Goal: Information Seeking & Learning: Check status

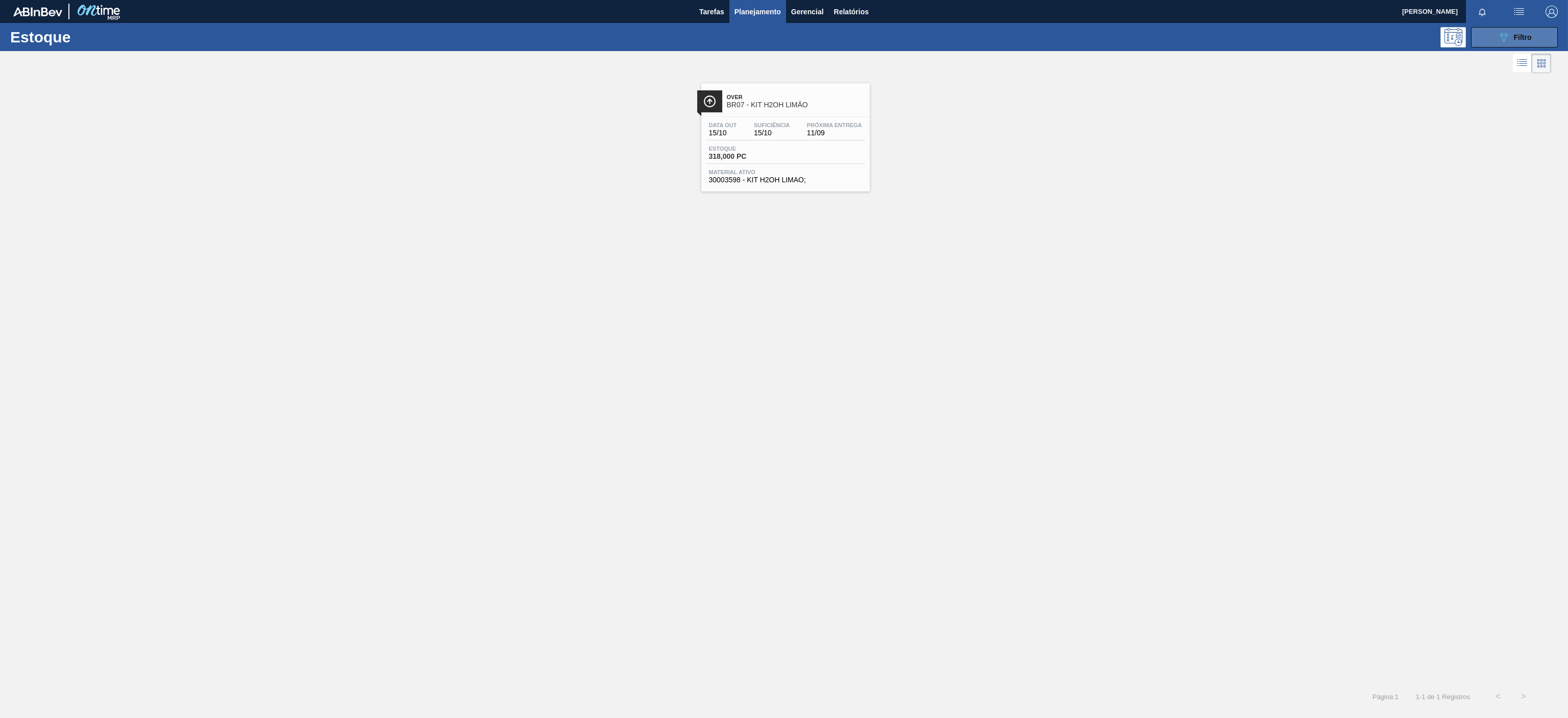
click at [1511, 37] on div "089F7B8B-B2A5-4AFE-B5C0-19BA573D28AC Filtro" at bounding box center [1515, 37] width 34 height 12
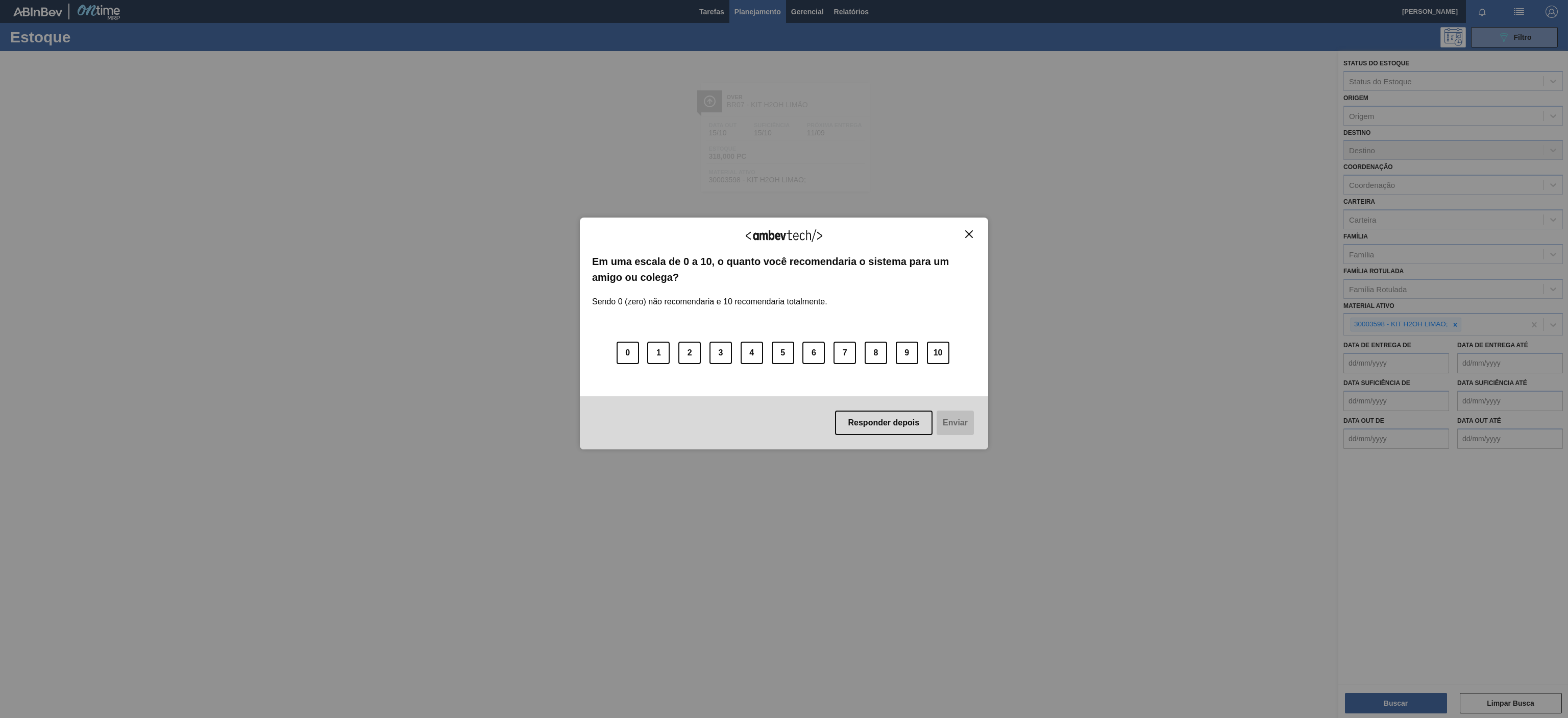
click at [960, 231] on div "Agradecemos seu feedback!" at bounding box center [784, 241] width 384 height 24
click at [964, 229] on div "Agradecemos seu feedback! Em uma escala de 0 a 10, o quanto você recomendaria o…" at bounding box center [784, 332] width 408 height 231
click at [968, 229] on button "Close" at bounding box center [968, 233] width 13 height 9
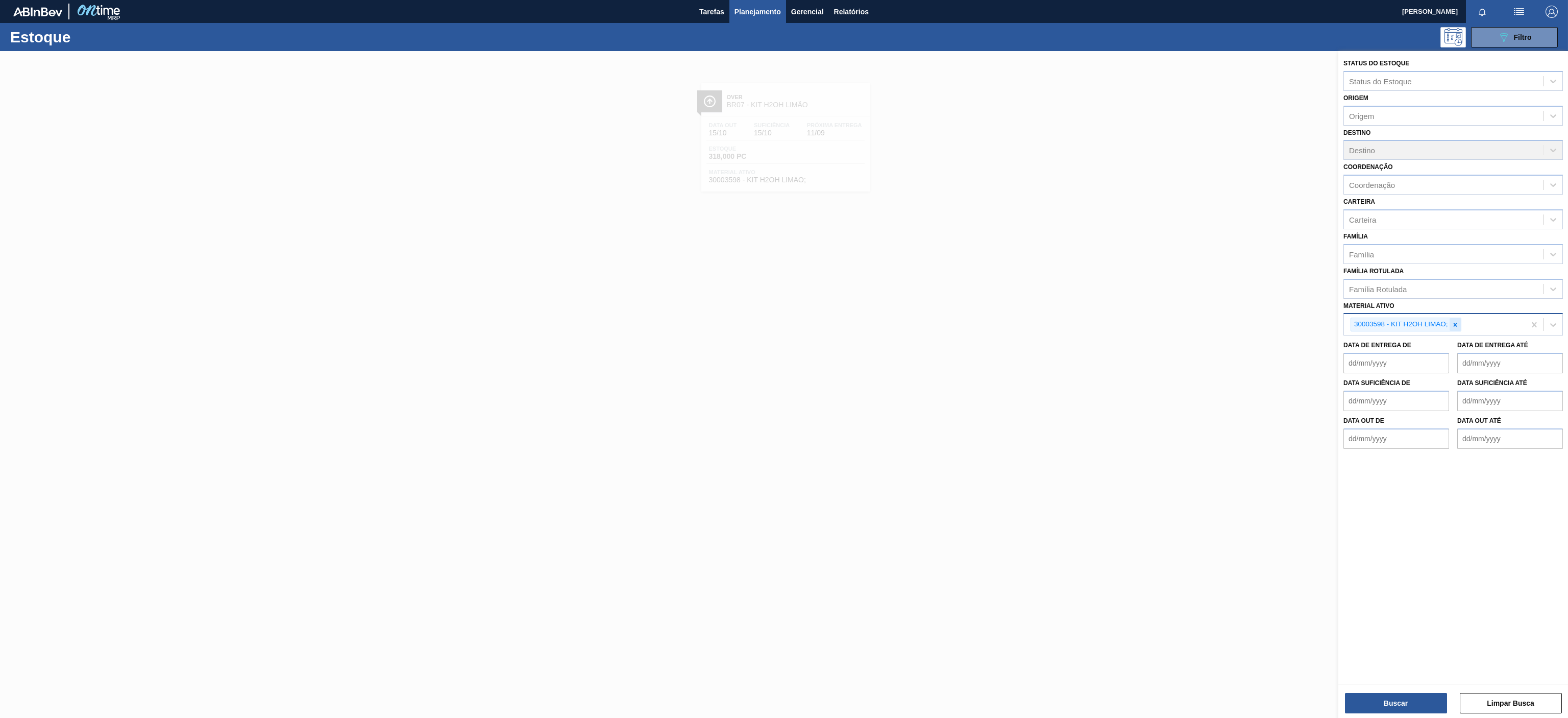
click at [1449, 329] on div at bounding box center [1455, 324] width 11 height 12
click at [1425, 327] on div "Material ativo" at bounding box center [1443, 324] width 200 height 15
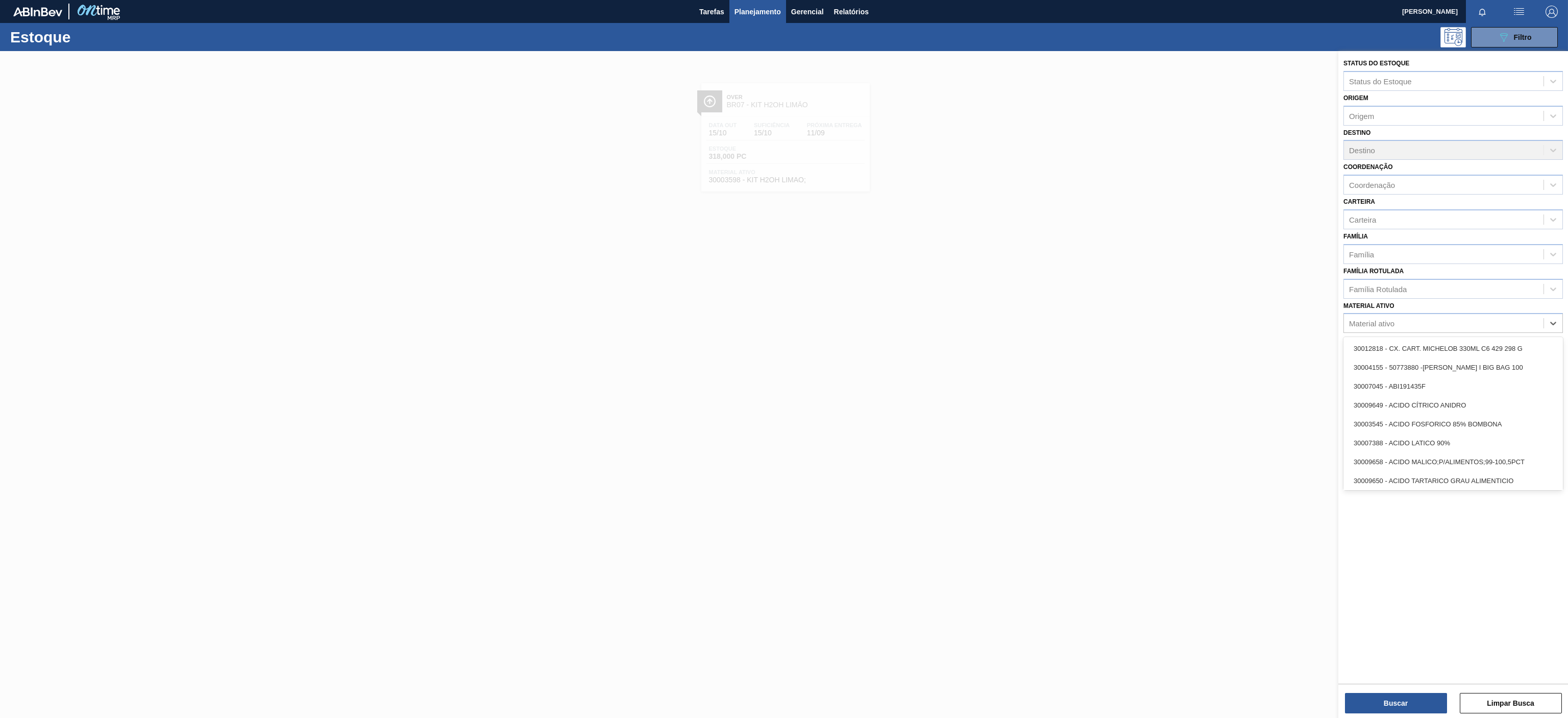
paste ativo "30002293"
type ativo "30002293"
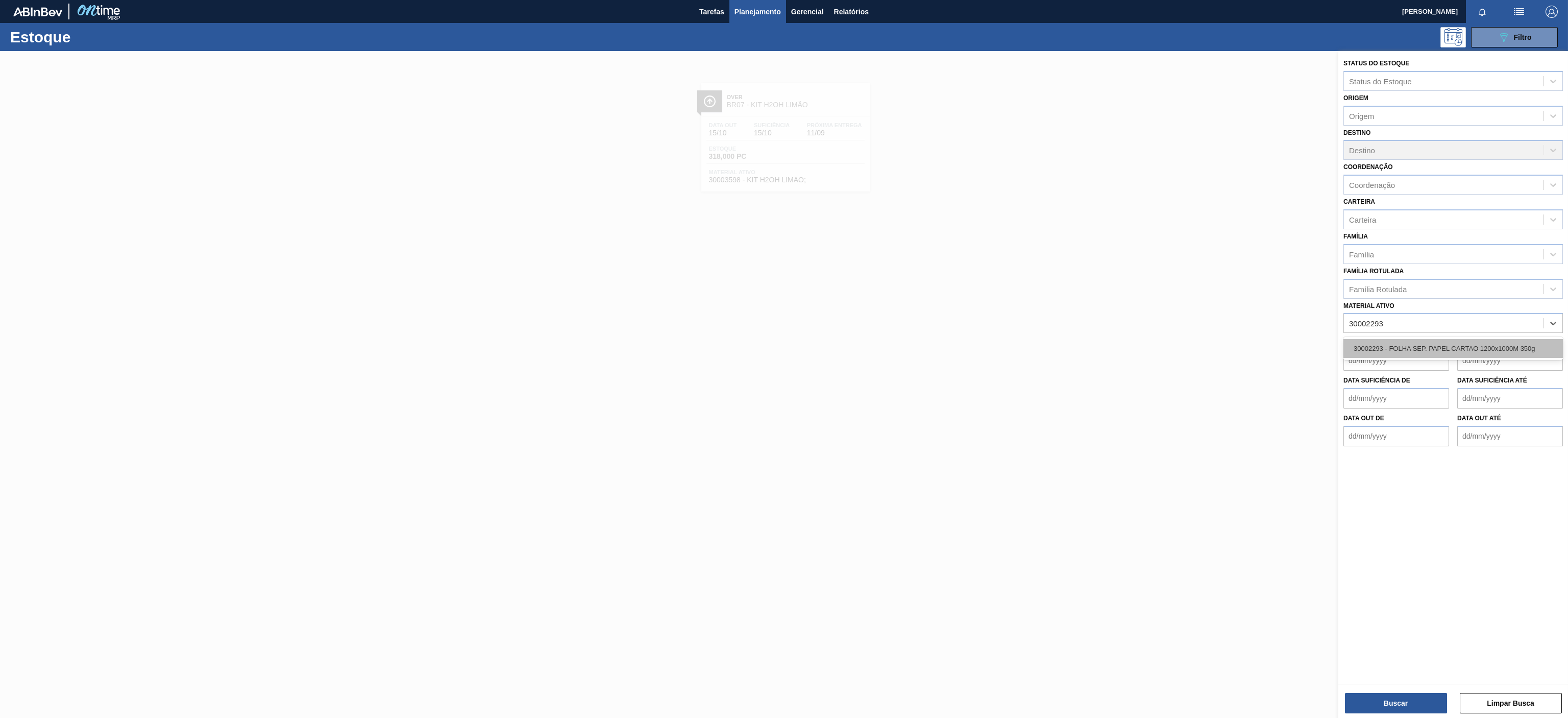
click at [1384, 352] on div "30002293 - FOLHA SEP. PAPEL CARTAO 1200x1000M 350g" at bounding box center [1453, 349] width 219 height 19
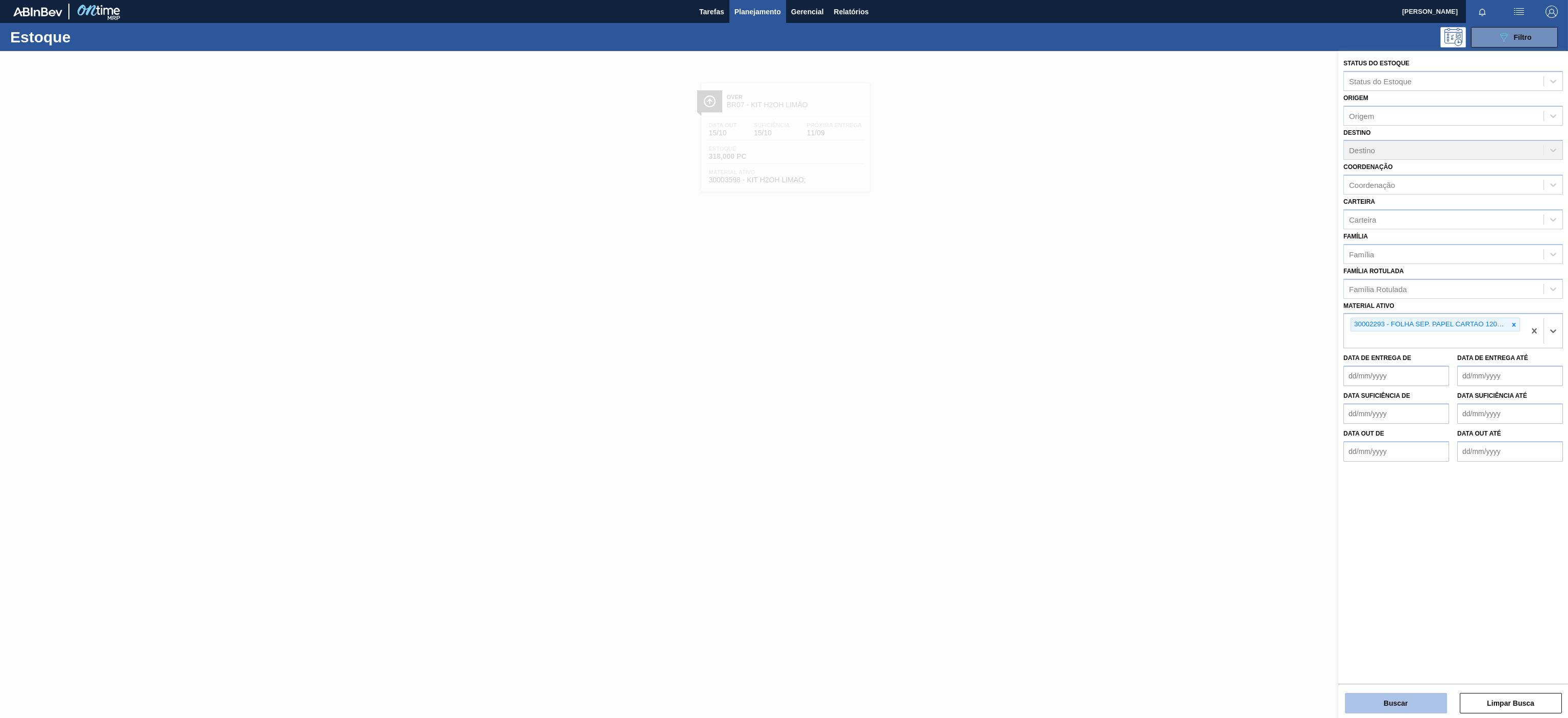
click at [1400, 700] on button "Buscar" at bounding box center [1395, 702] width 102 height 20
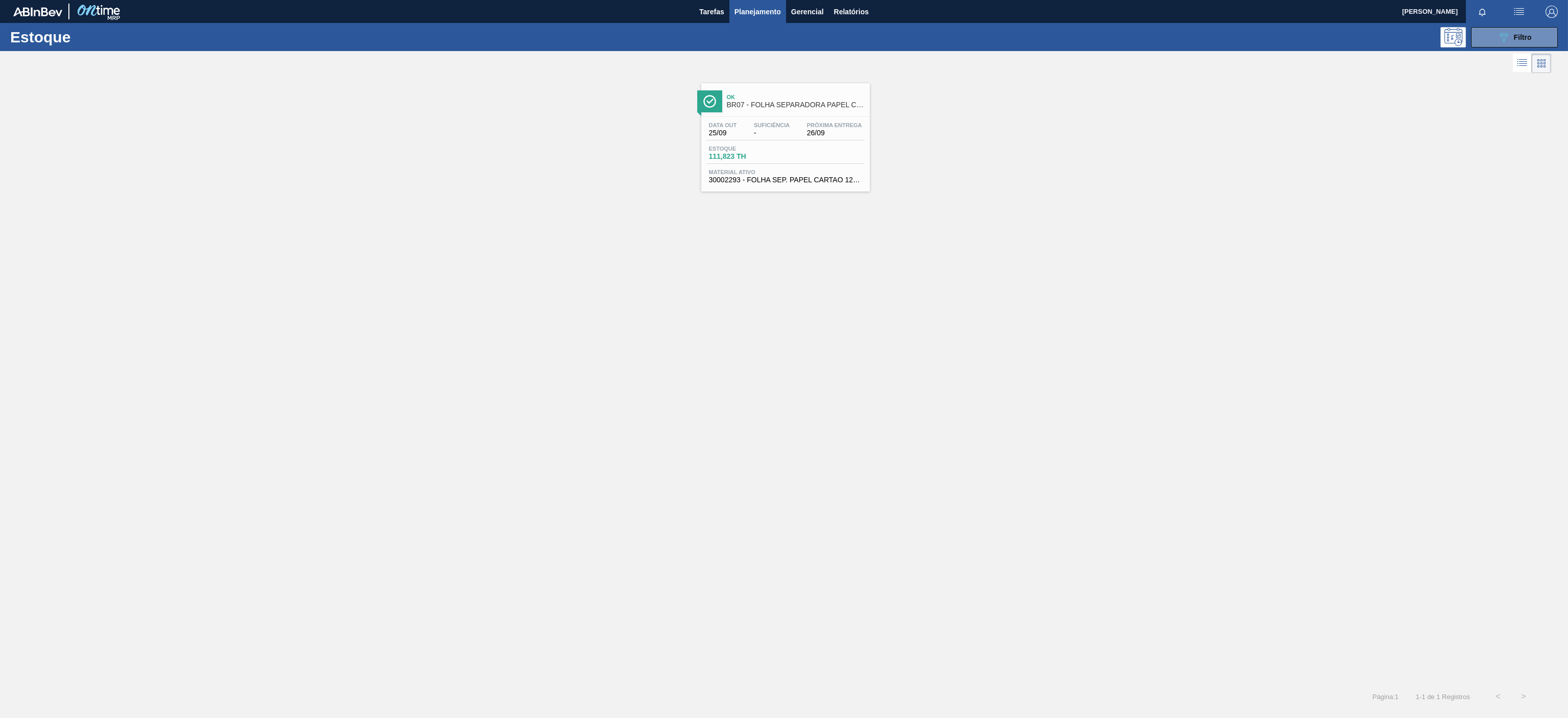
click at [782, 103] on span "BR07 - FOLHA SEPARADORA PAPEL CARTÃO" at bounding box center [795, 105] width 138 height 8
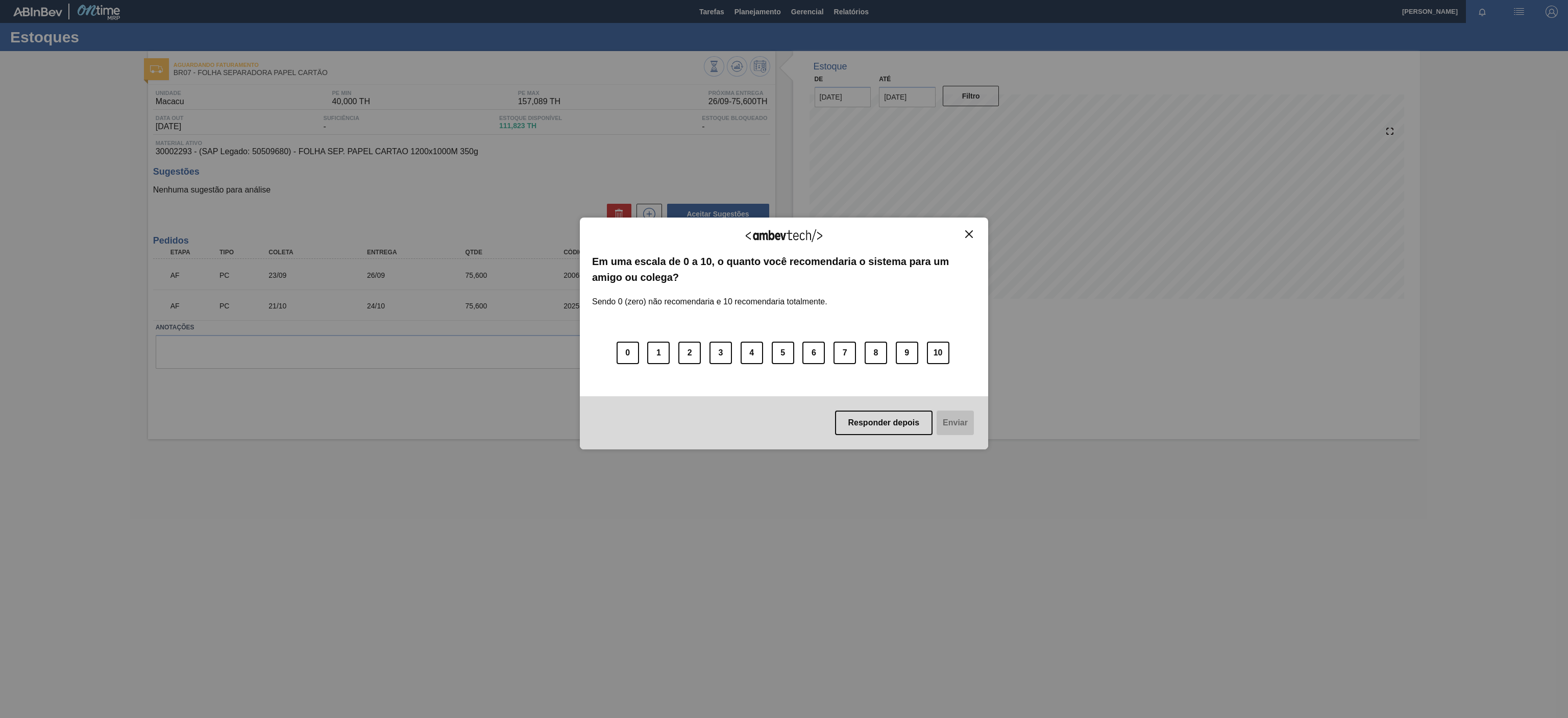
click at [967, 236] on img "Close" at bounding box center [969, 234] width 8 height 8
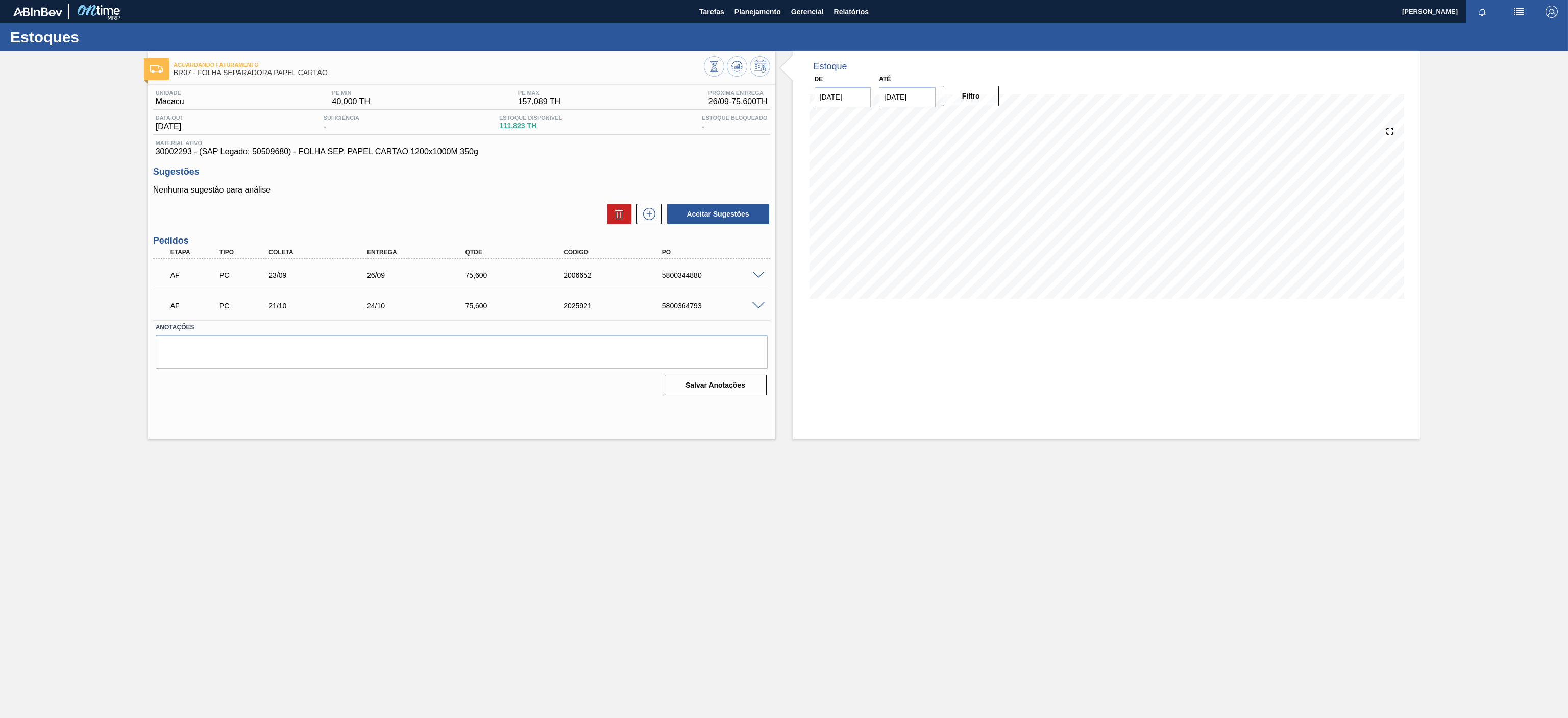
click at [479, 563] on main "Tarefas Planejamento Gerencial Relatórios [PERSON_NAME] Marcar todas como lido …" at bounding box center [784, 359] width 1568 height 718
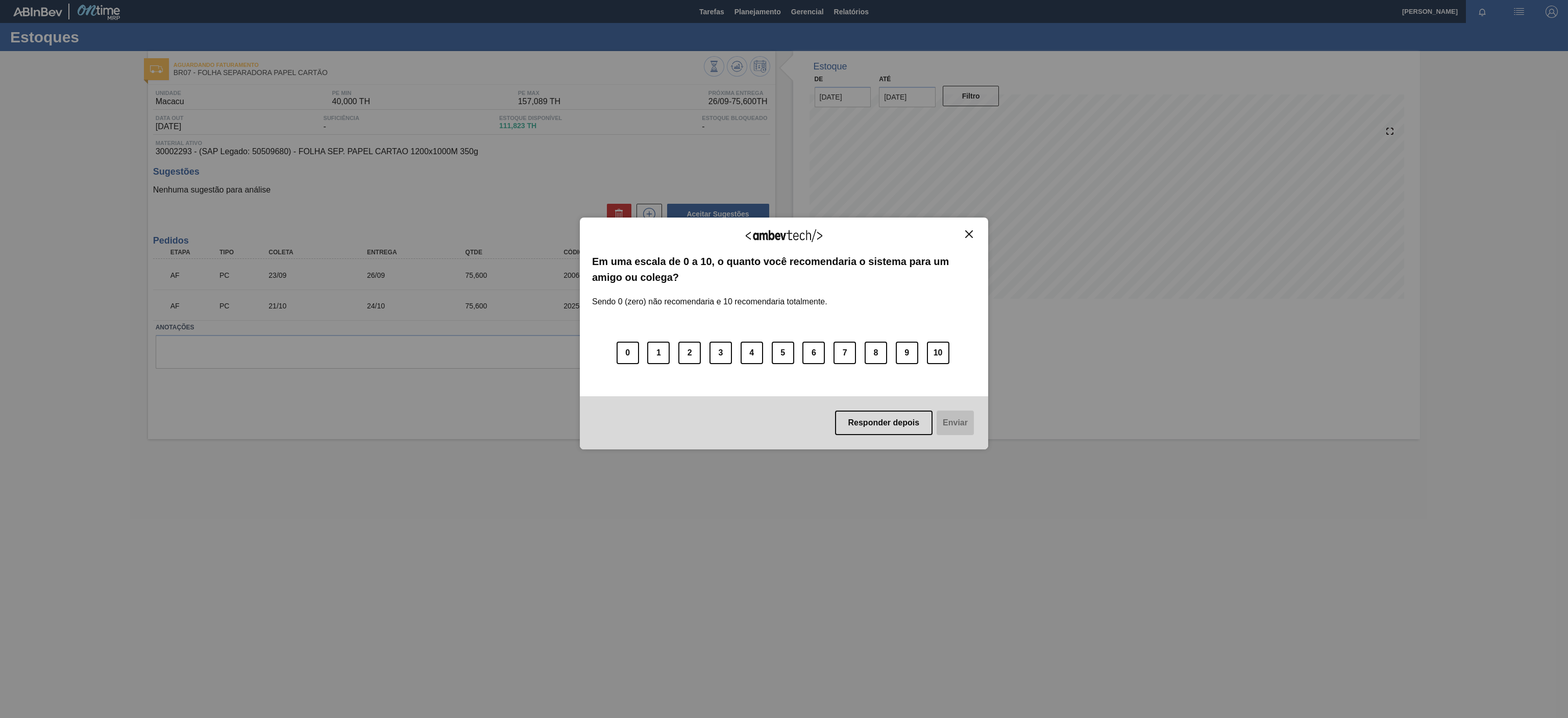
click at [968, 237] on img "Close" at bounding box center [969, 234] width 8 height 8
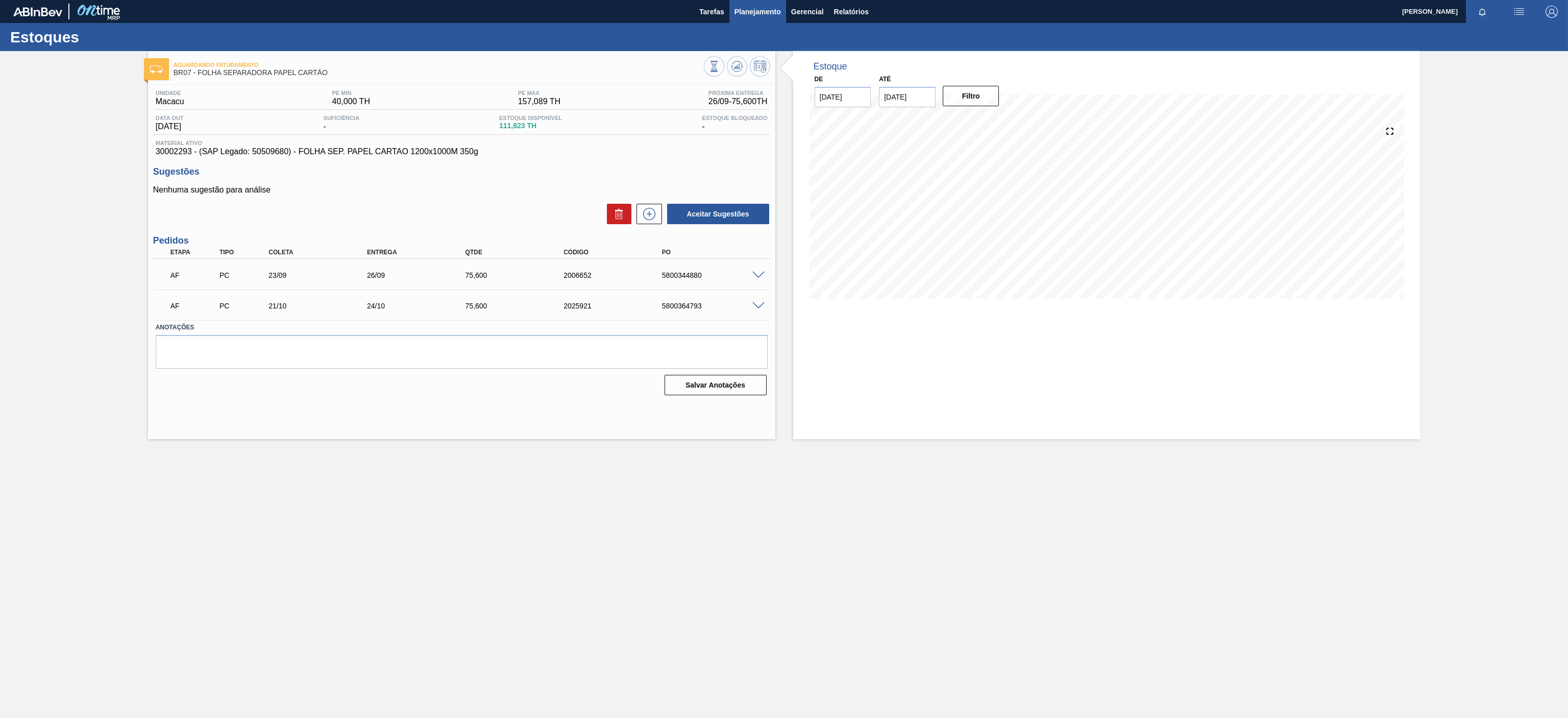
click at [765, 18] on button "Planejamento" at bounding box center [757, 11] width 56 height 23
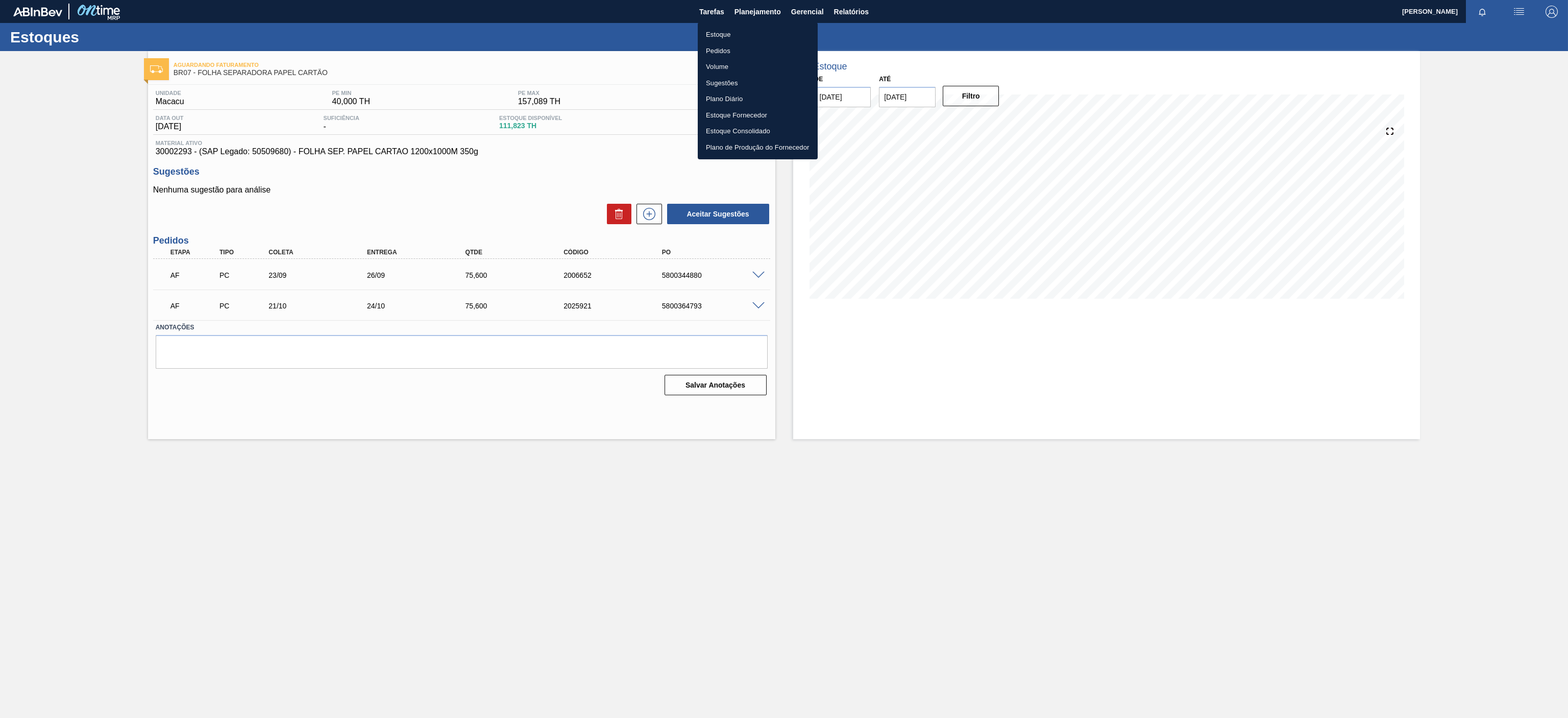
click at [712, 25] on ul "Estoque Pedidos Volume Sugestões Plano Diário Estoque Fornecedor Estoque Consol…" at bounding box center [758, 91] width 120 height 137
click at [724, 36] on li "Estoque" at bounding box center [758, 34] width 120 height 16
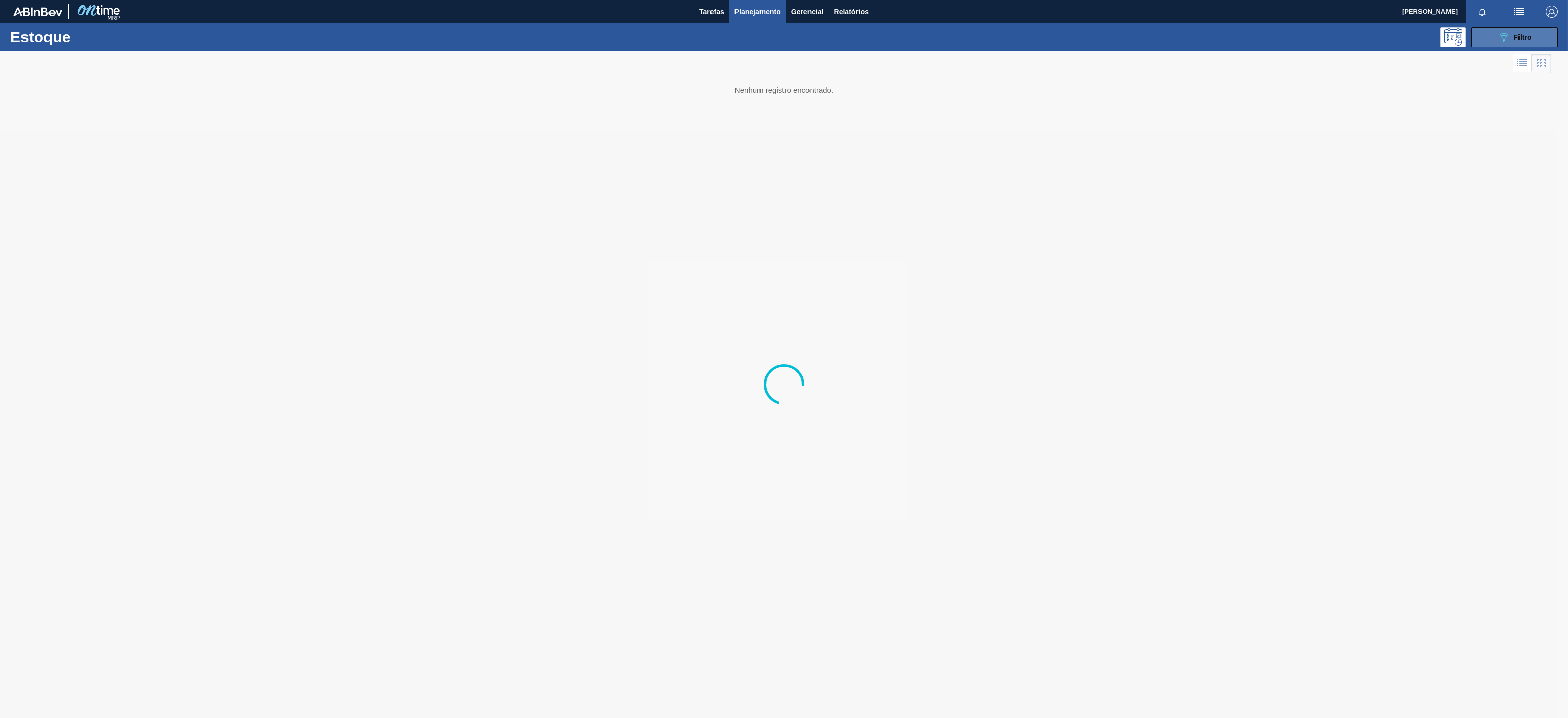
click at [1533, 33] on button "089F7B8B-B2A5-4AFE-B5C0-19BA573D28AC Filtro" at bounding box center [1514, 36] width 87 height 20
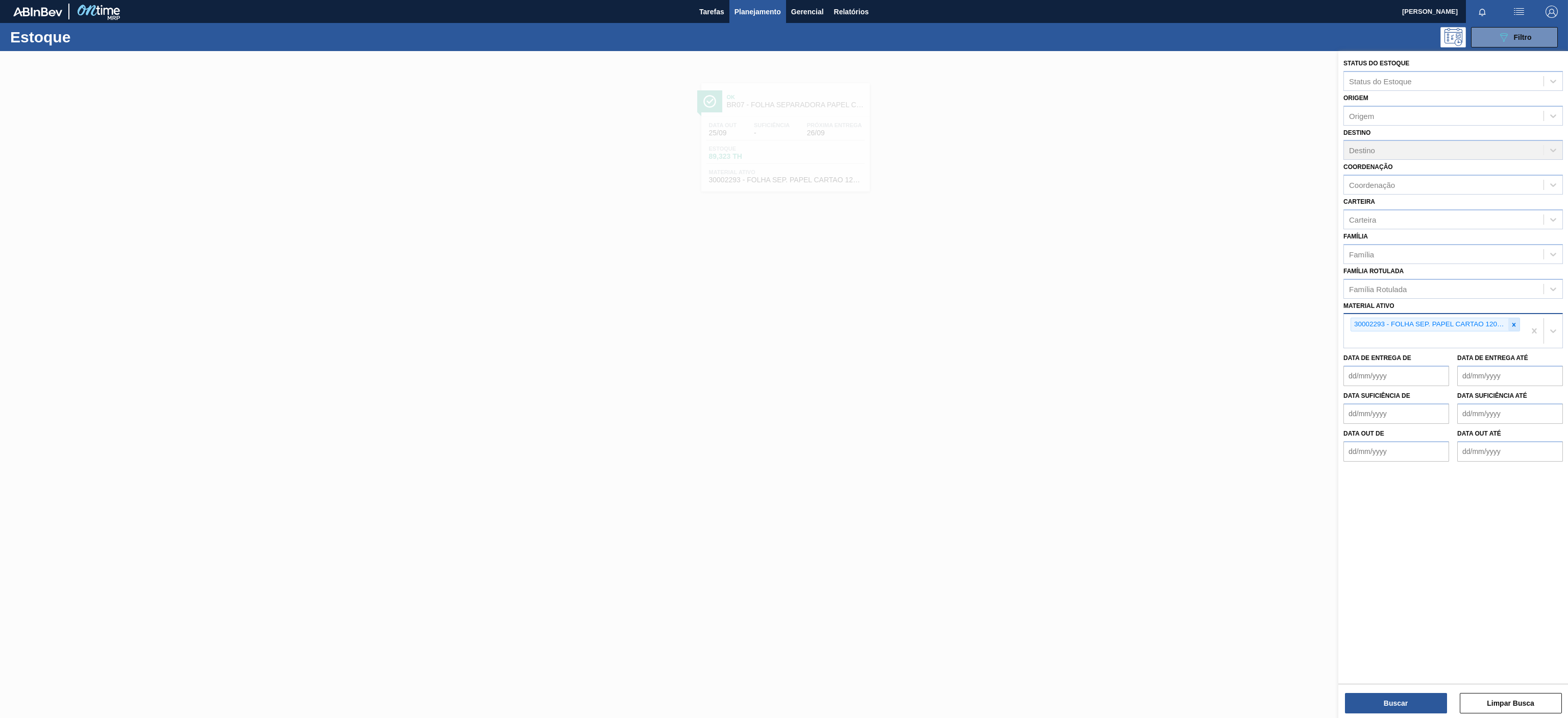
click at [1517, 325] on icon at bounding box center [1514, 325] width 8 height 8
paste ativo "30003821"
type ativo "30003821"
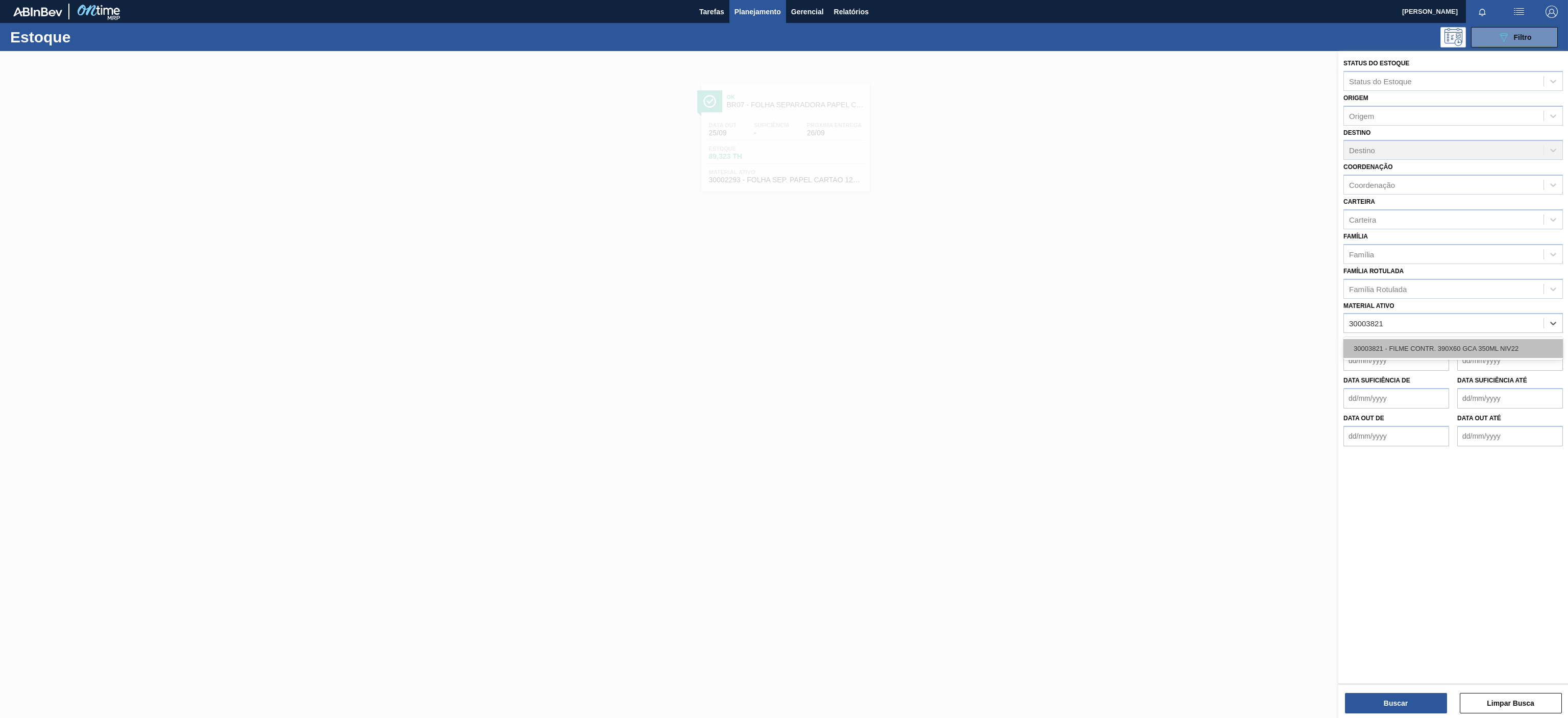
click at [1414, 355] on div "30003821 - FILME CONTR. 390X60 GCA 350ML NIV22" at bounding box center [1453, 349] width 219 height 19
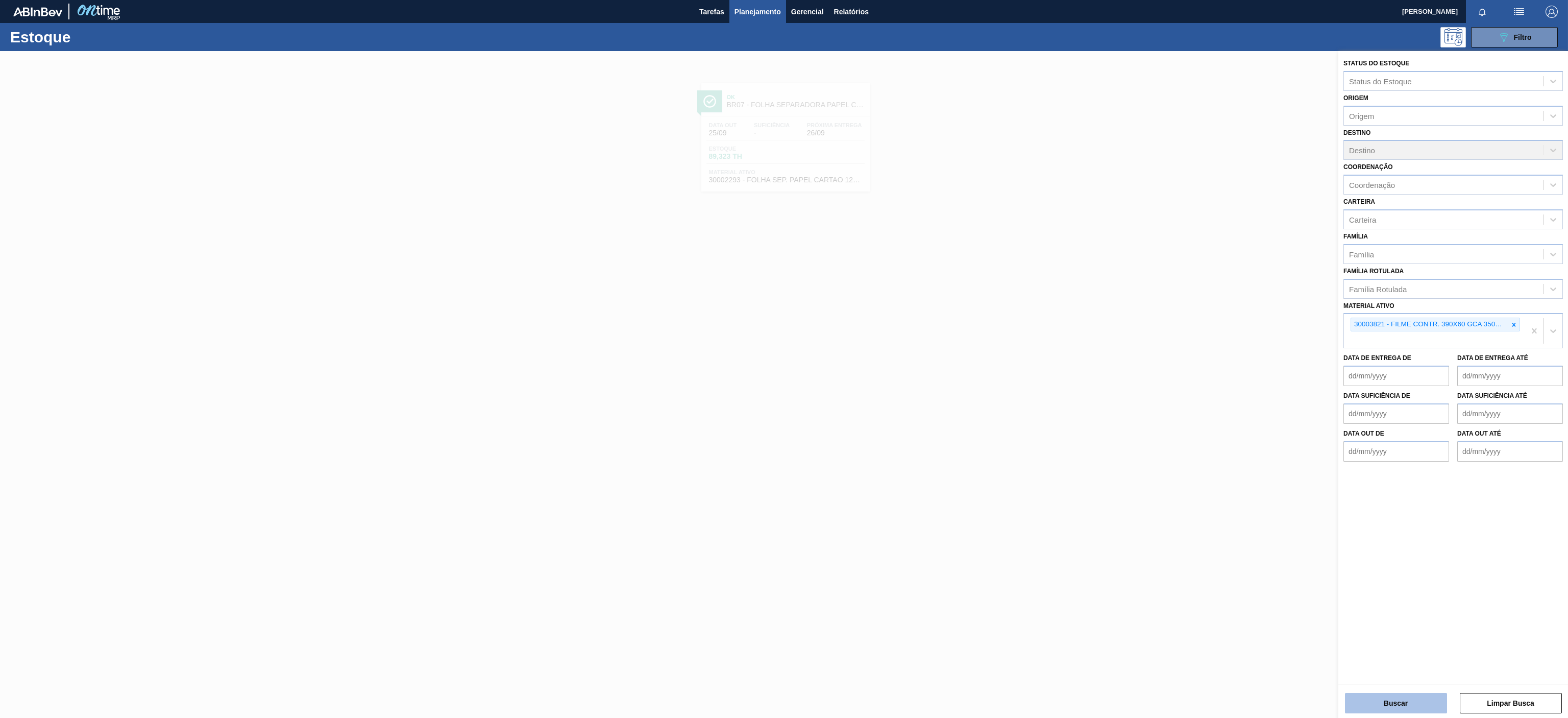
click at [1375, 700] on button "Buscar" at bounding box center [1395, 702] width 102 height 20
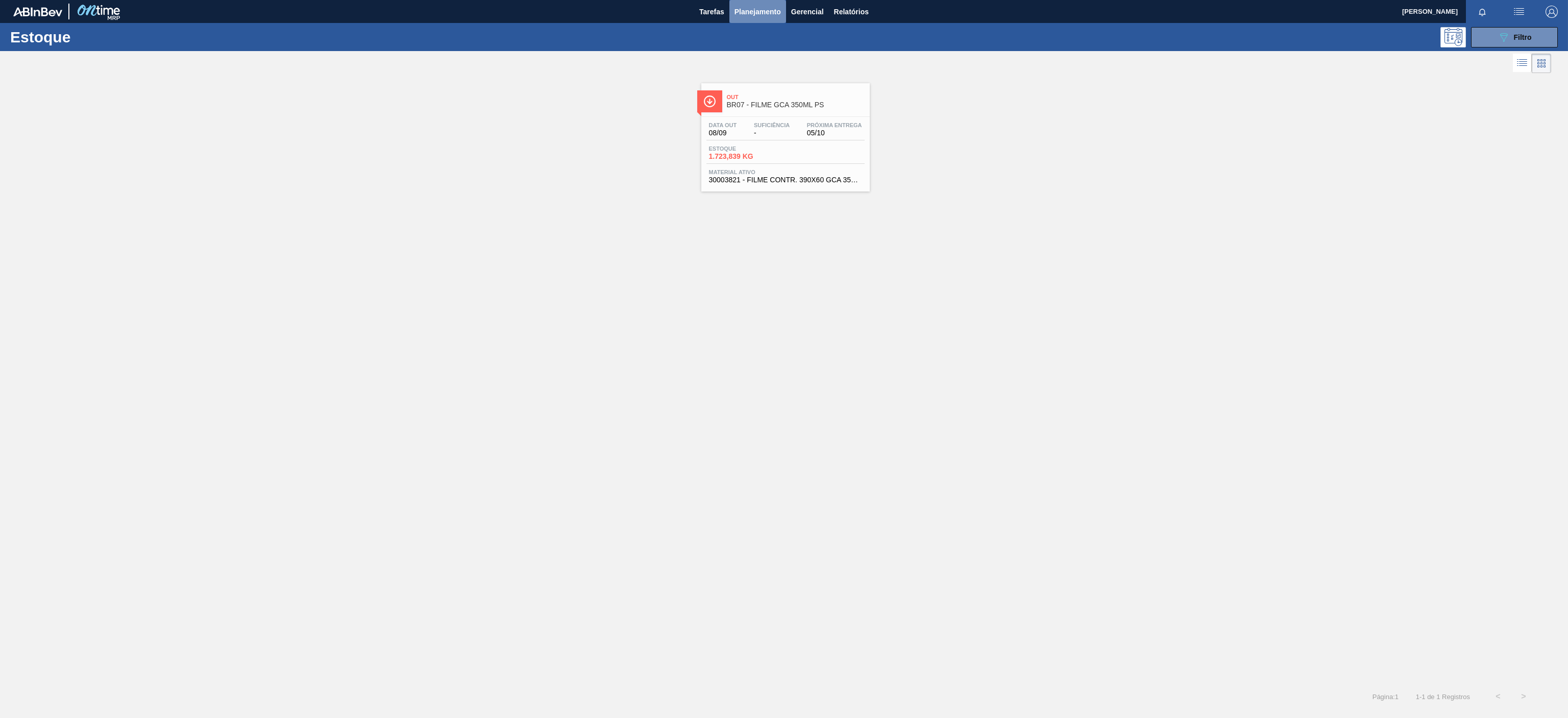
click at [765, 10] on span "Planejamento" at bounding box center [757, 11] width 47 height 12
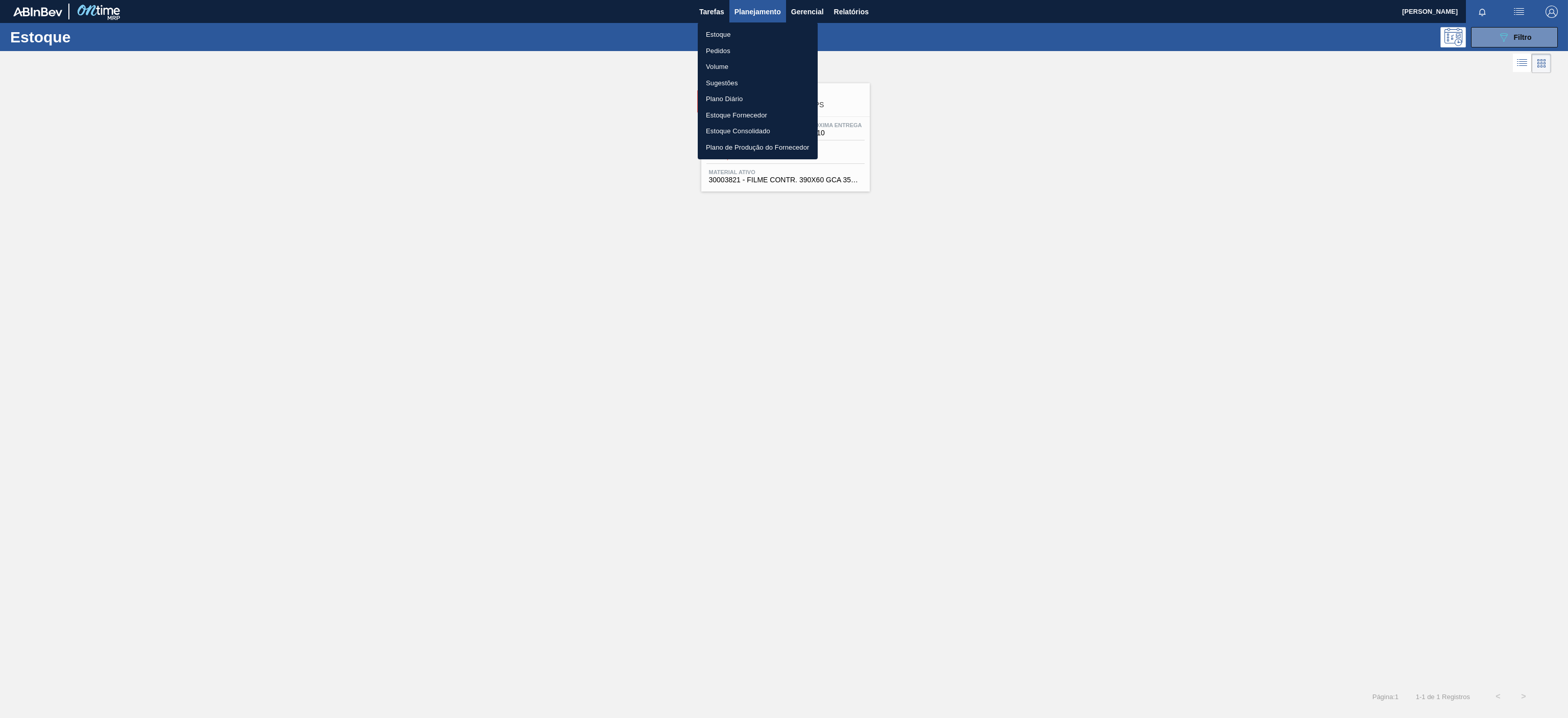
click at [1529, 33] on div at bounding box center [784, 359] width 1568 height 718
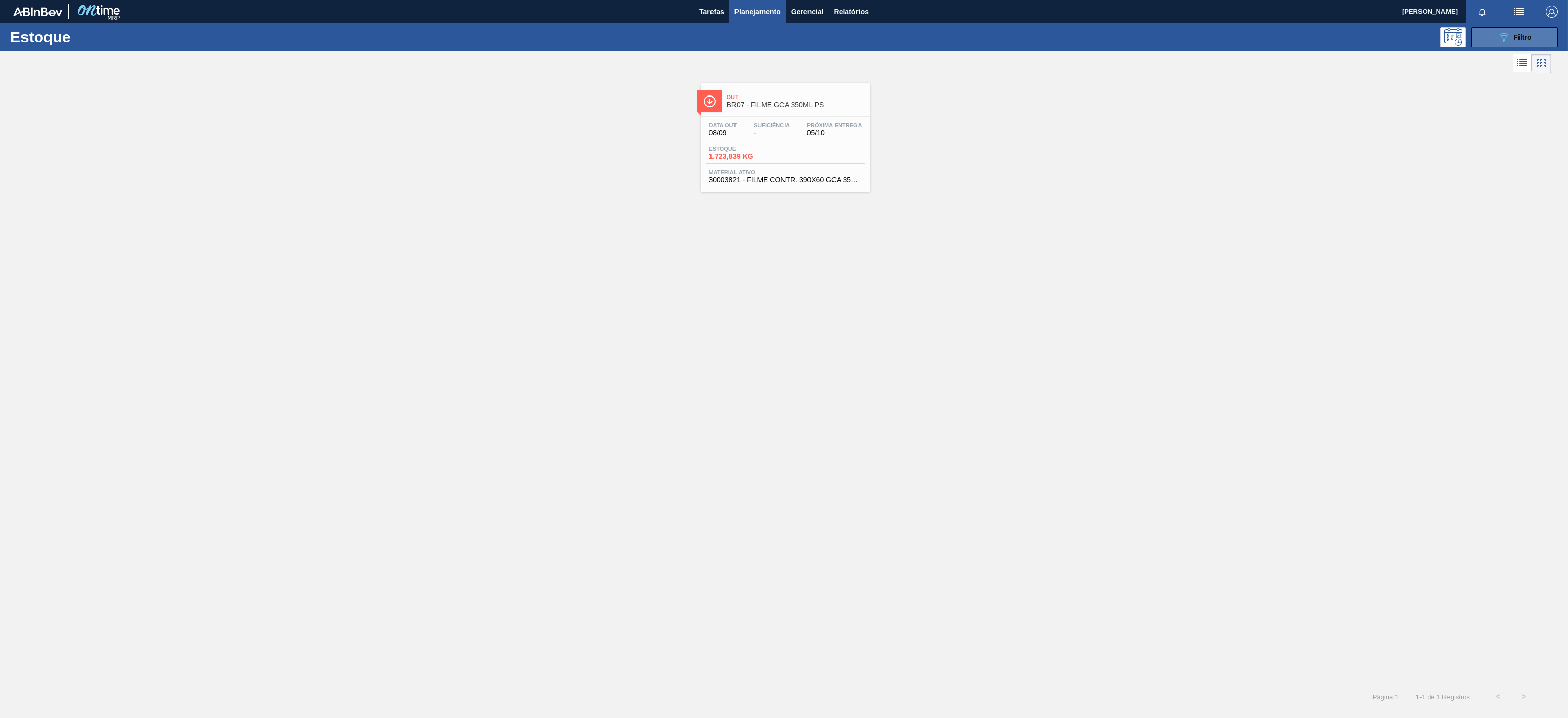
click at [1499, 36] on icon "089F7B8B-B2A5-4AFE-B5C0-19BA573D28AC" at bounding box center [1503, 37] width 12 height 12
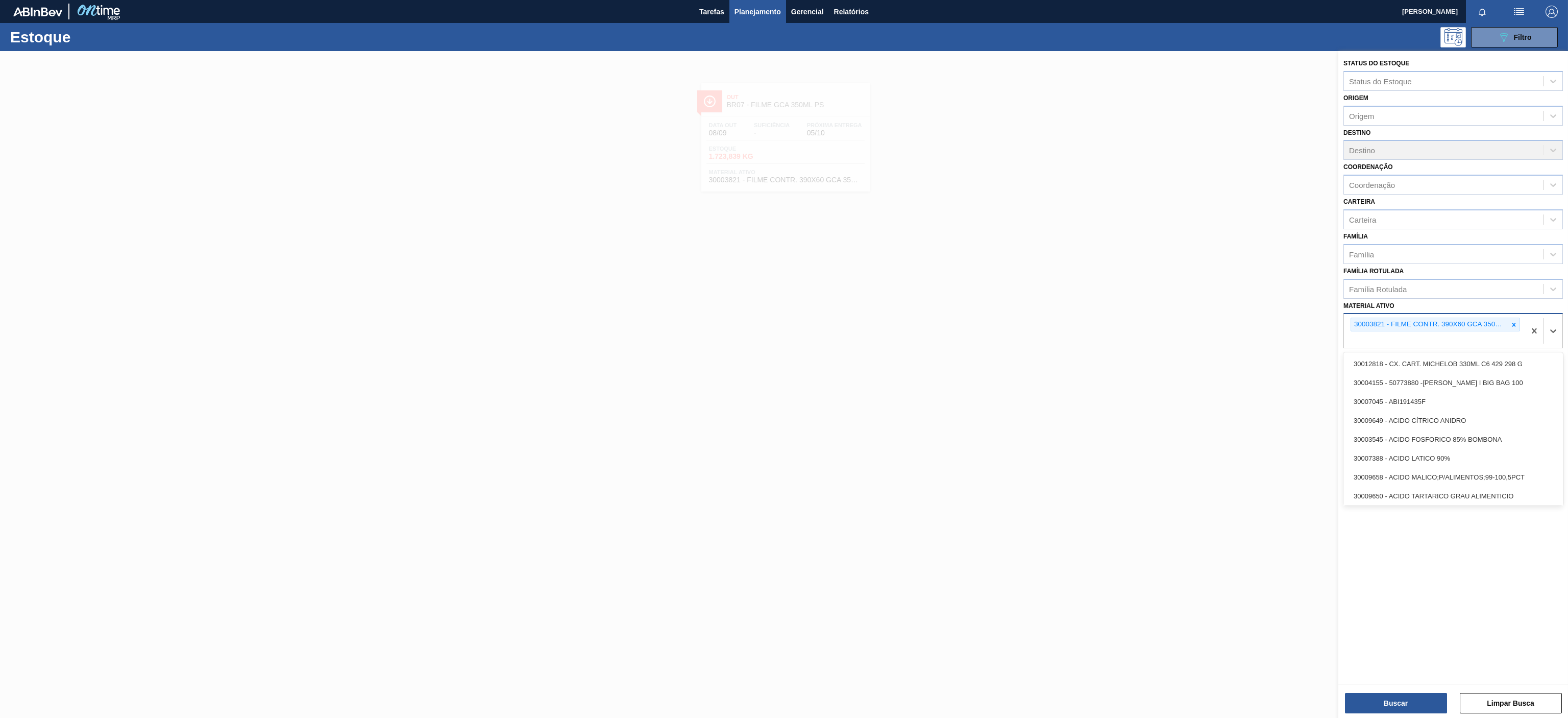
click at [1511, 331] on div "30003821 - FILME CONTR. 390X60 GCA 350ML NIV22" at bounding box center [1435, 324] width 169 height 13
click at [1517, 322] on icon at bounding box center [1514, 325] width 8 height 8
paste ativo "30003623"
type ativo "30003623"
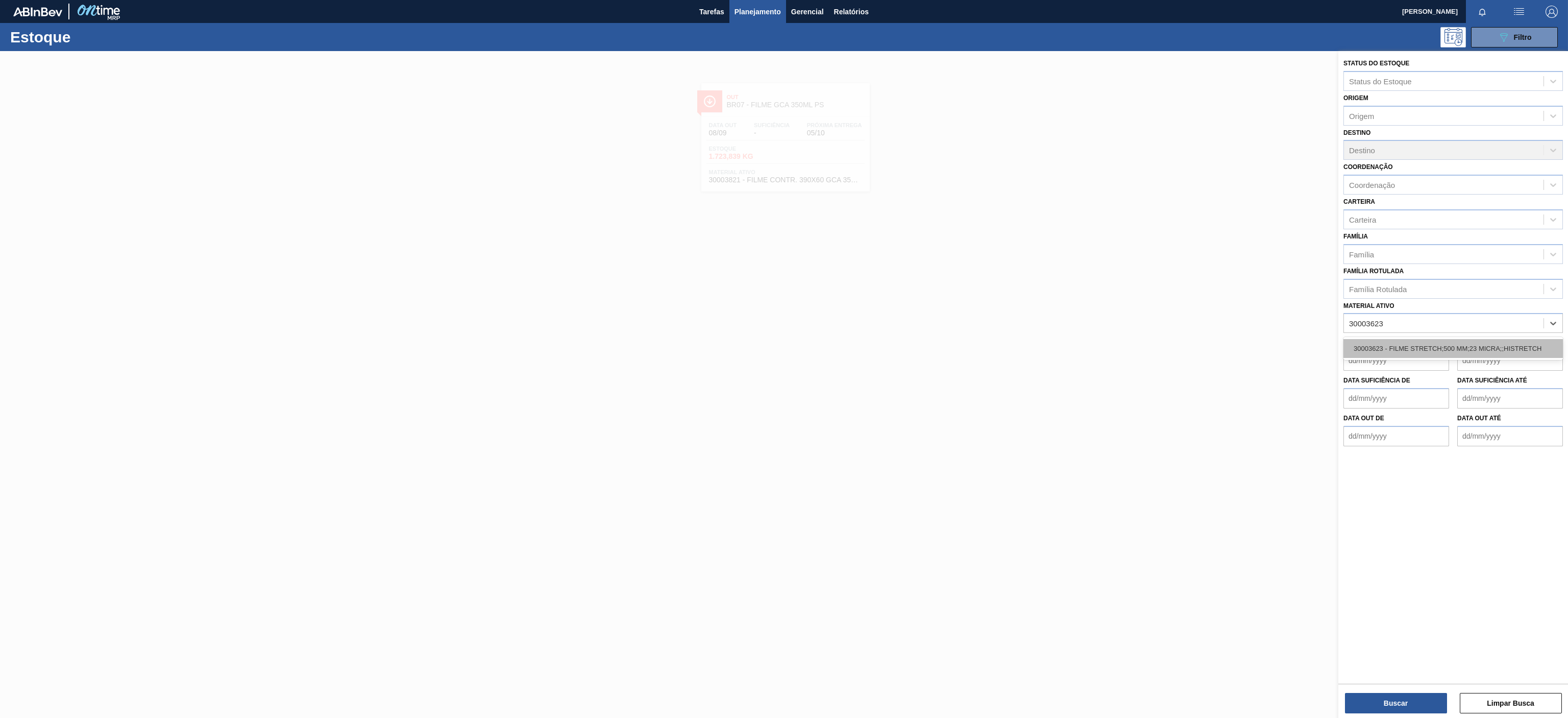
click at [1479, 355] on div "30003623 - FILME STRETCH;500 MM;23 MICRA;;HISTRETCH" at bounding box center [1453, 349] width 219 height 19
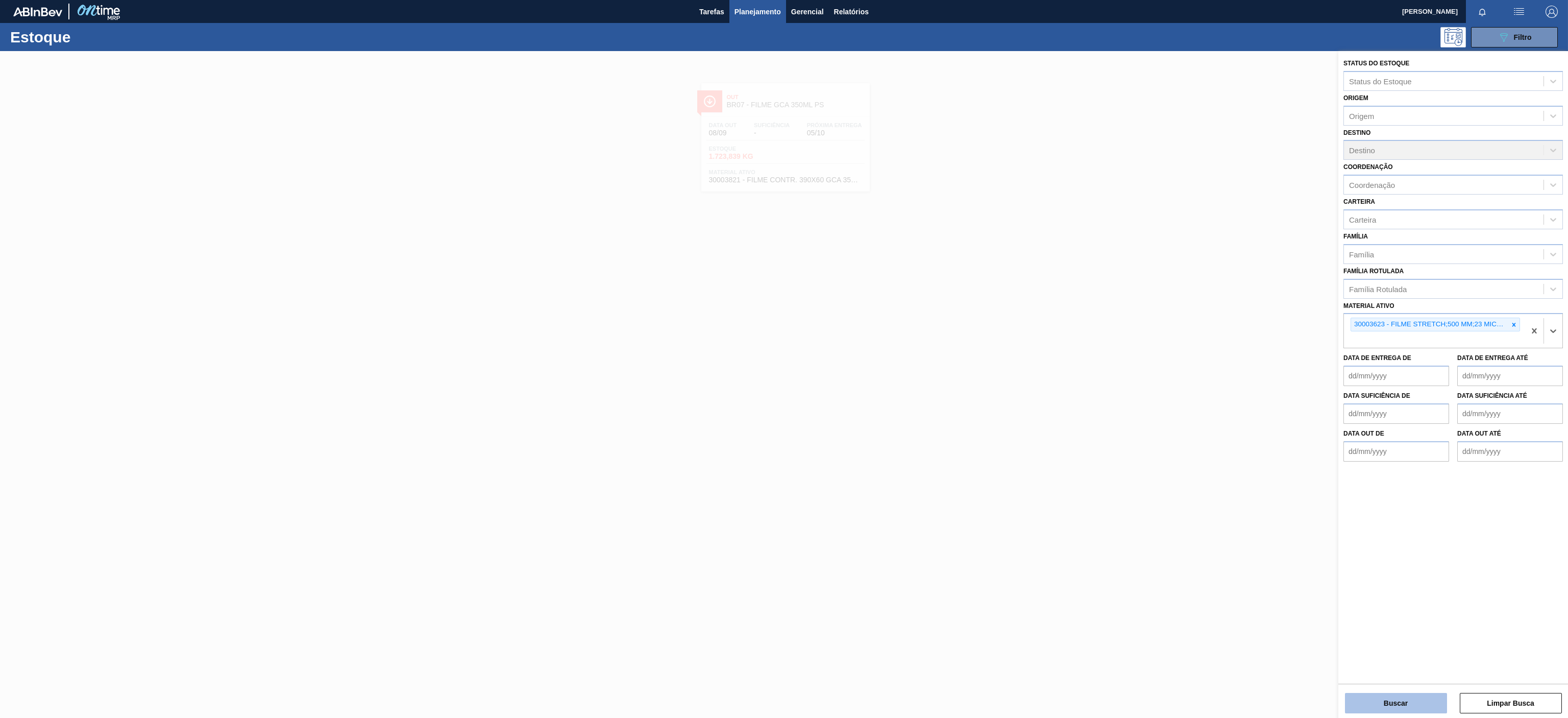
click at [1392, 702] on button "Buscar" at bounding box center [1395, 702] width 102 height 20
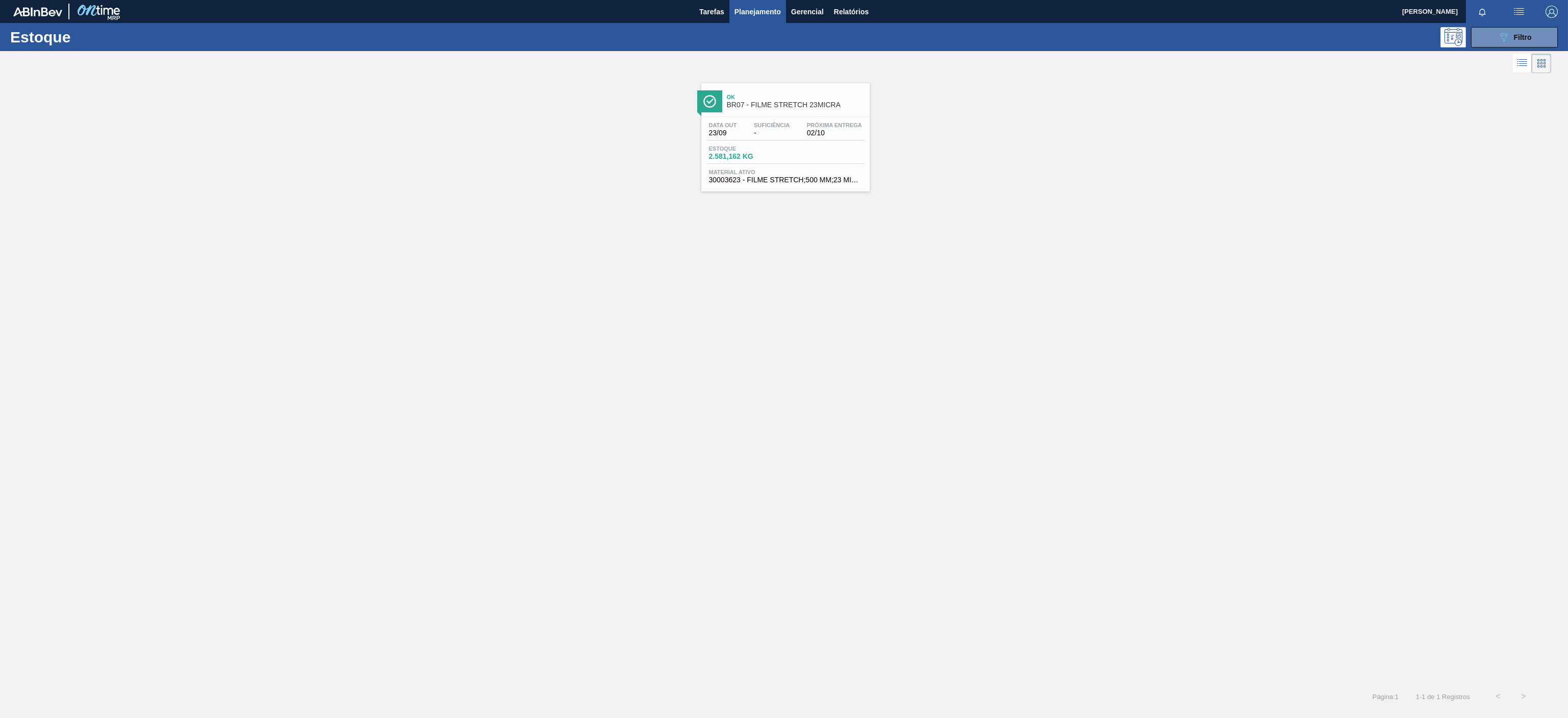
click at [797, 95] on span "Ok" at bounding box center [795, 97] width 138 height 6
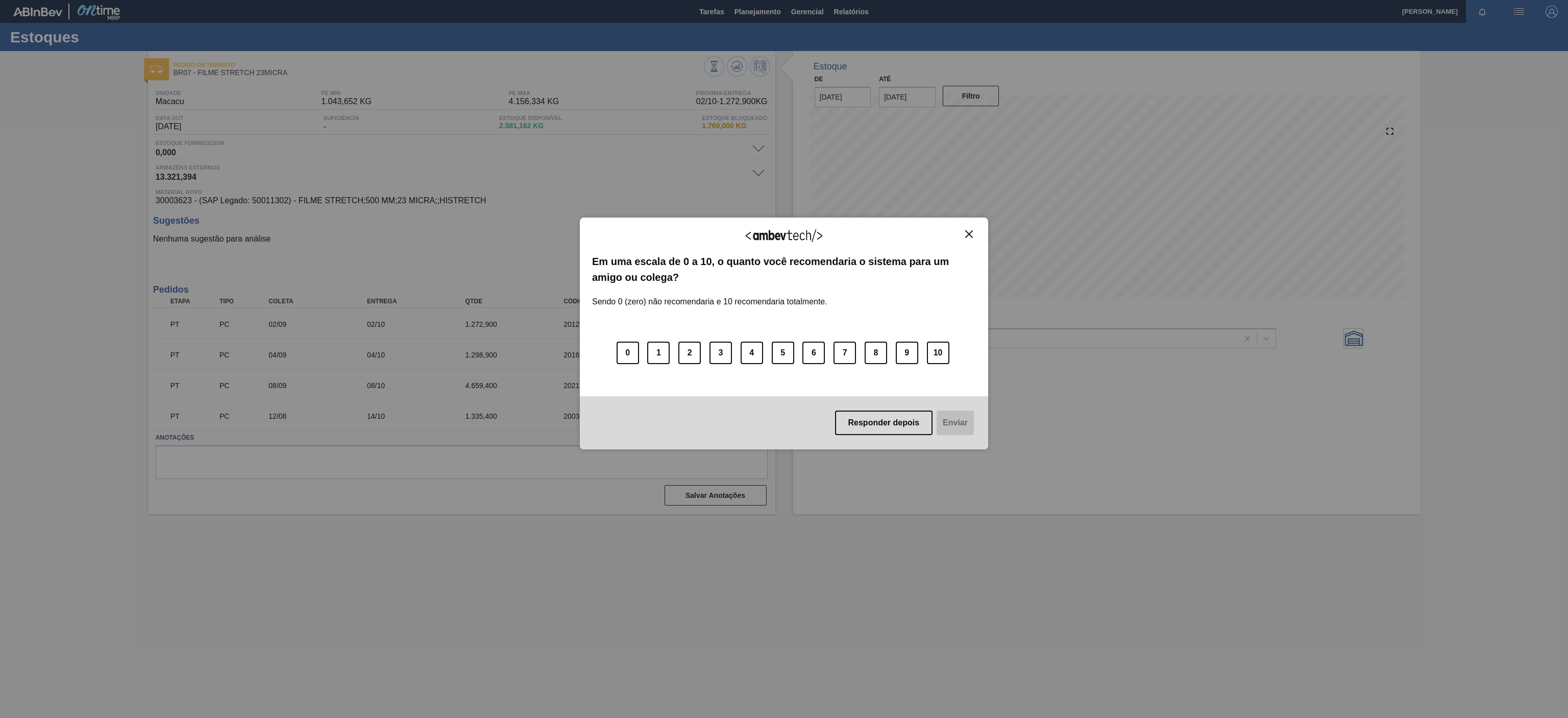
click at [969, 236] on img "Close" at bounding box center [969, 234] width 8 height 8
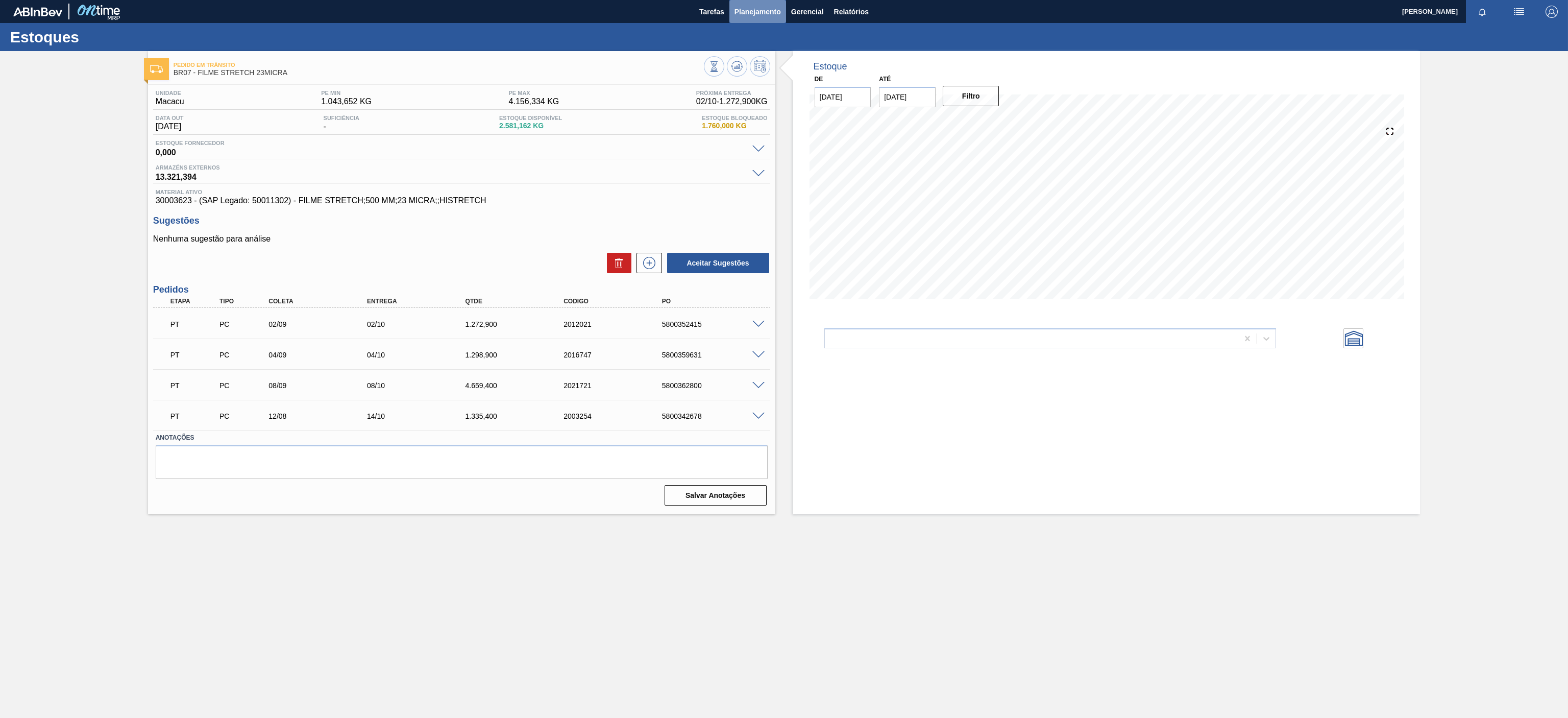
click at [747, 13] on span "Planejamento" at bounding box center [757, 11] width 47 height 12
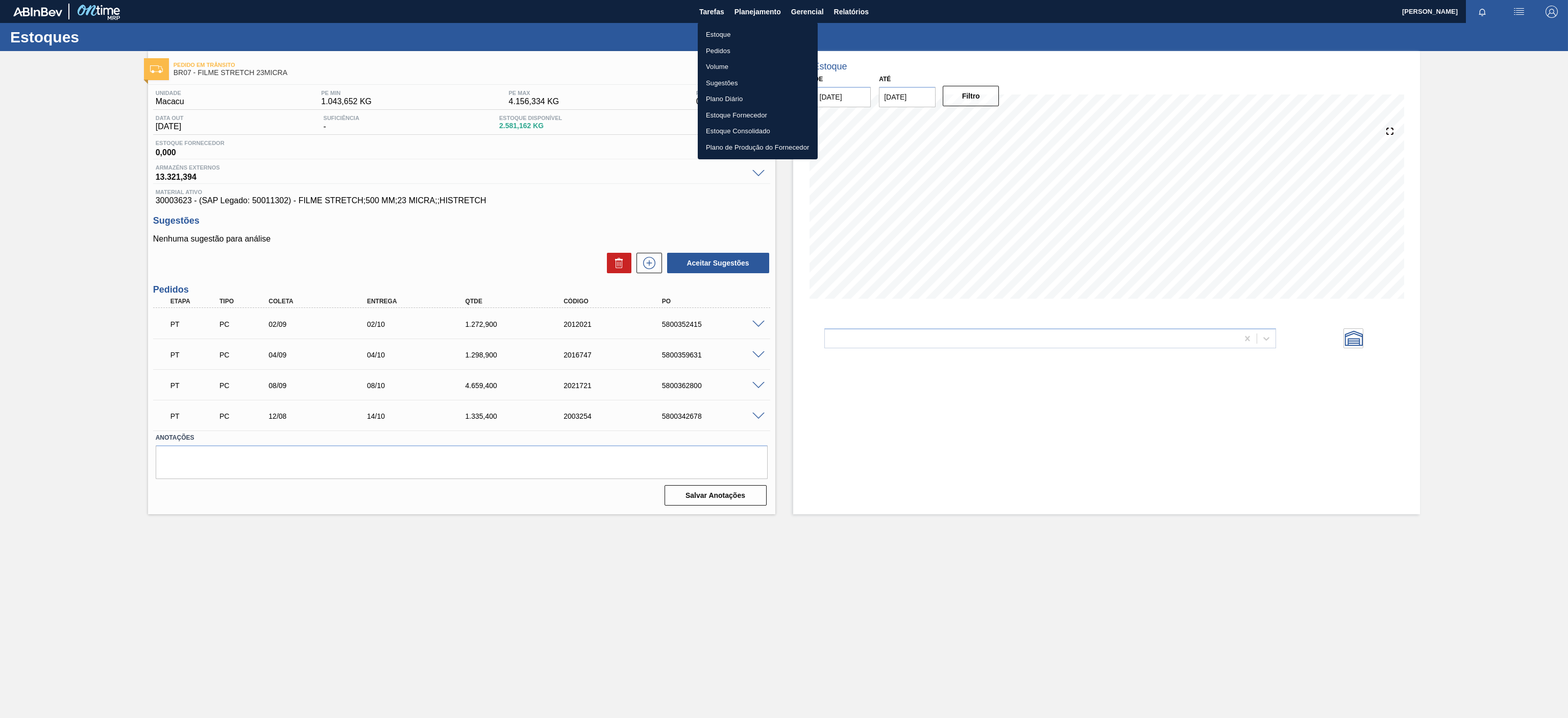
click at [731, 32] on li "Estoque" at bounding box center [758, 34] width 120 height 16
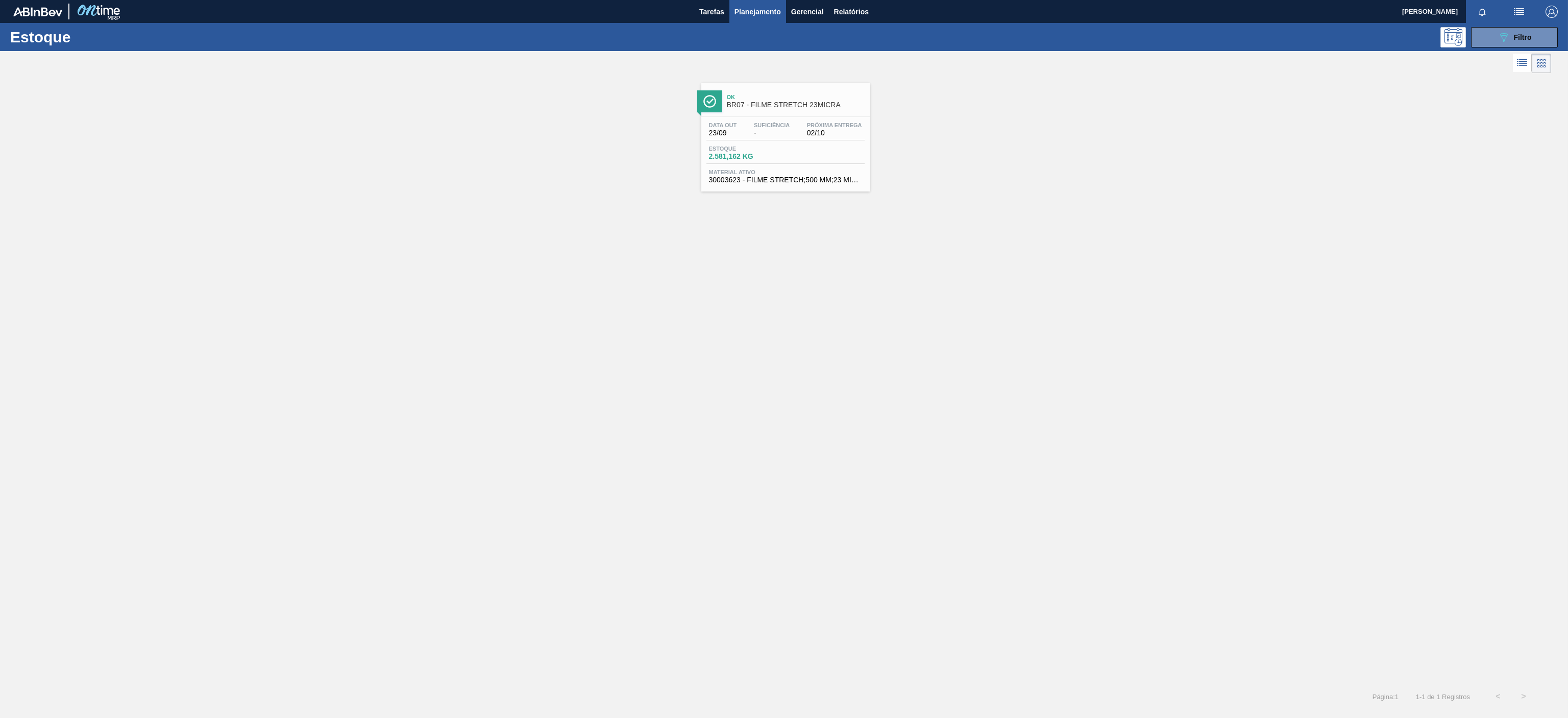
click at [1511, 50] on div "Estoque 089F7B8B-B2A5-4AFE-B5C0-19BA573D28AC Filtro Status do Estoque Status do…" at bounding box center [784, 366] width 1568 height 686
click at [1488, 37] on button "089F7B8B-B2A5-4AFE-B5C0-19BA573D28AC Filtro" at bounding box center [1514, 36] width 87 height 20
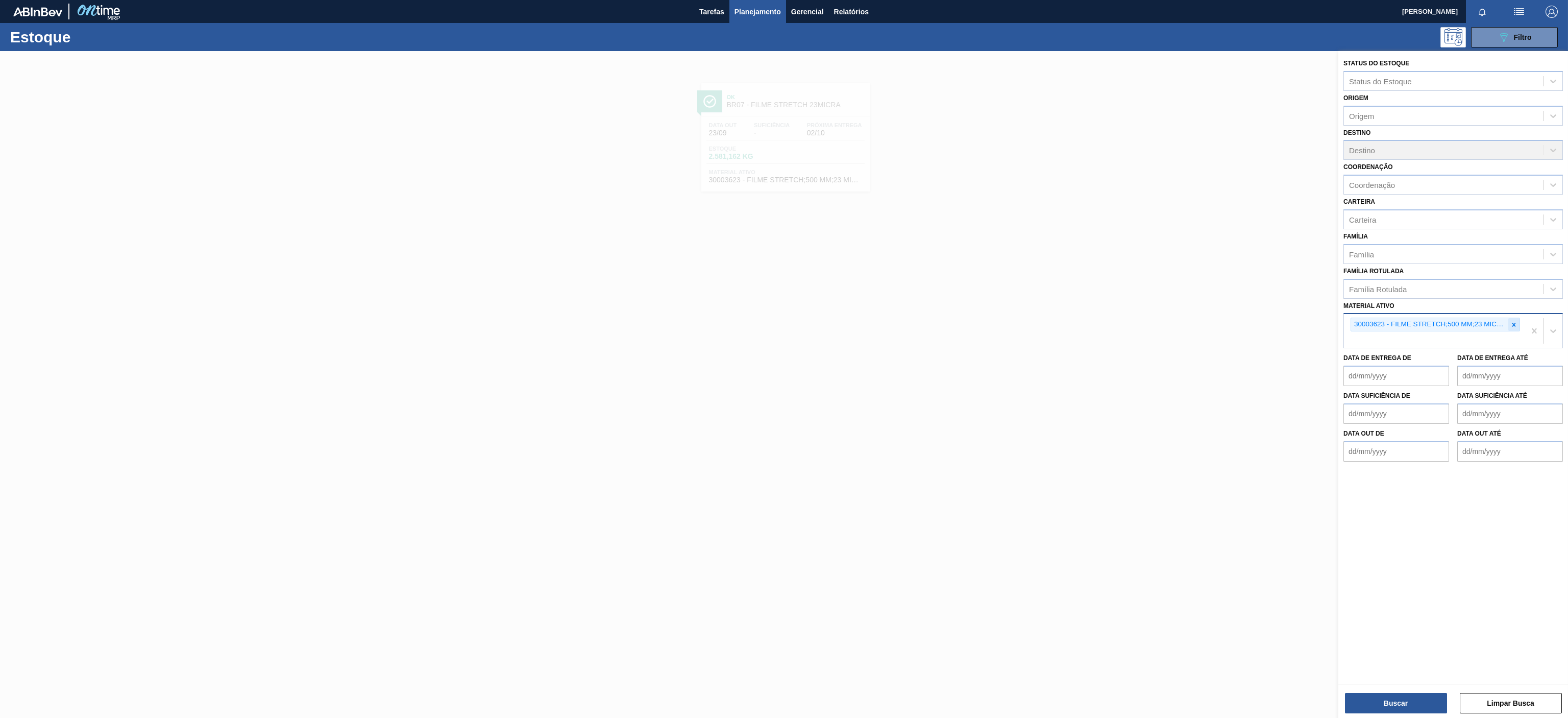
click at [1518, 322] on div at bounding box center [1514, 324] width 11 height 12
paste ativo "30003014"
type ativo "30003014"
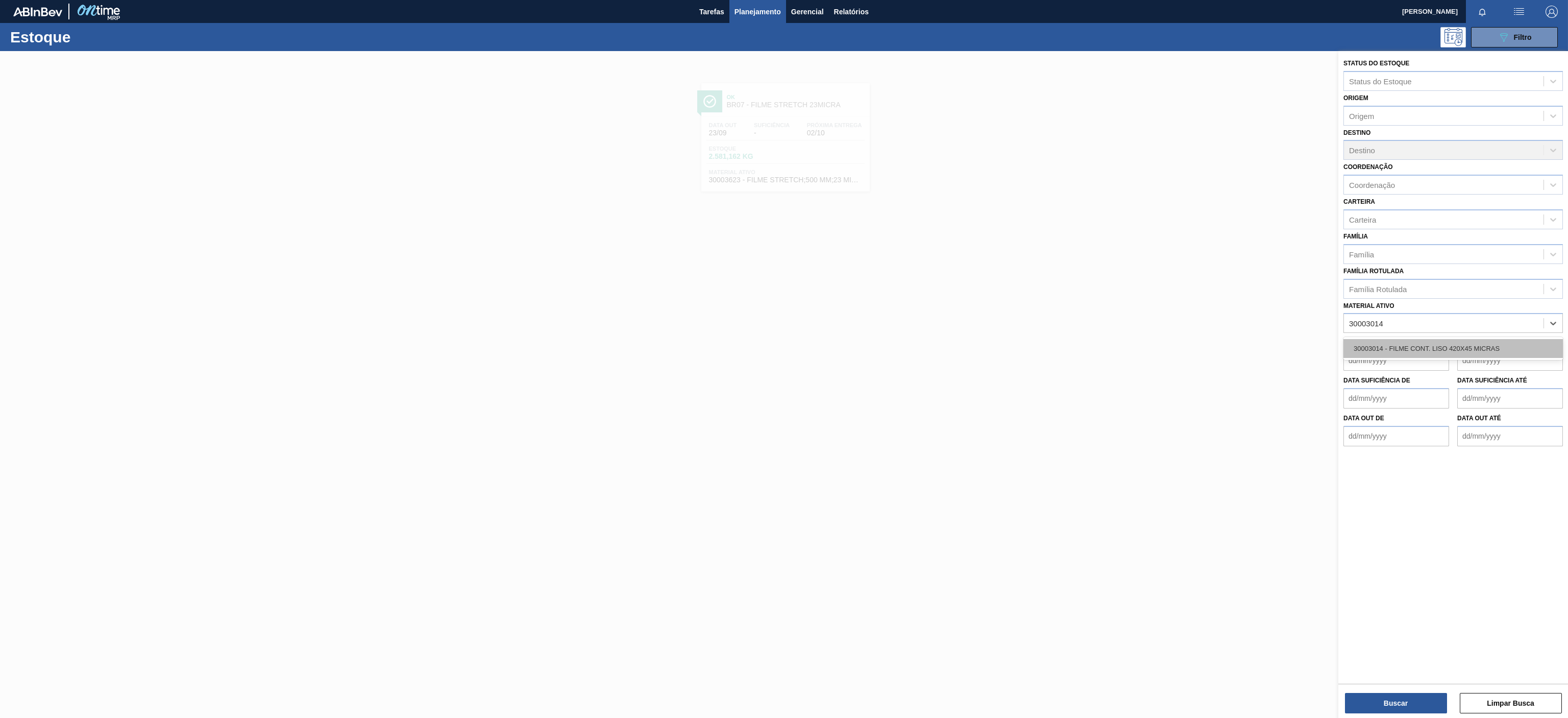
click at [1451, 353] on div "30003014 - FILME CONT. LISO 420X45 MICRAS" at bounding box center [1453, 349] width 219 height 19
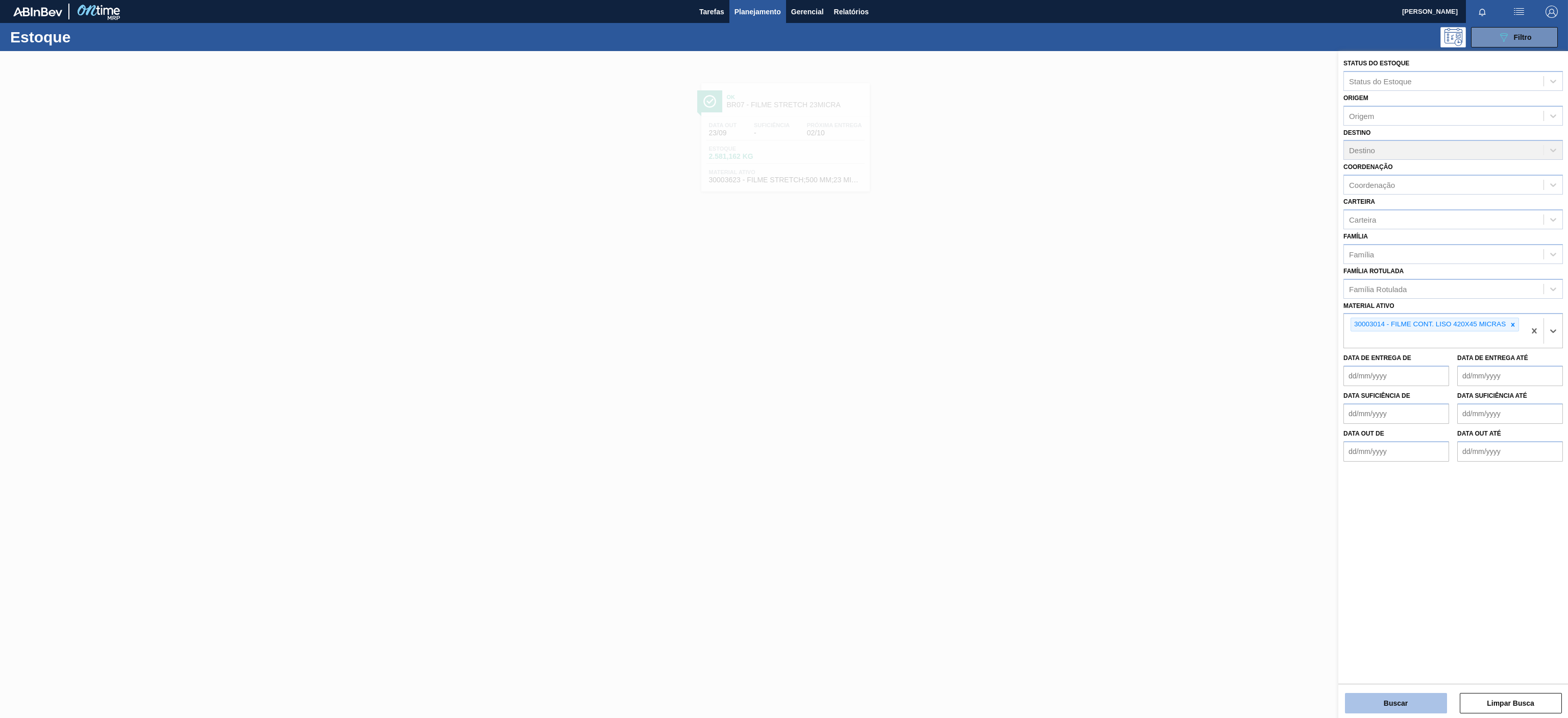
click at [1374, 693] on button "Buscar" at bounding box center [1395, 702] width 102 height 20
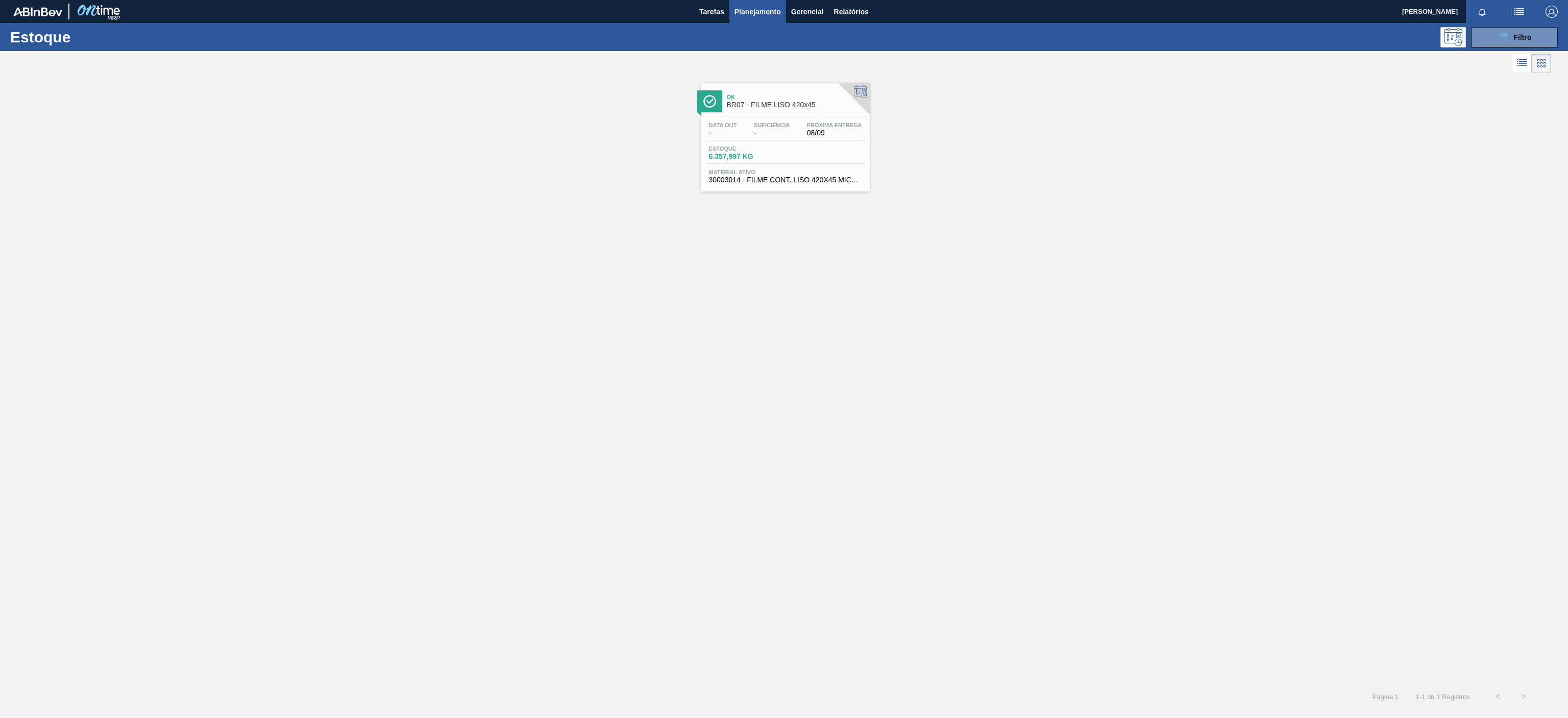
click at [795, 106] on span "BR07 - FILME LISO 420x45" at bounding box center [795, 105] width 138 height 8
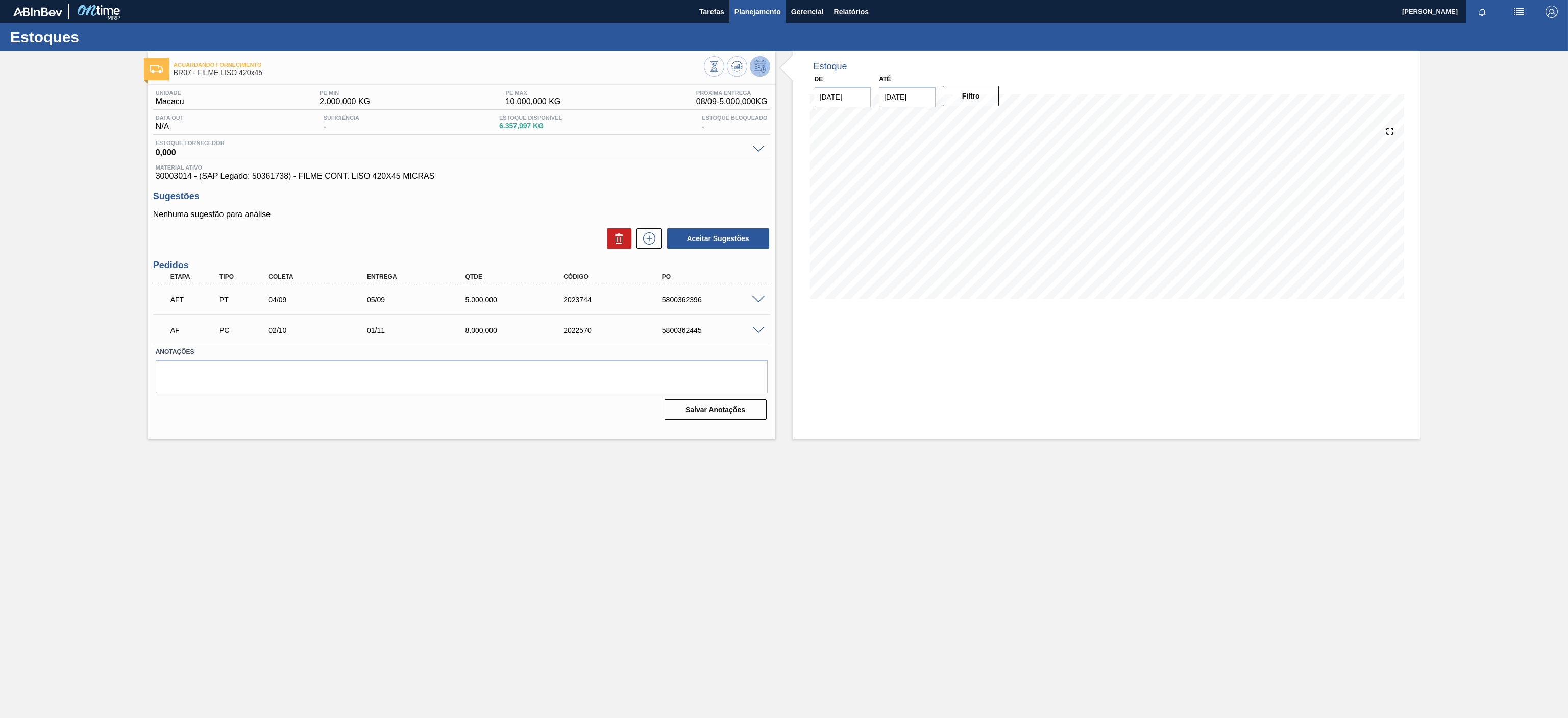
click at [767, 6] on span "Planejamento" at bounding box center [757, 11] width 47 height 12
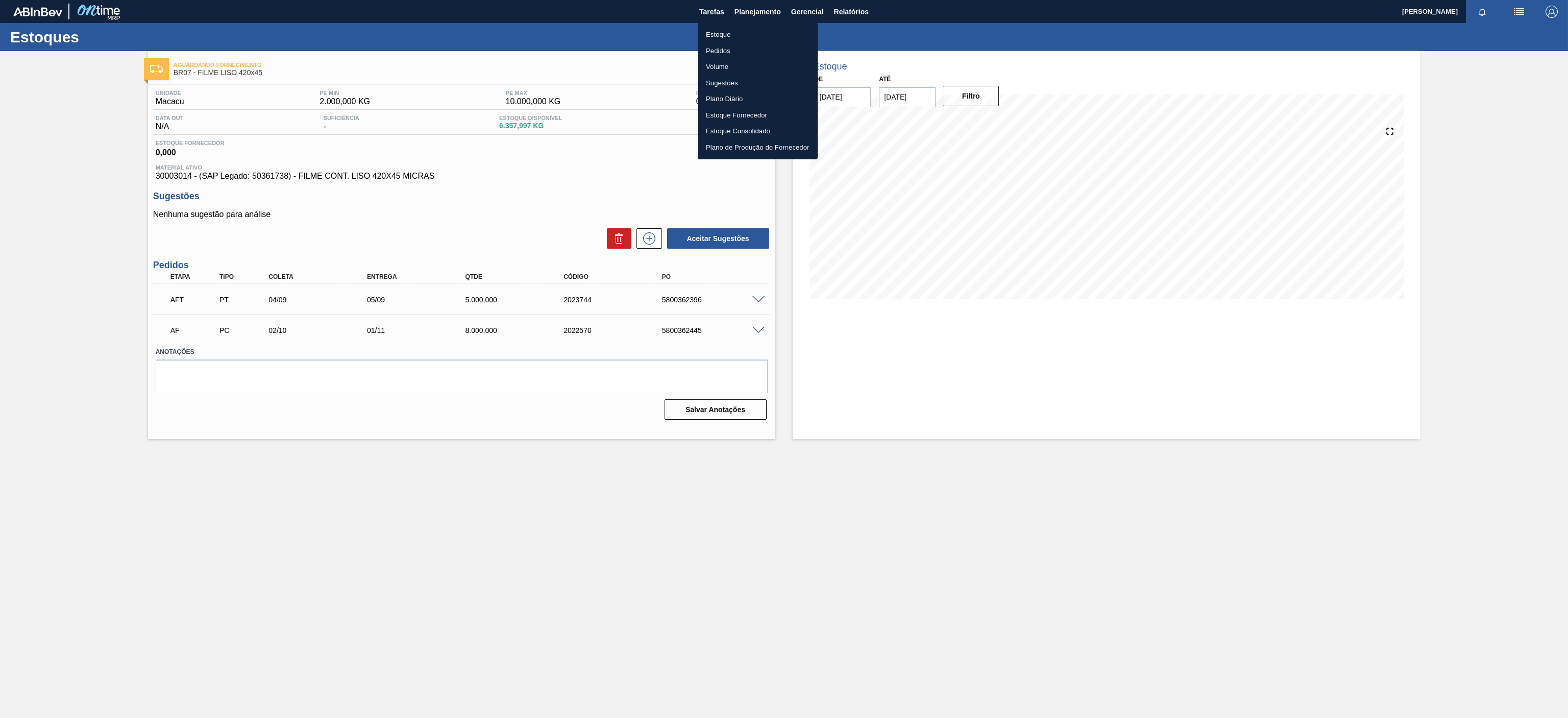
click at [731, 24] on ul "Estoque Pedidos Volume Sugestões Plano Diário Estoque Fornecedor Estoque Consol…" at bounding box center [758, 91] width 120 height 137
click at [719, 30] on li "Estoque" at bounding box center [758, 34] width 120 height 16
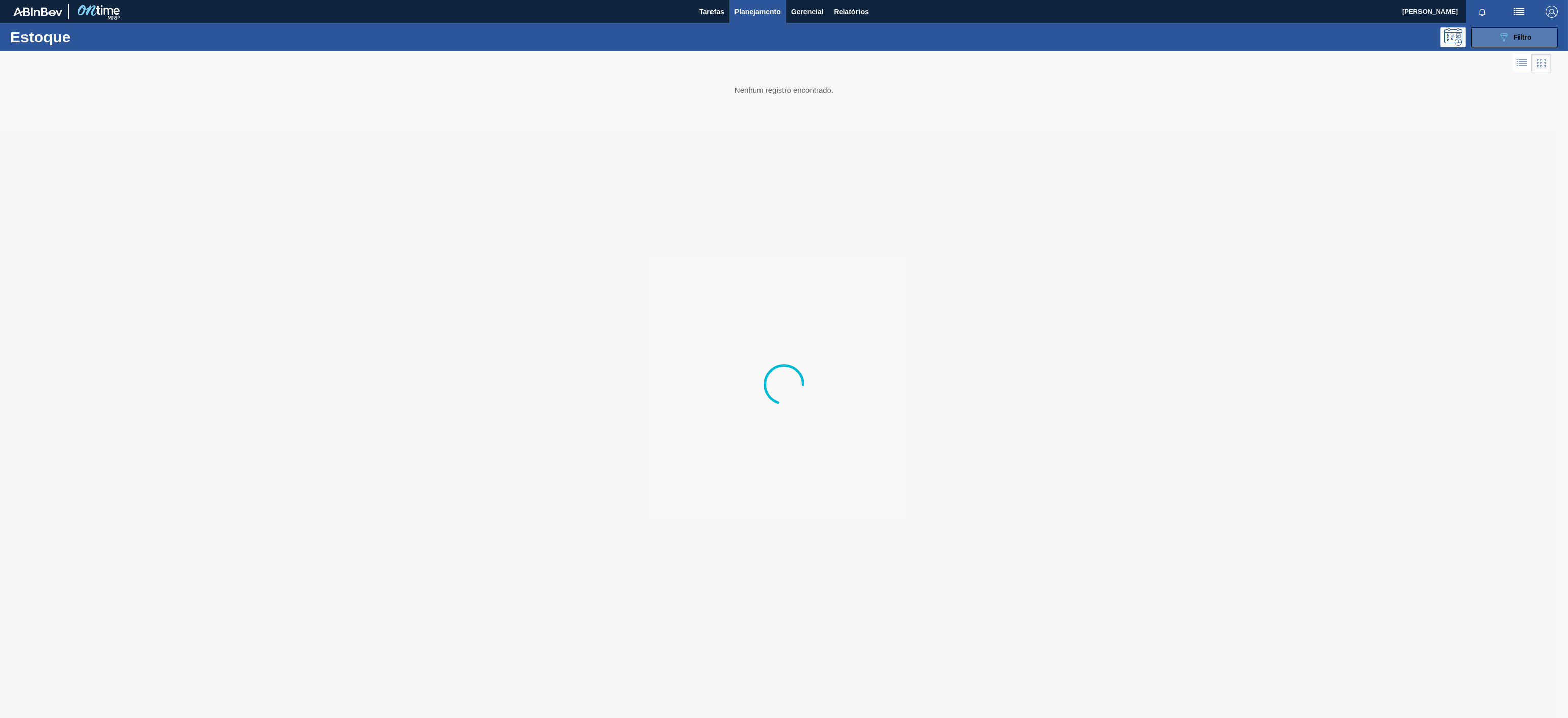
click at [1511, 43] on div "089F7B8B-B2A5-4AFE-B5C0-19BA573D28AC Filtro" at bounding box center [1515, 37] width 34 height 12
click at [1510, 322] on icon at bounding box center [1513, 325] width 8 height 8
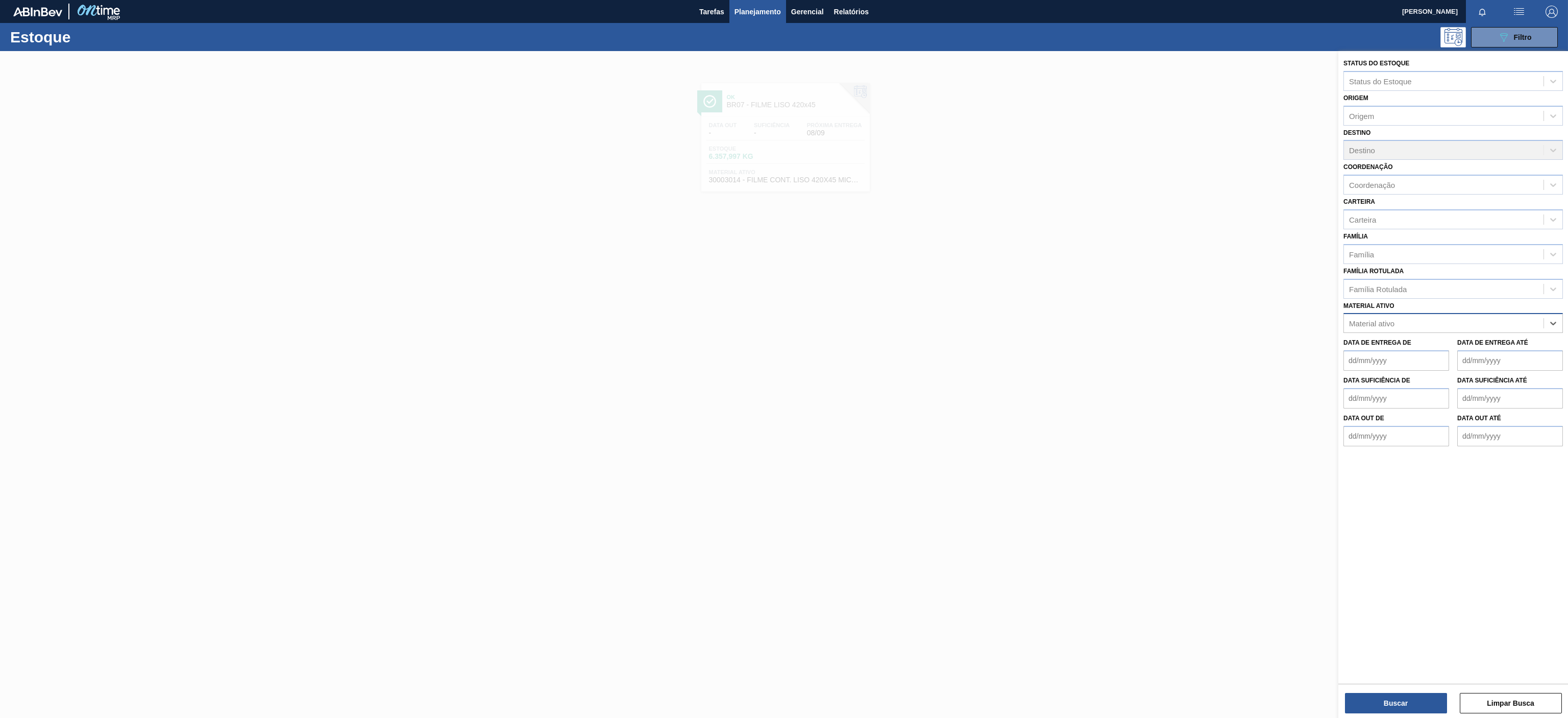
paste ativo "30012508"
type ativo "30012508"
click at [1455, 342] on div "30012508 - FILME C. 510X65 BC 350ML MP C18 429" at bounding box center [1453, 349] width 219 height 19
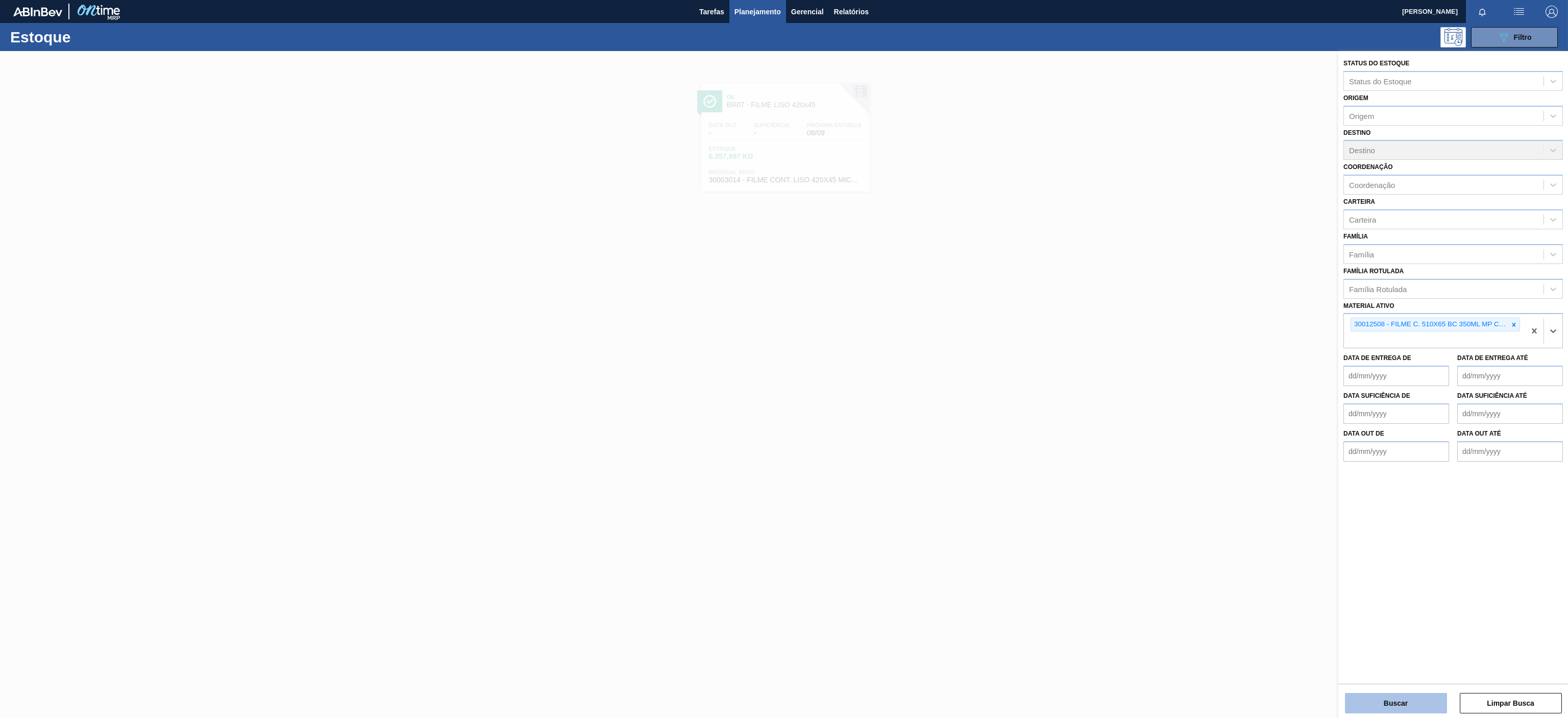
click at [1403, 695] on button "Buscar" at bounding box center [1395, 702] width 102 height 20
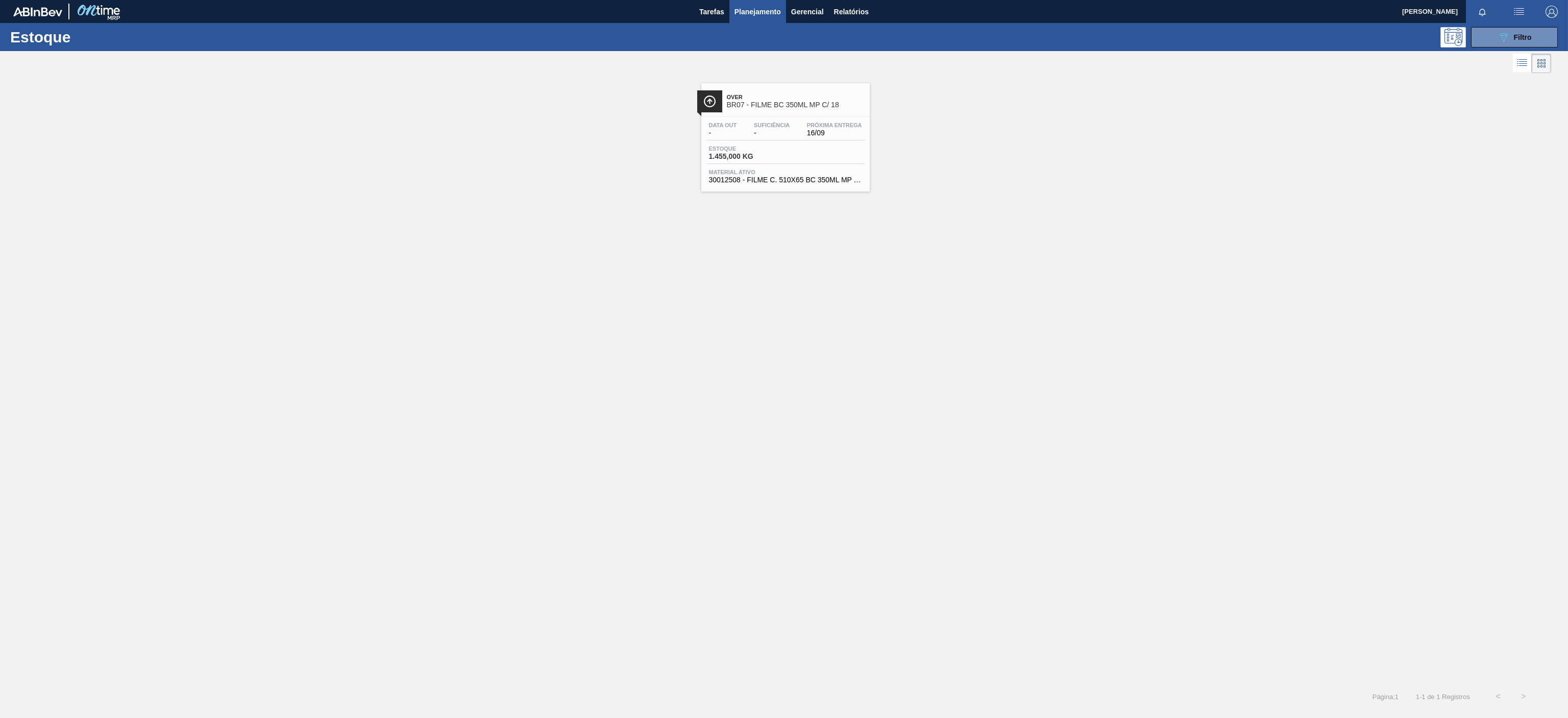
click at [830, 96] on span "Over" at bounding box center [795, 97] width 138 height 6
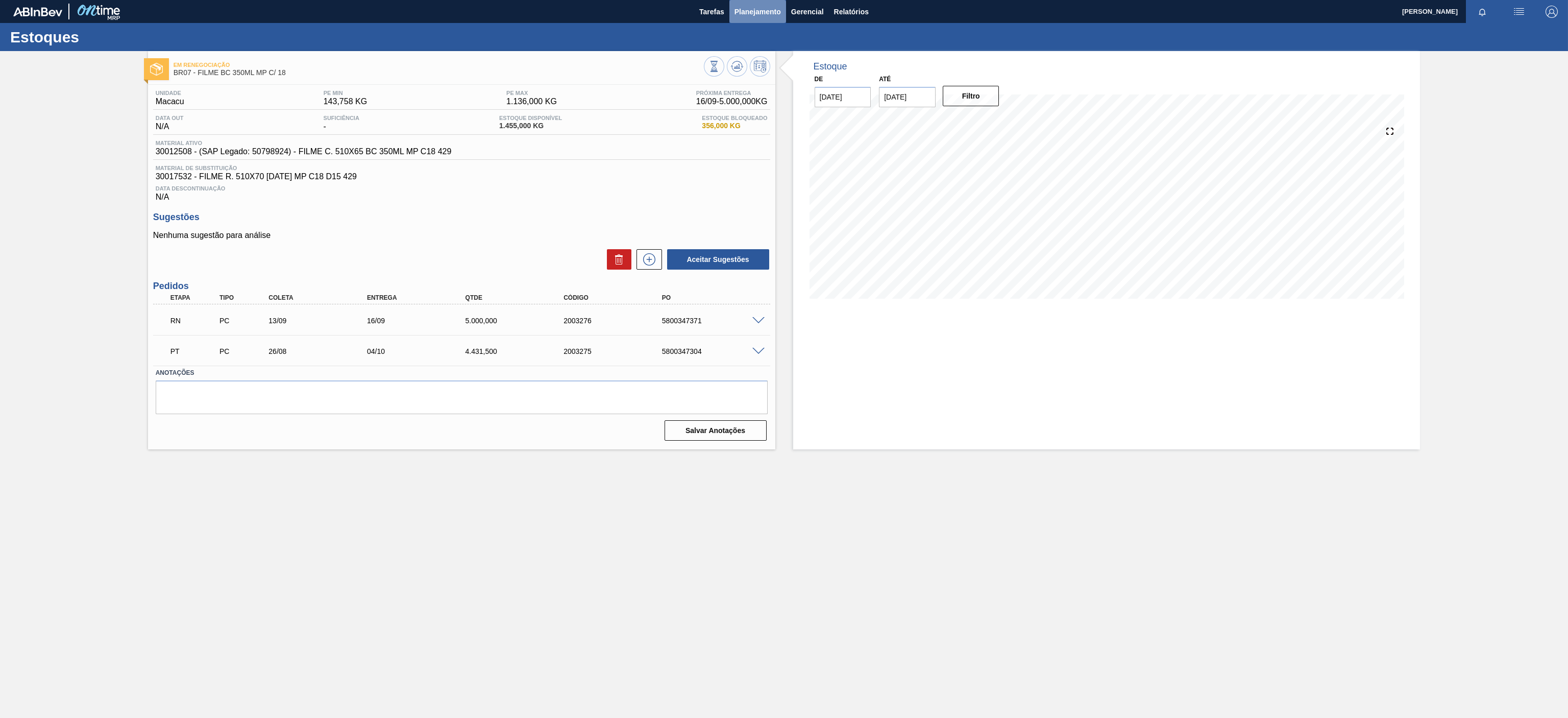
click at [755, 6] on span "Planejamento" at bounding box center [757, 11] width 47 height 12
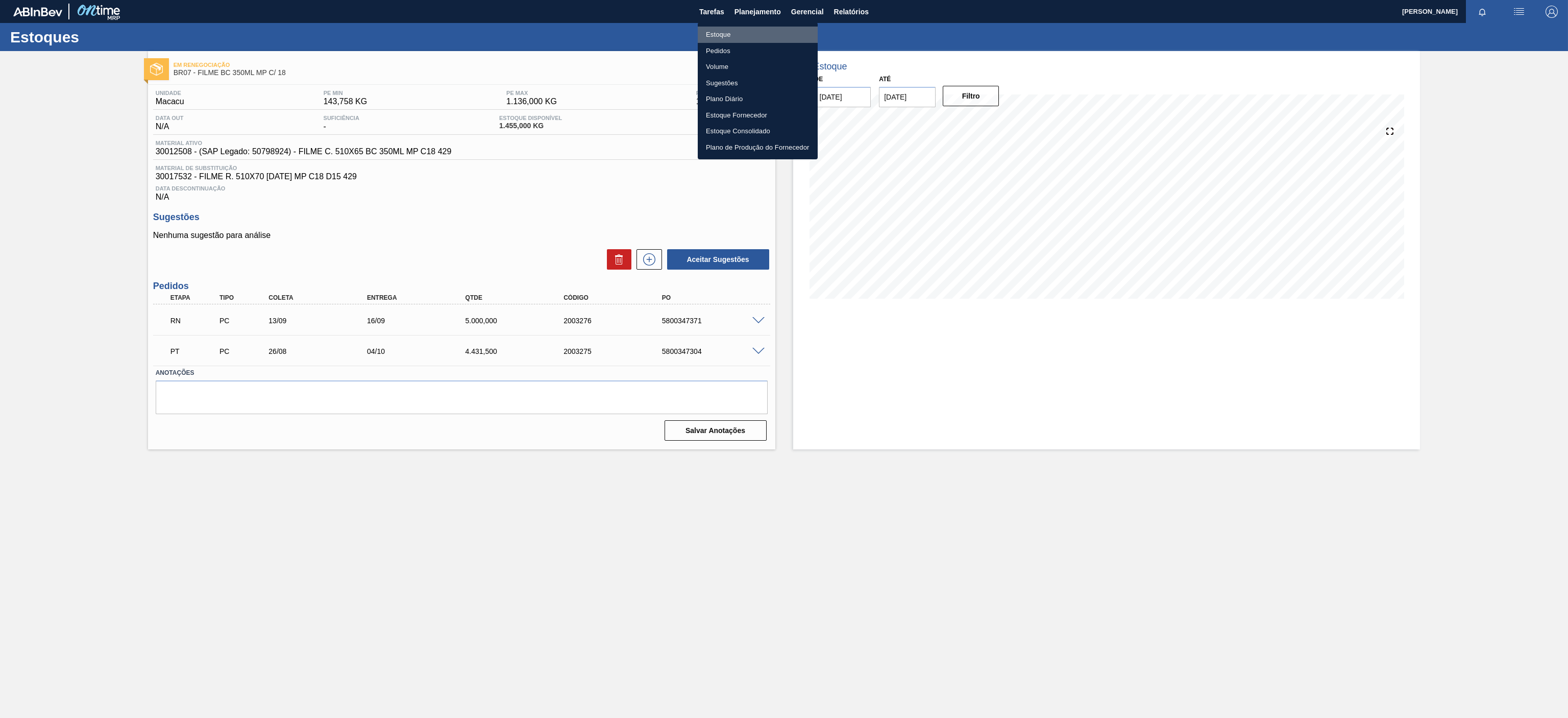
click at [713, 30] on li "Estoque" at bounding box center [758, 34] width 120 height 16
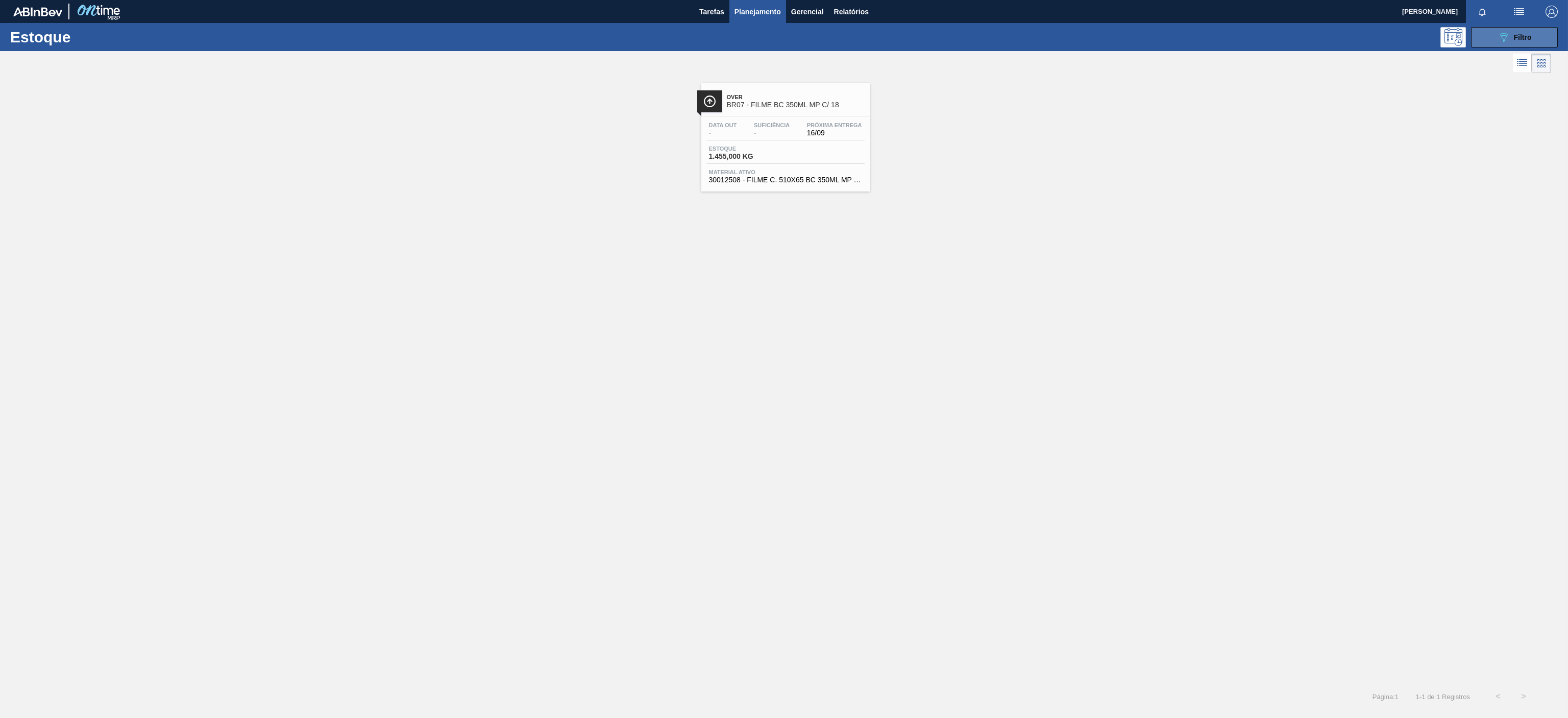
click at [1494, 38] on button "089F7B8B-B2A5-4AFE-B5C0-19BA573D28AC Filtro" at bounding box center [1514, 36] width 87 height 20
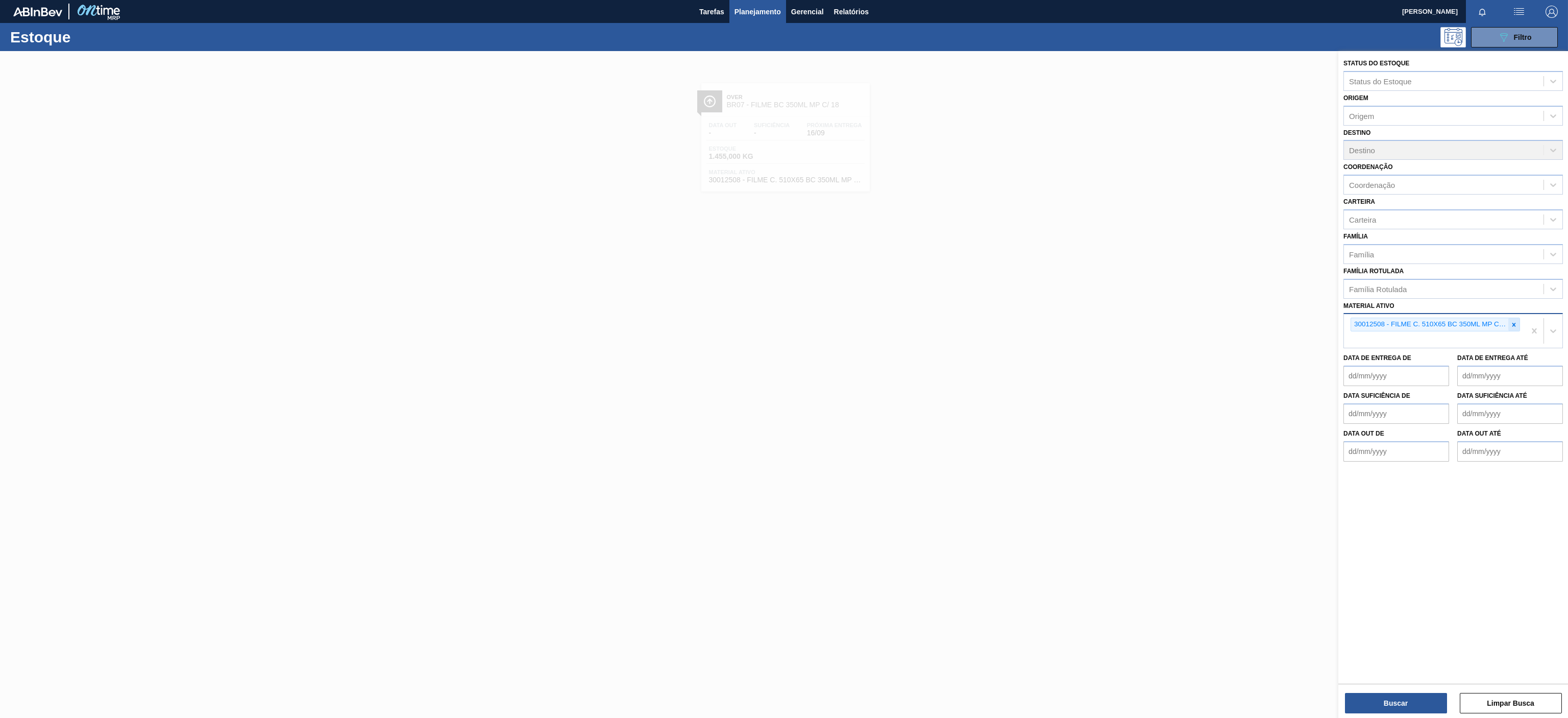
click at [1513, 326] on icon at bounding box center [1514, 325] width 4 height 4
paste ativo "30012506"
type ativo "30012506"
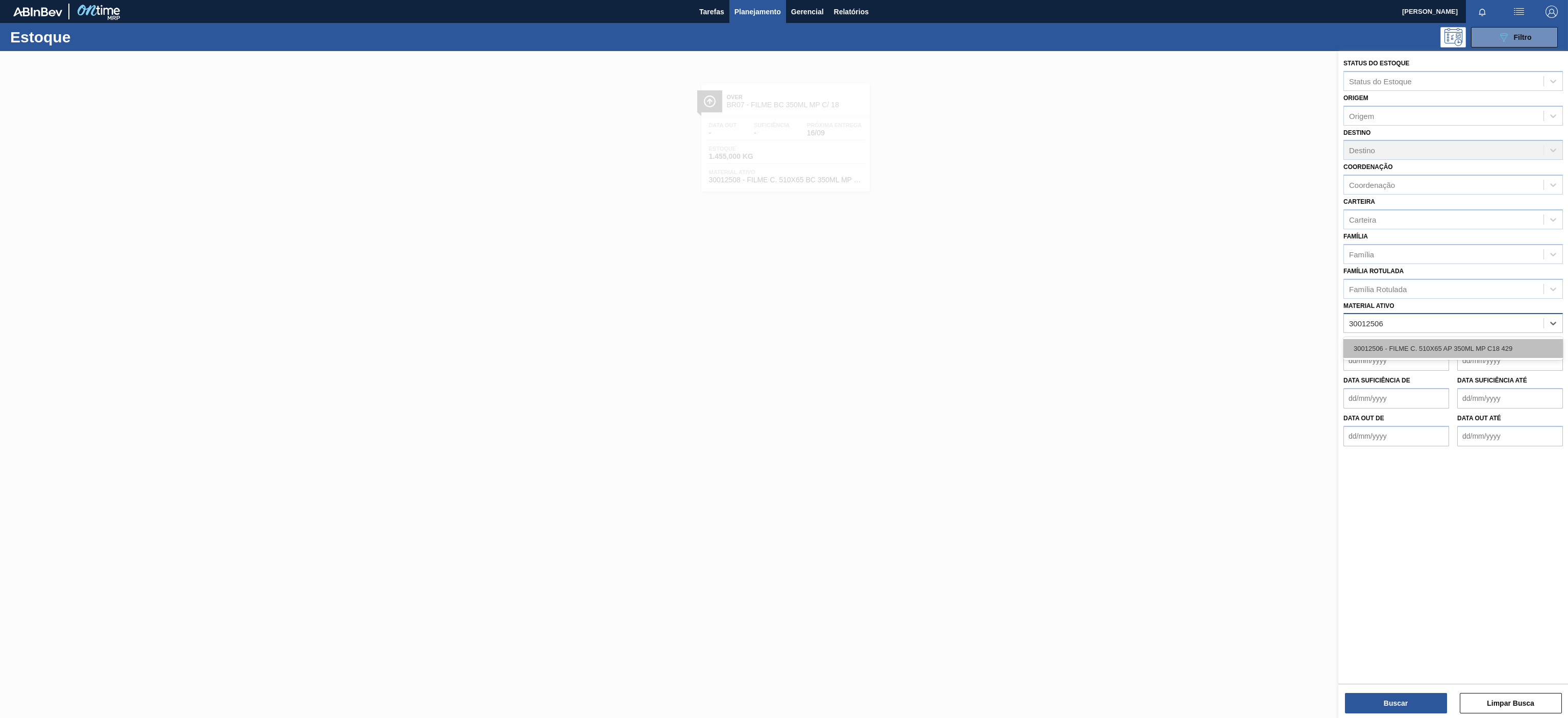
click at [1377, 351] on div "30012506 - FILME C. 510X65 AP 350ML MP C18 429" at bounding box center [1453, 349] width 219 height 19
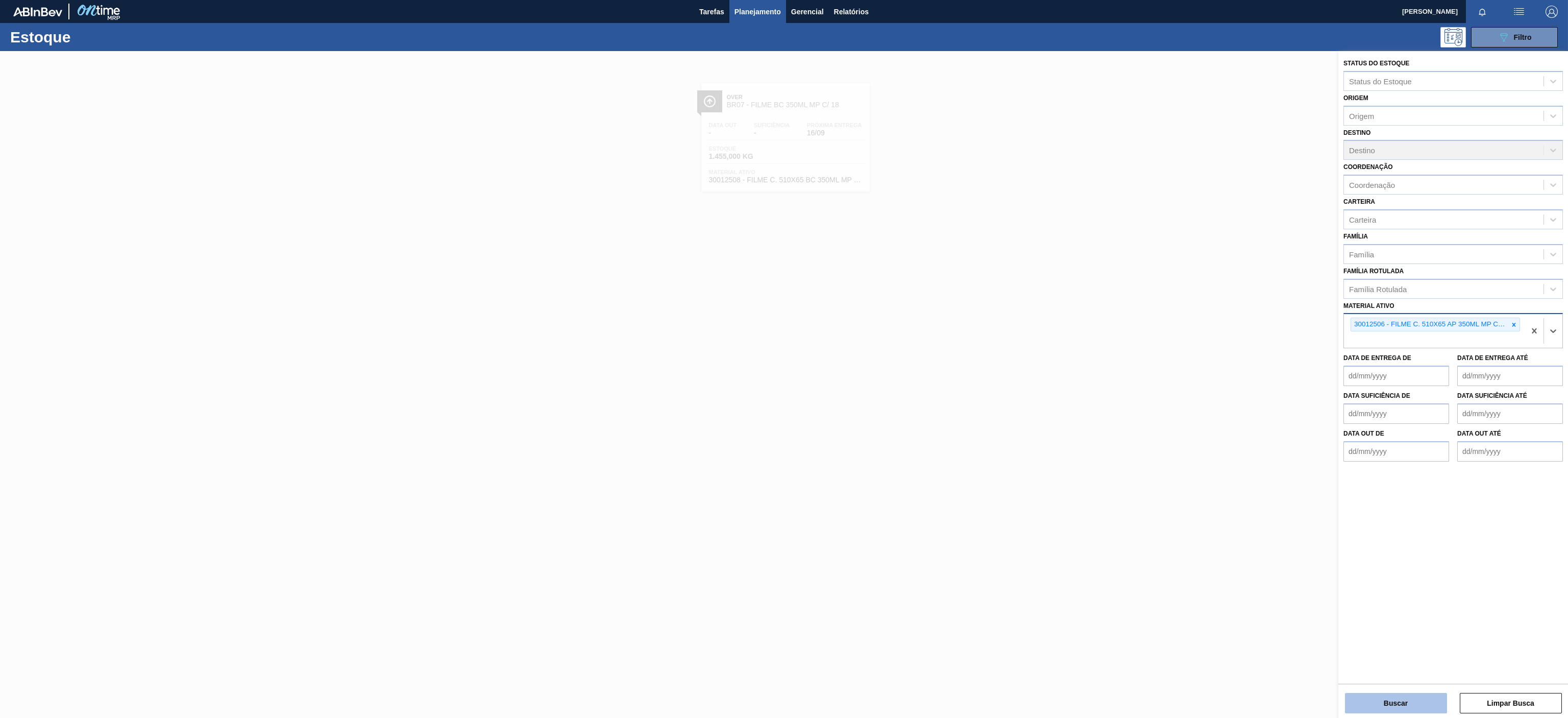
click at [1378, 706] on button "Buscar" at bounding box center [1395, 702] width 102 height 20
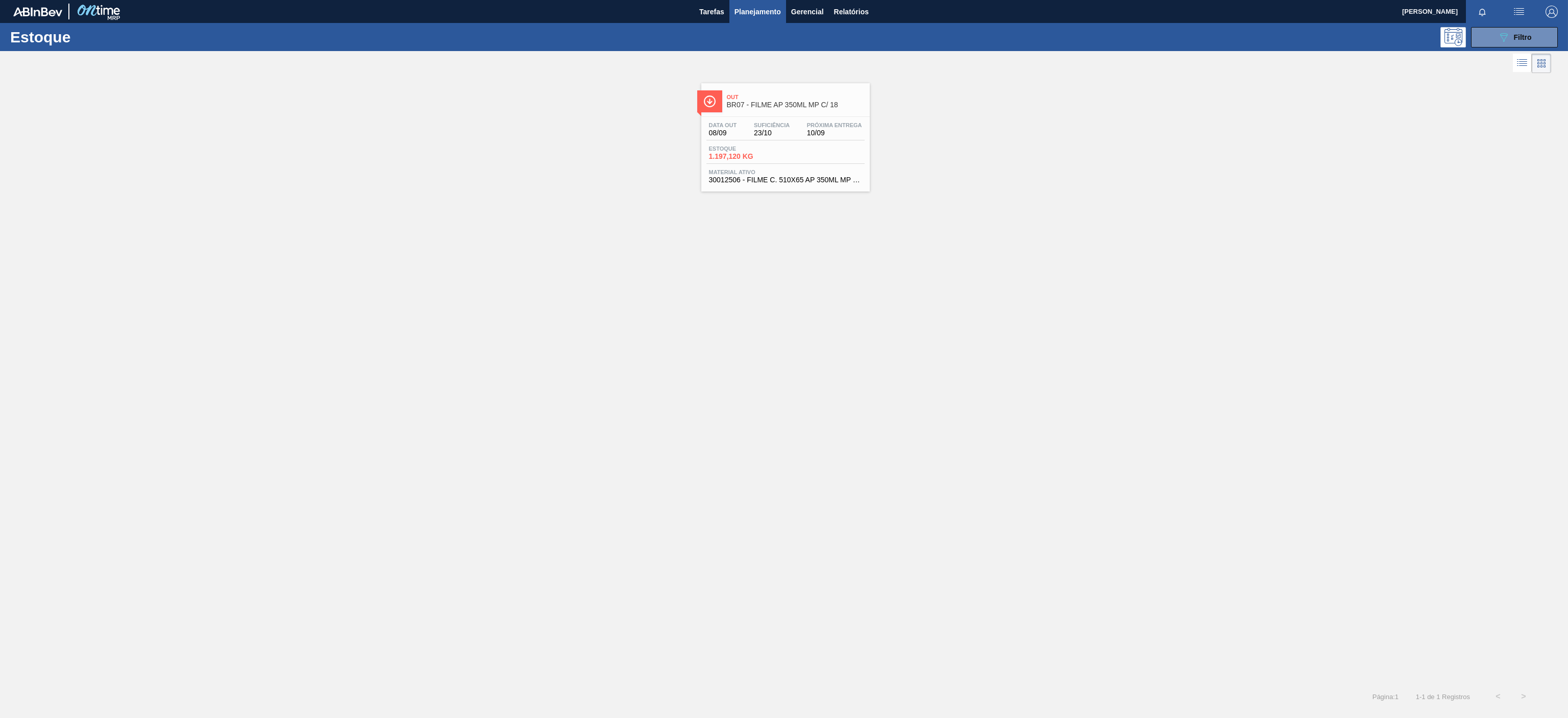
click at [800, 99] on span "Out" at bounding box center [795, 97] width 138 height 6
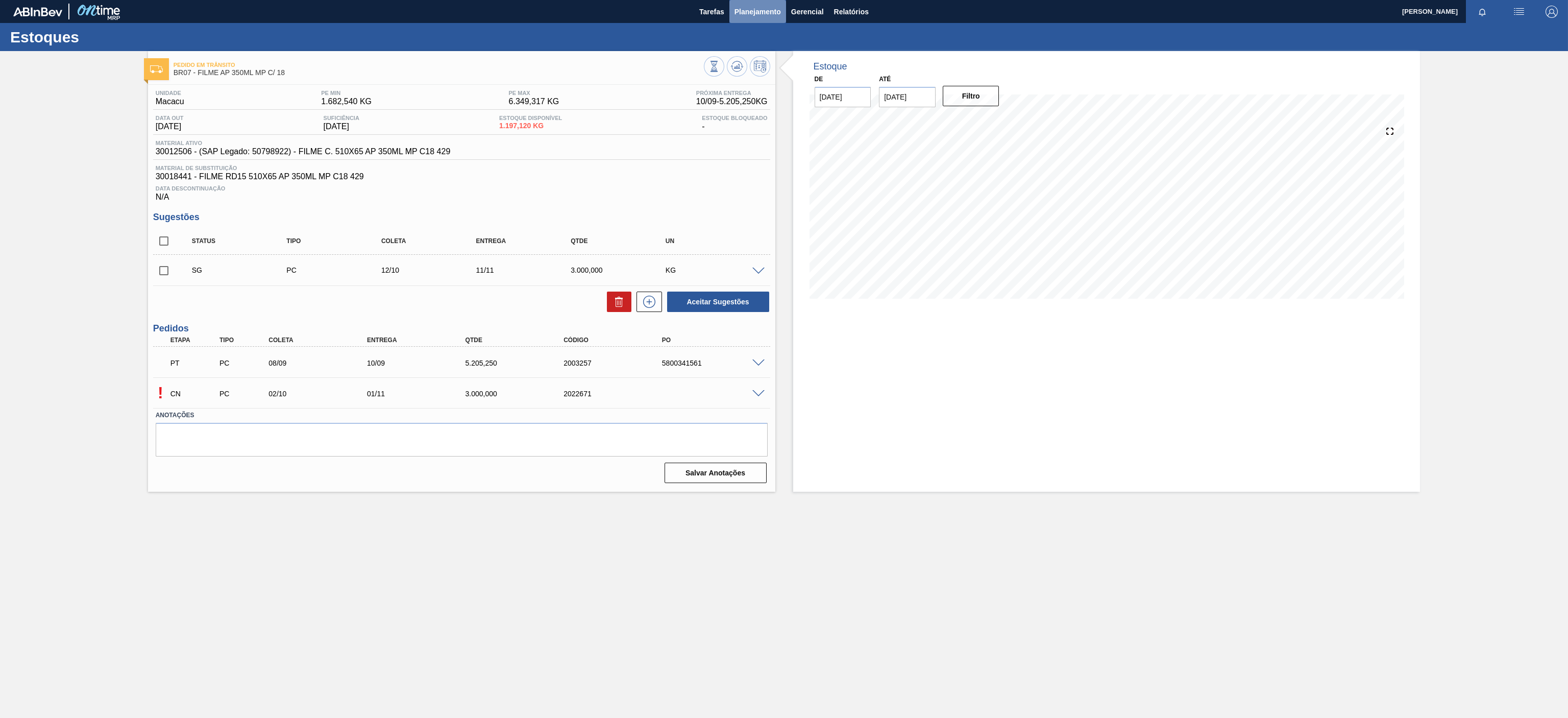
click at [746, 11] on span "Planejamento" at bounding box center [757, 11] width 47 height 12
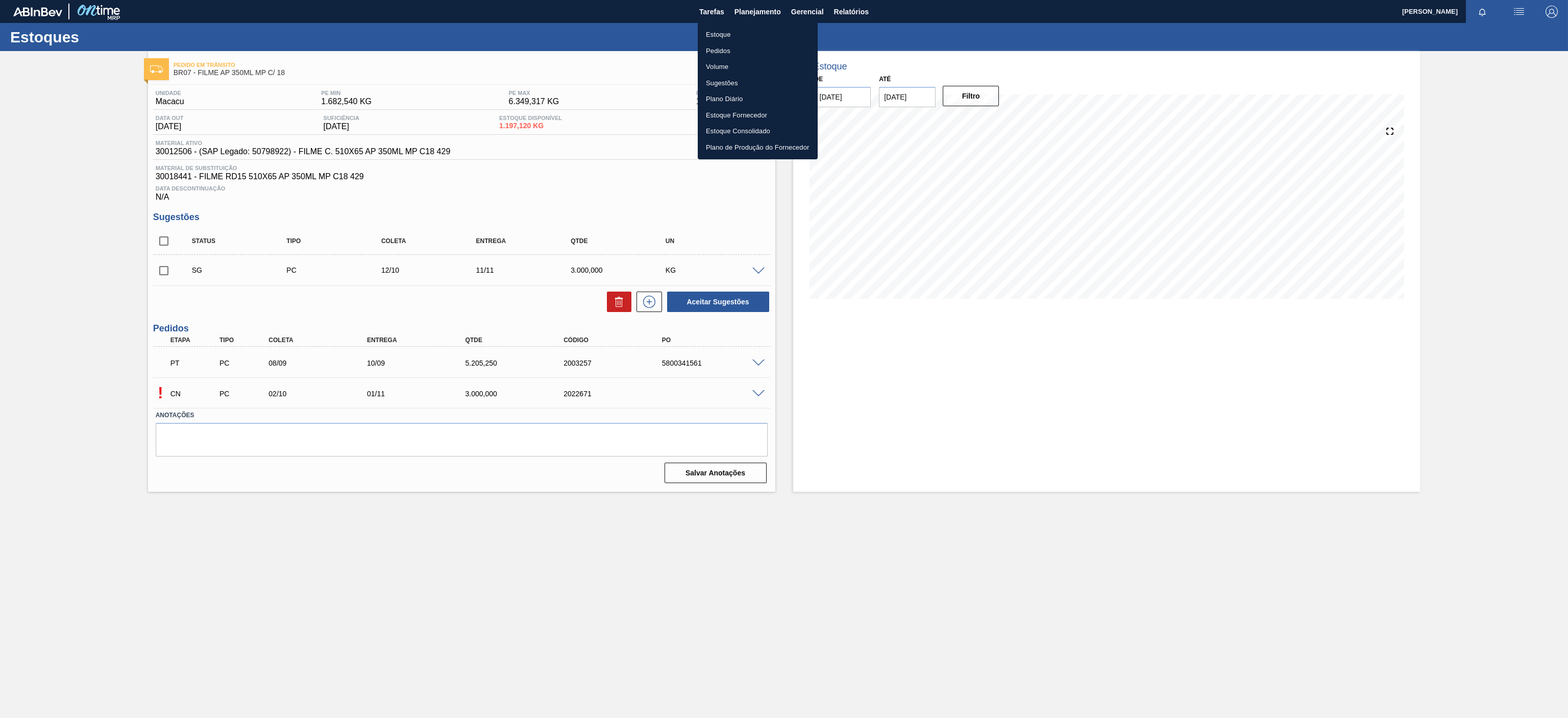
click at [744, 32] on li "Estoque" at bounding box center [758, 34] width 120 height 16
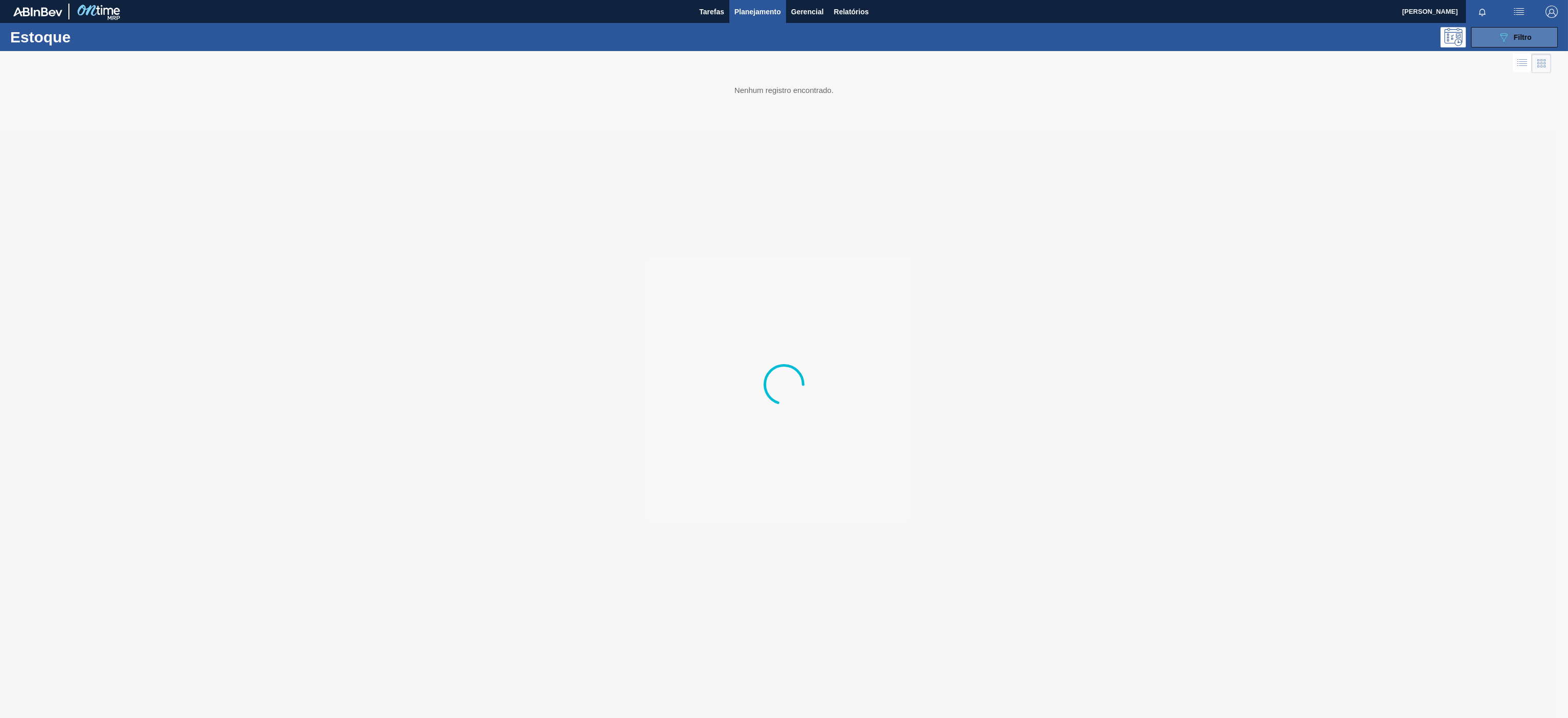
click at [1523, 33] on span "Filtro" at bounding box center [1522, 37] width 18 height 9
click at [1504, 323] on div at bounding box center [784, 385] width 1568 height 667
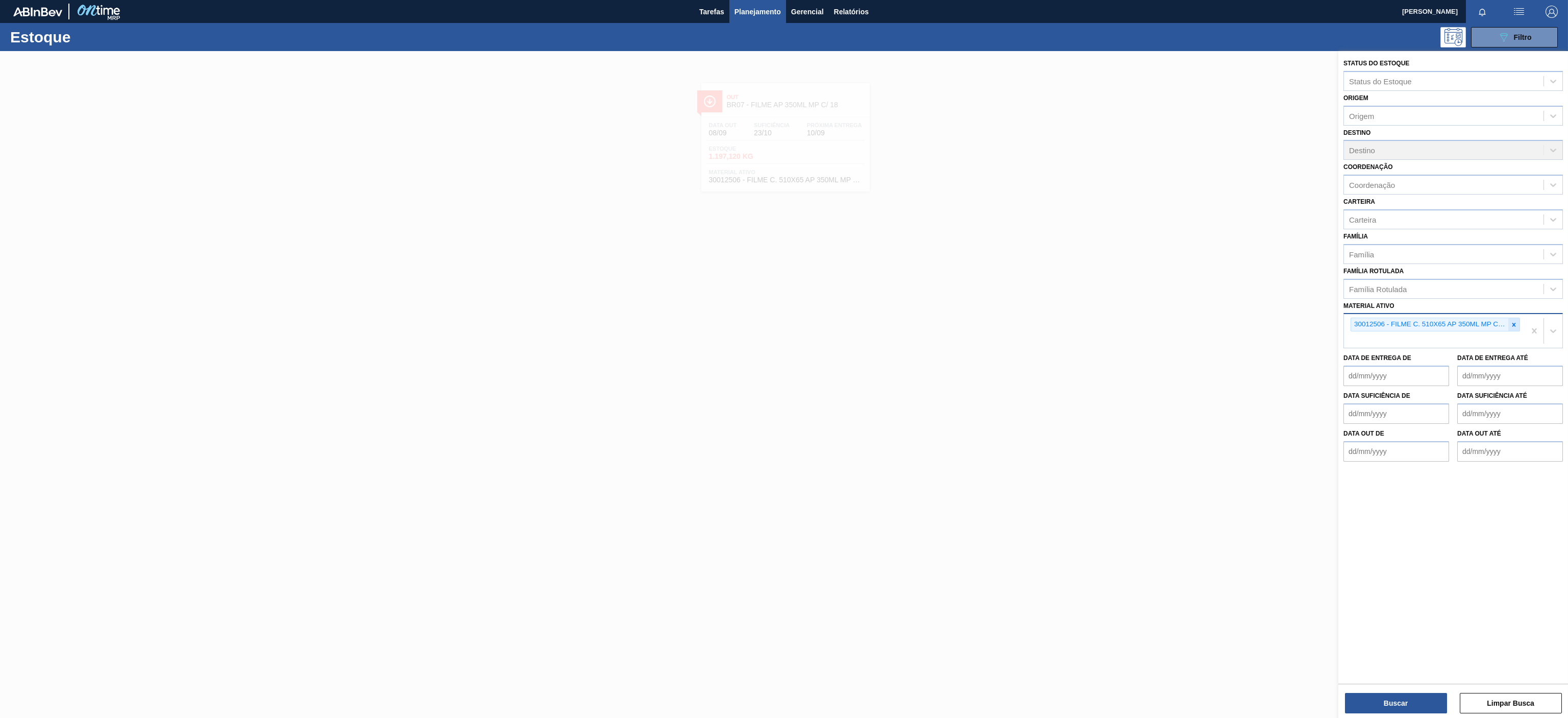
click at [1517, 322] on div at bounding box center [1514, 324] width 11 height 12
paste ativo "30003821"
type ativo "30003821"
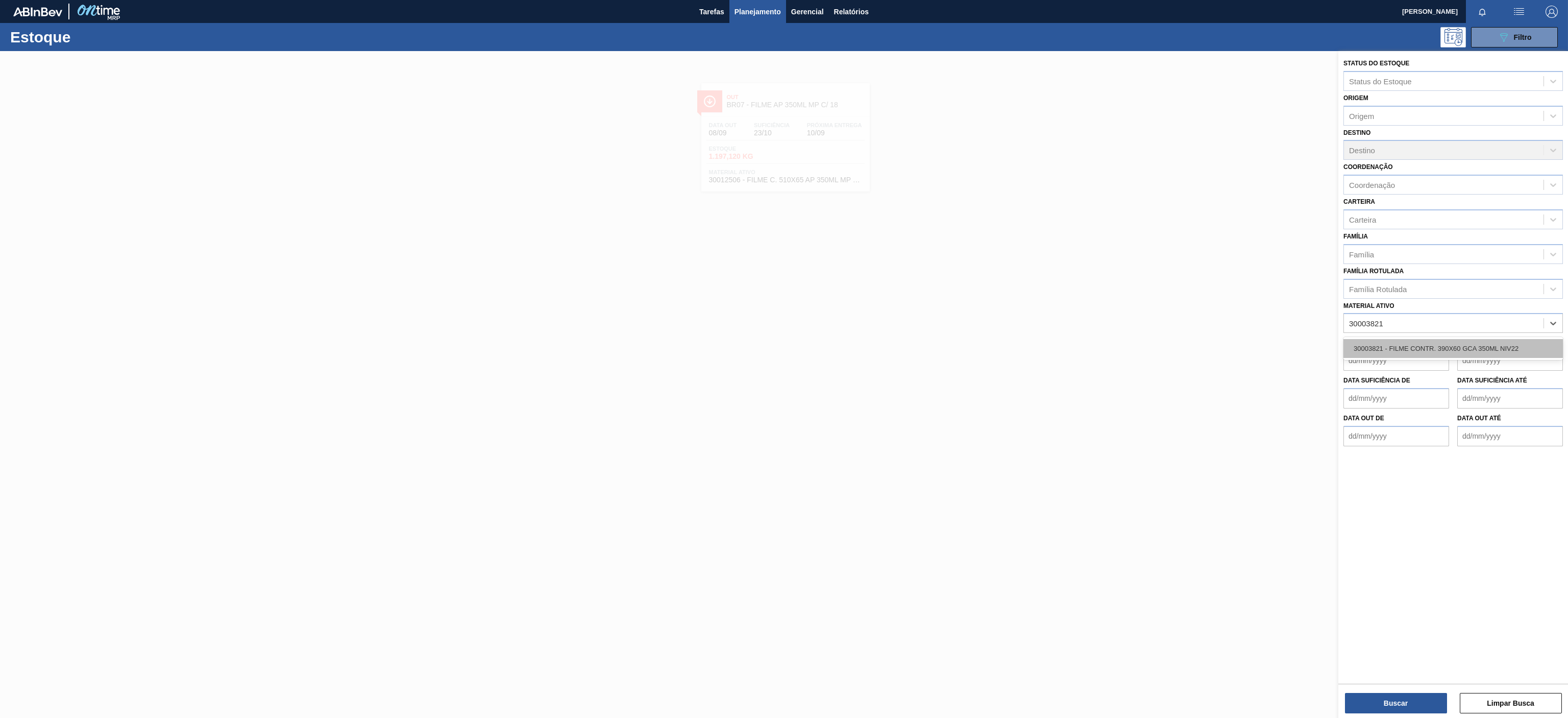
click at [1468, 352] on div "30003821 - FILME CONTR. 390X60 GCA 350ML NIV22" at bounding box center [1453, 349] width 219 height 19
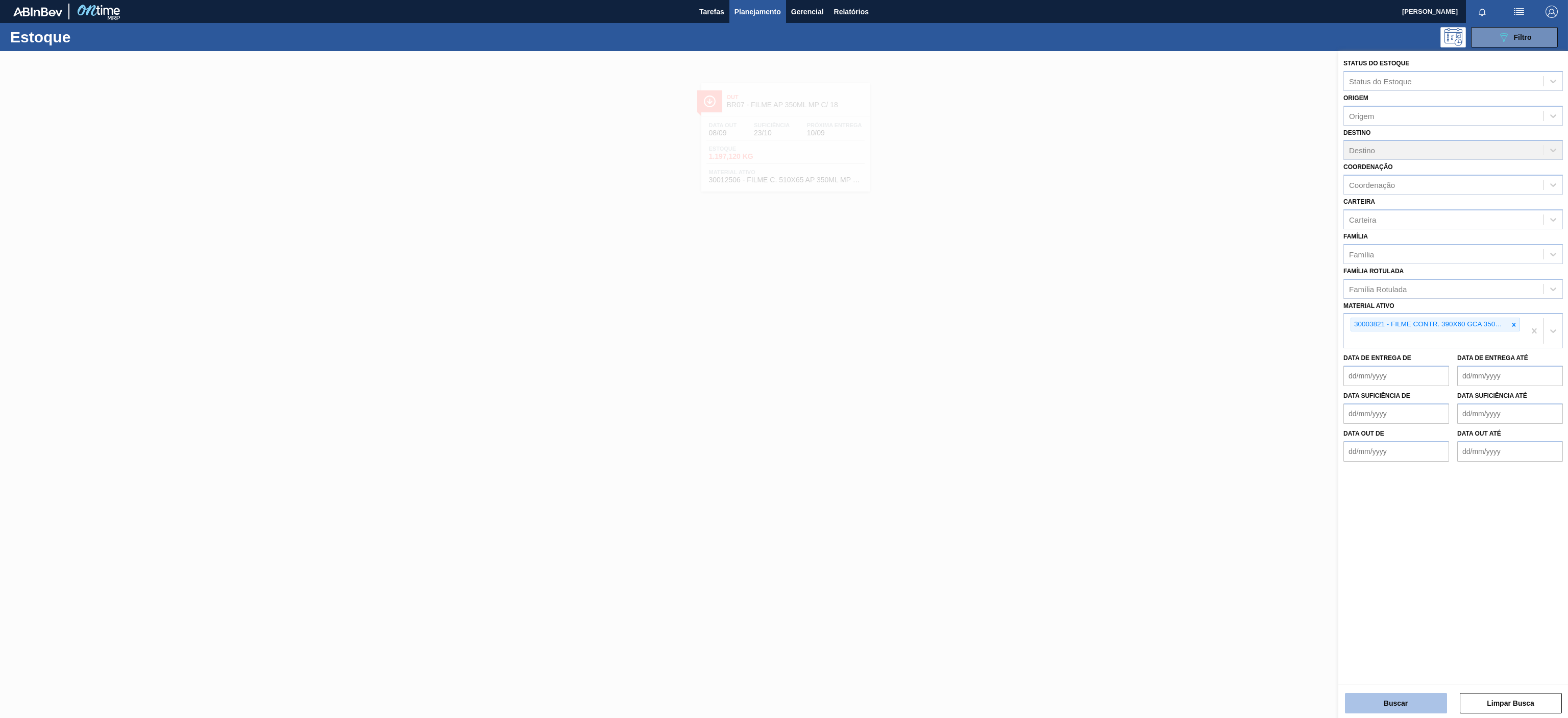
click at [1394, 698] on button "Buscar" at bounding box center [1395, 702] width 102 height 20
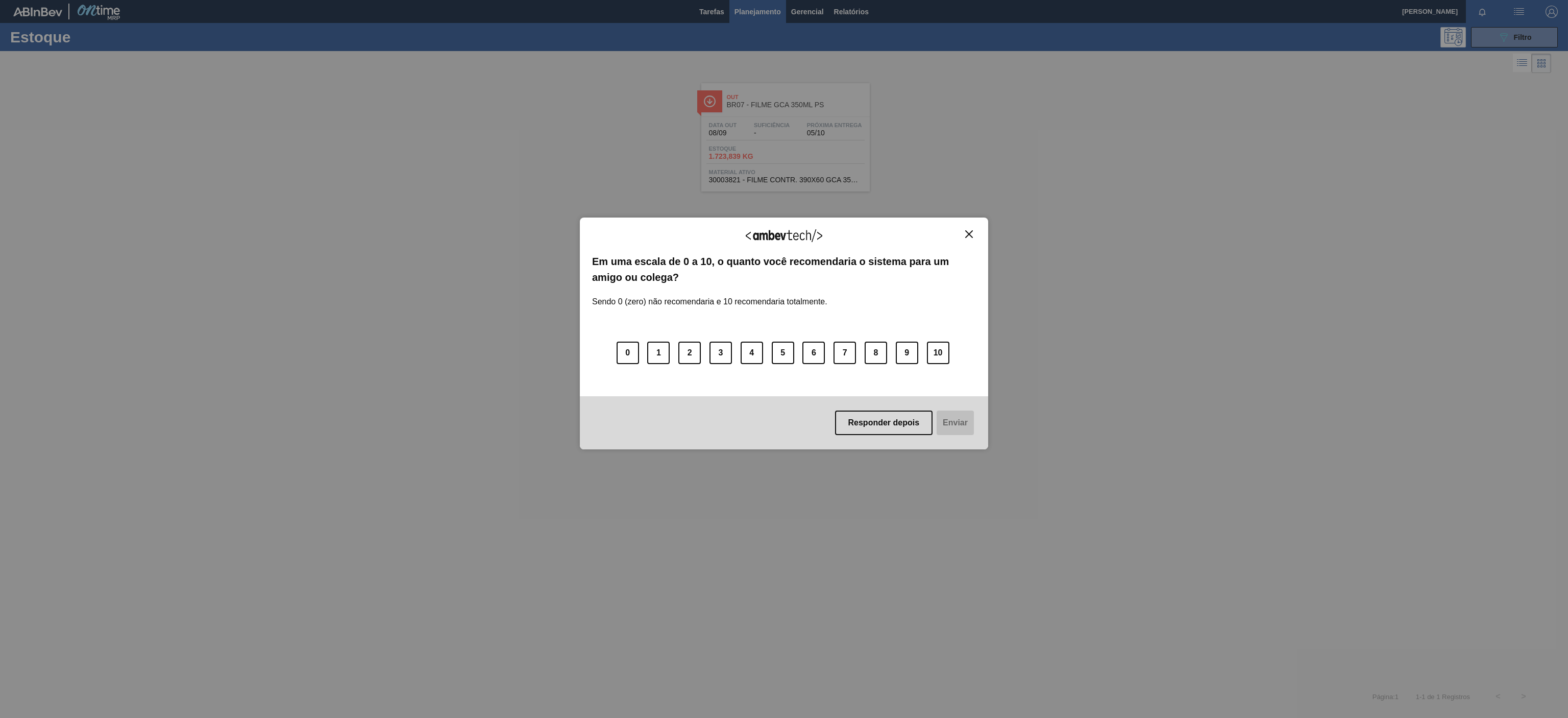
click at [966, 227] on div "Agradecemos seu feedback! Em uma escala de 0 a 10, o quanto você recomendaria o…" at bounding box center [784, 332] width 408 height 231
click at [963, 231] on button "Close" at bounding box center [968, 233] width 13 height 9
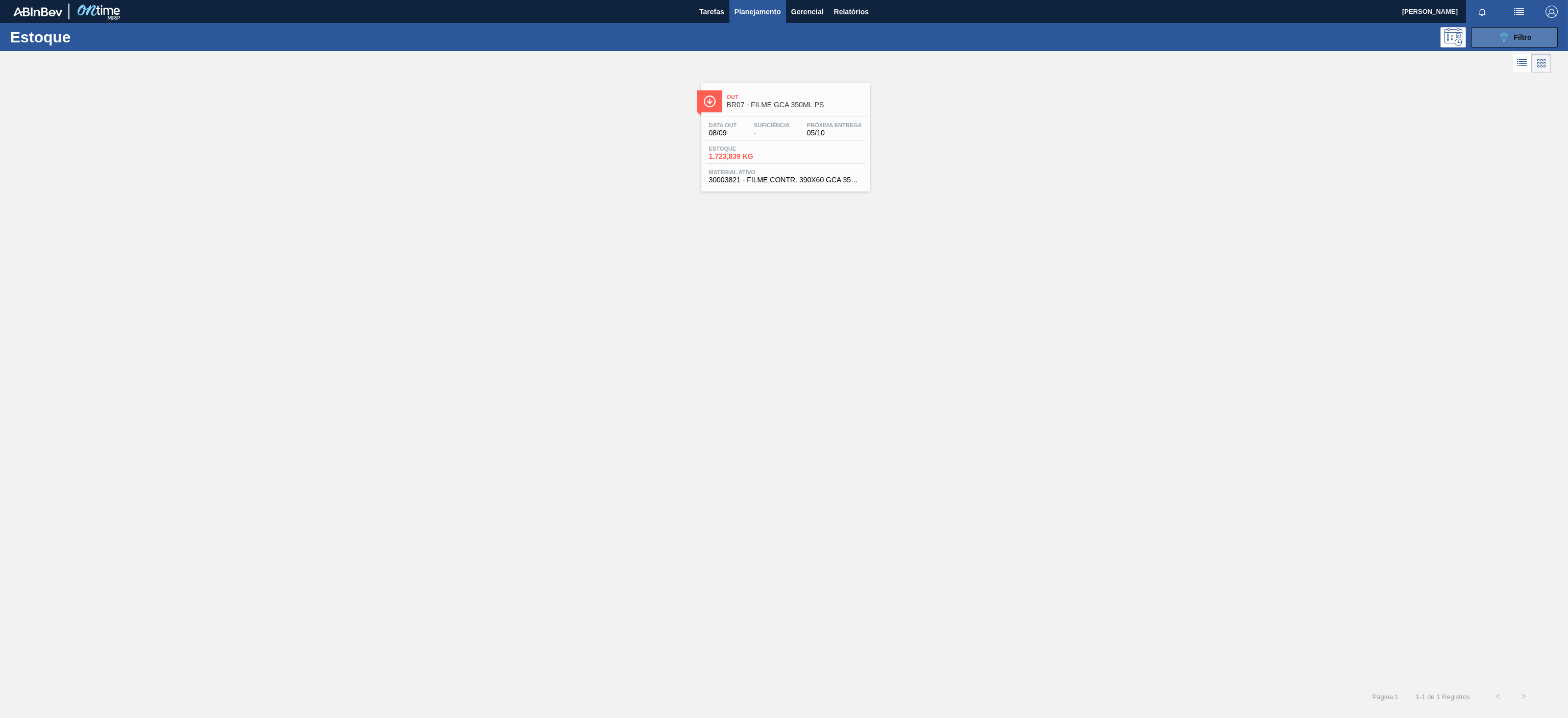
click at [1539, 38] on button "089F7B8B-B2A5-4AFE-B5C0-19BA573D28AC Filtro" at bounding box center [1514, 36] width 87 height 20
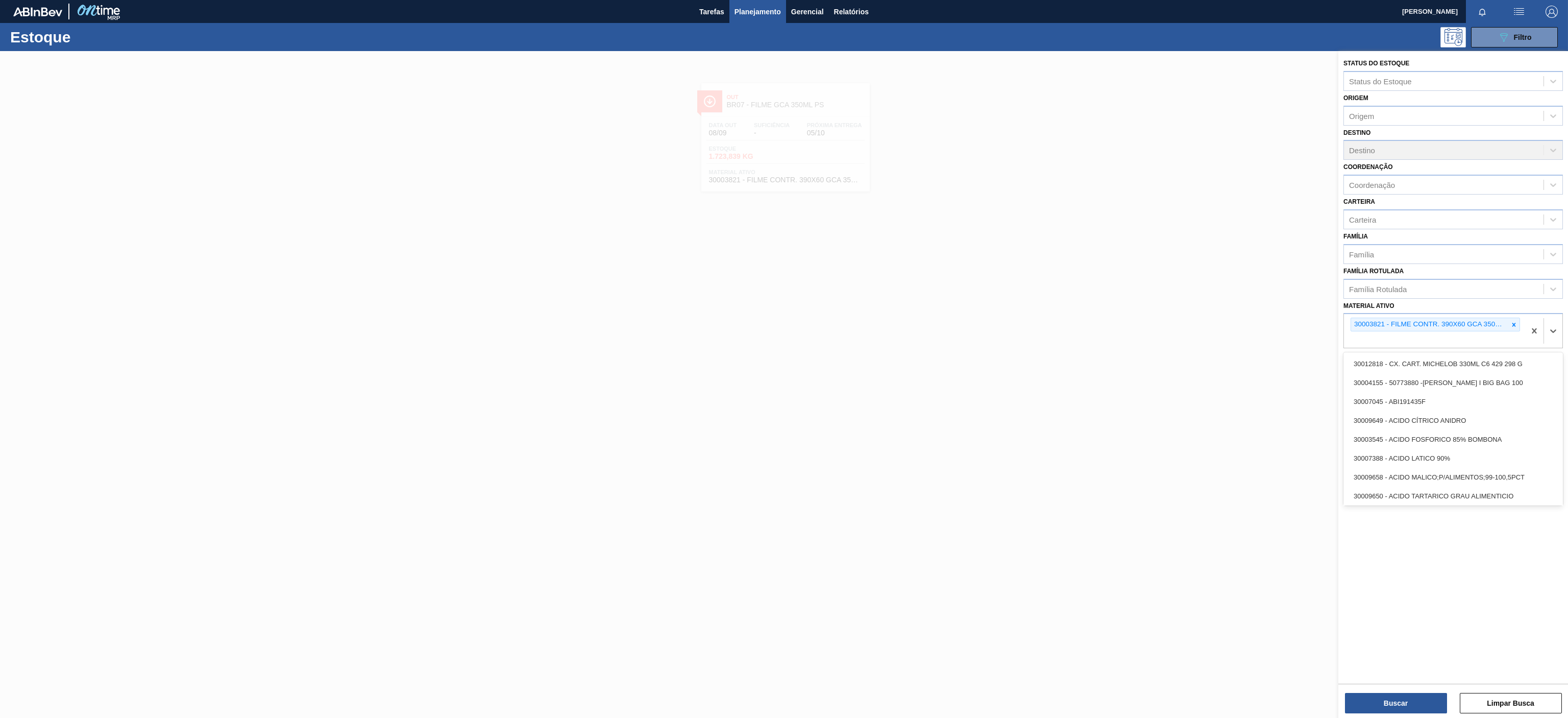
click at [1511, 332] on div "30003821 - FILME CONTR. 390X60 GCA 350ML NIV22" at bounding box center [1434, 330] width 181 height 33
click at [1518, 325] on div at bounding box center [1514, 324] width 11 height 12
paste ativo "30031679"
type ativo "30031679"
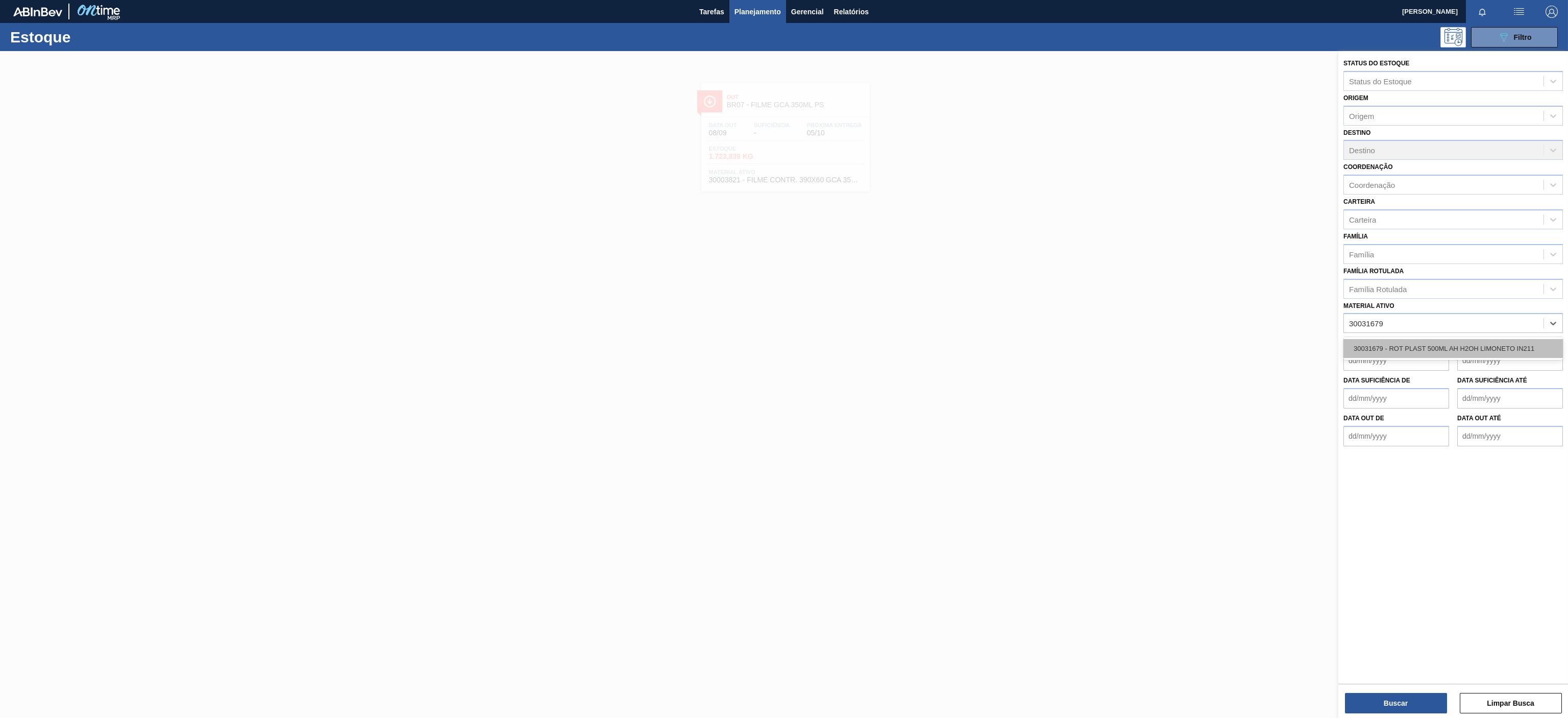
click at [1476, 349] on div "30031679 - ROT PLAST 500ML AH H2OH LIMONETO IN211" at bounding box center [1453, 349] width 219 height 19
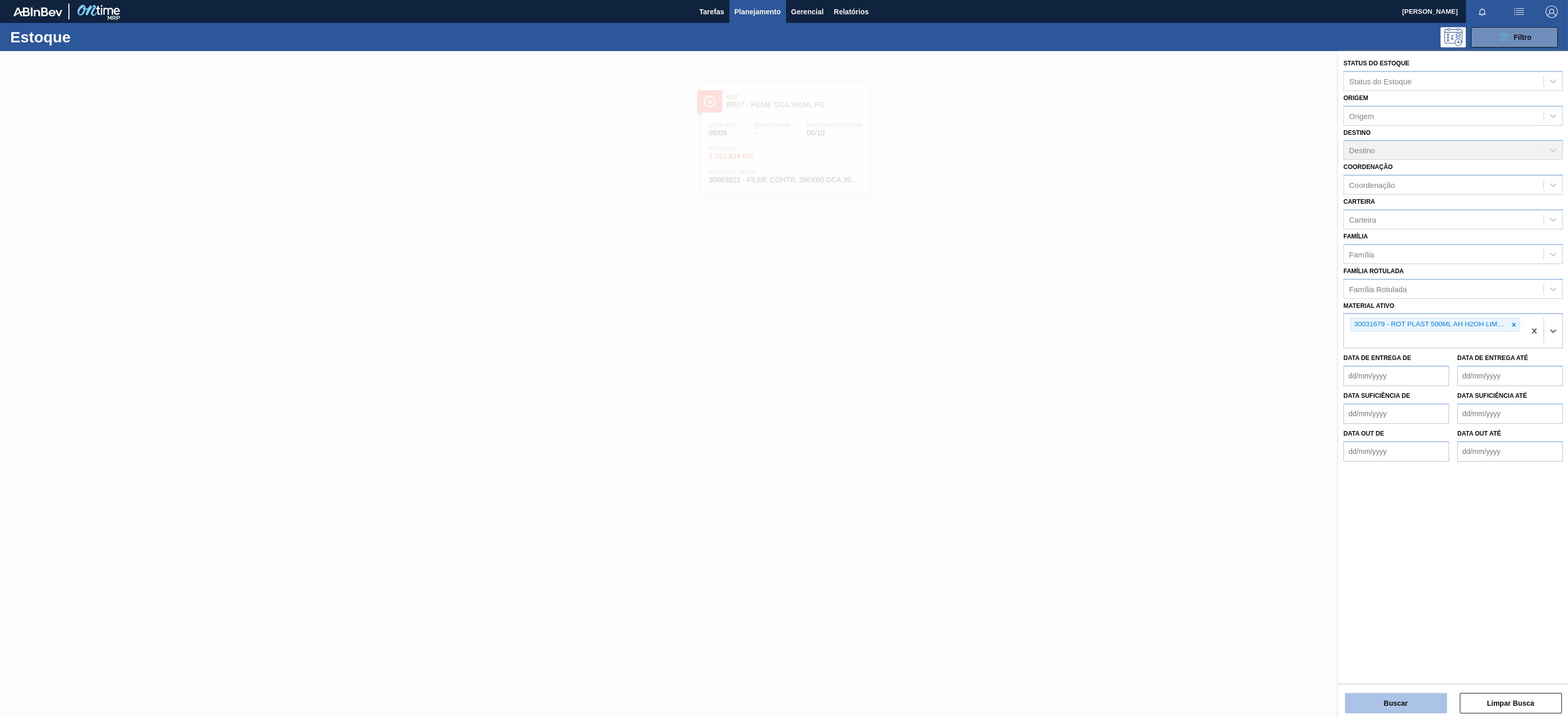
click at [1383, 702] on button "Buscar" at bounding box center [1395, 702] width 102 height 20
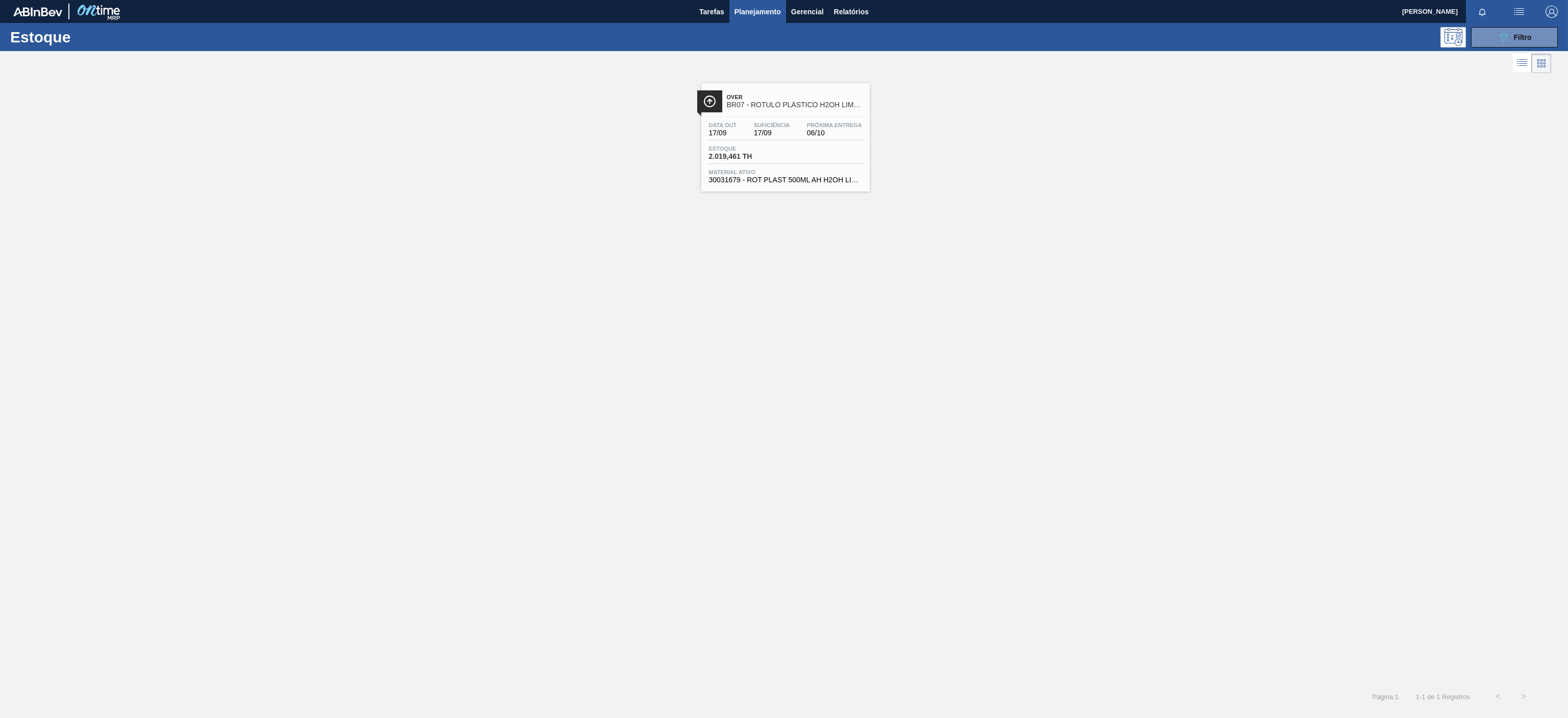
click at [820, 98] on span "Over" at bounding box center [795, 97] width 138 height 6
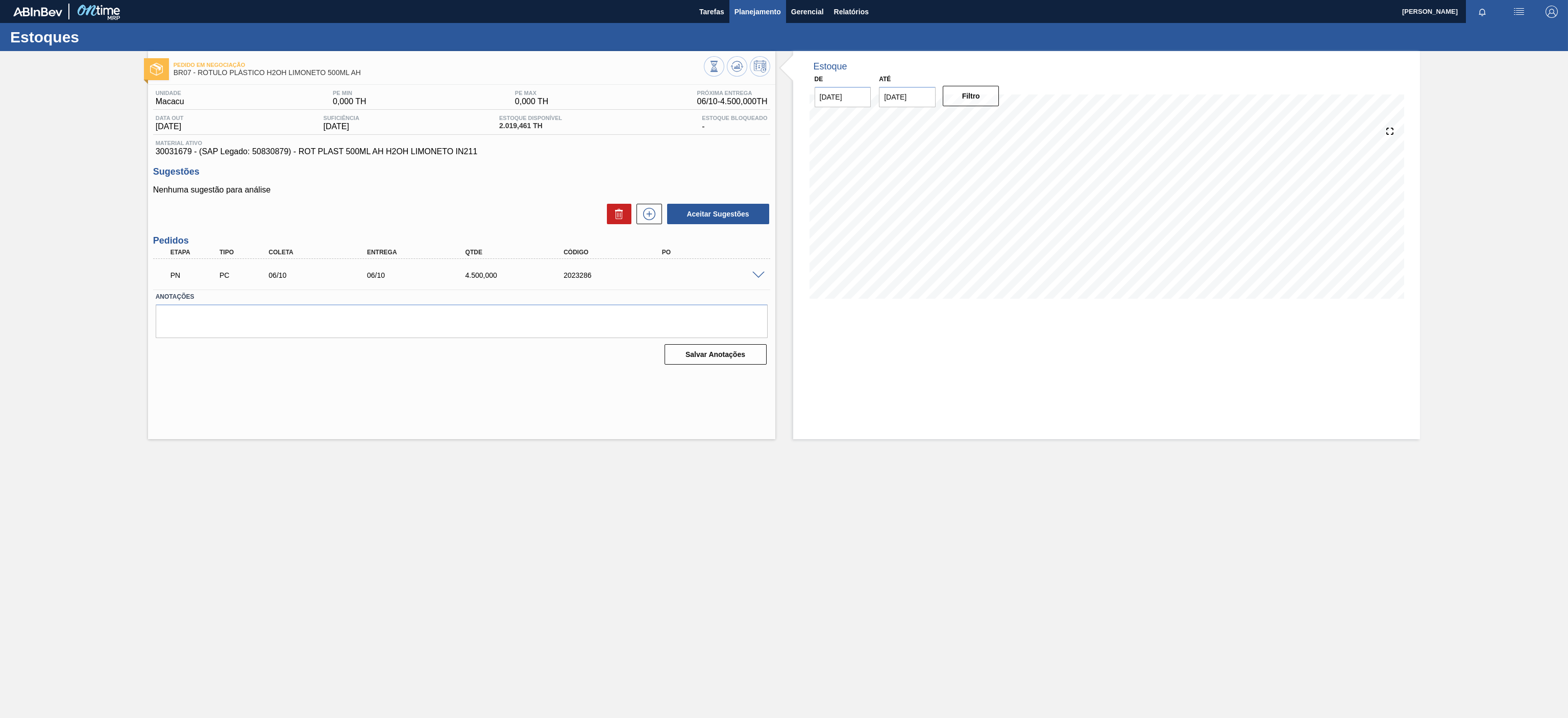
click at [764, 1] on button "Planejamento" at bounding box center [757, 11] width 56 height 23
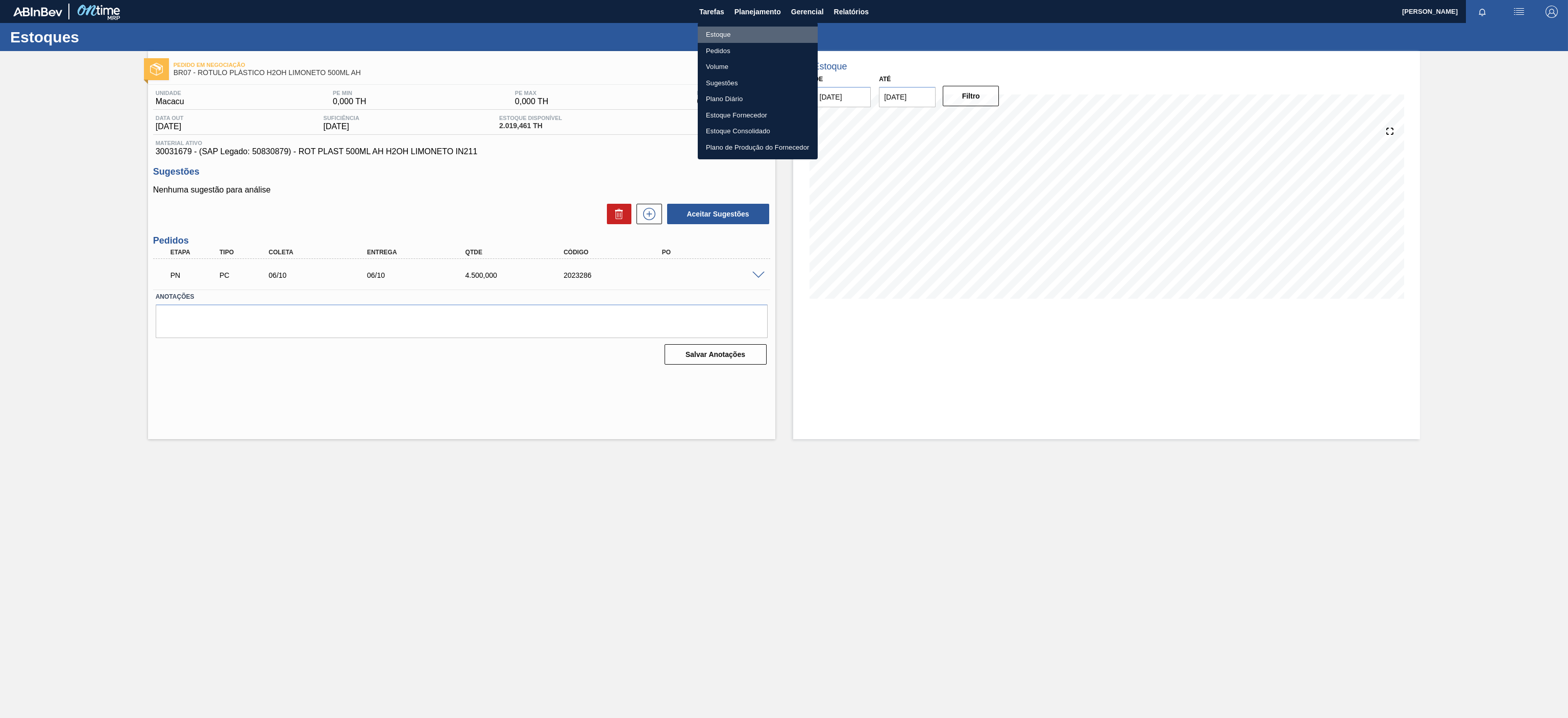
click at [722, 36] on li "Estoque" at bounding box center [758, 34] width 120 height 16
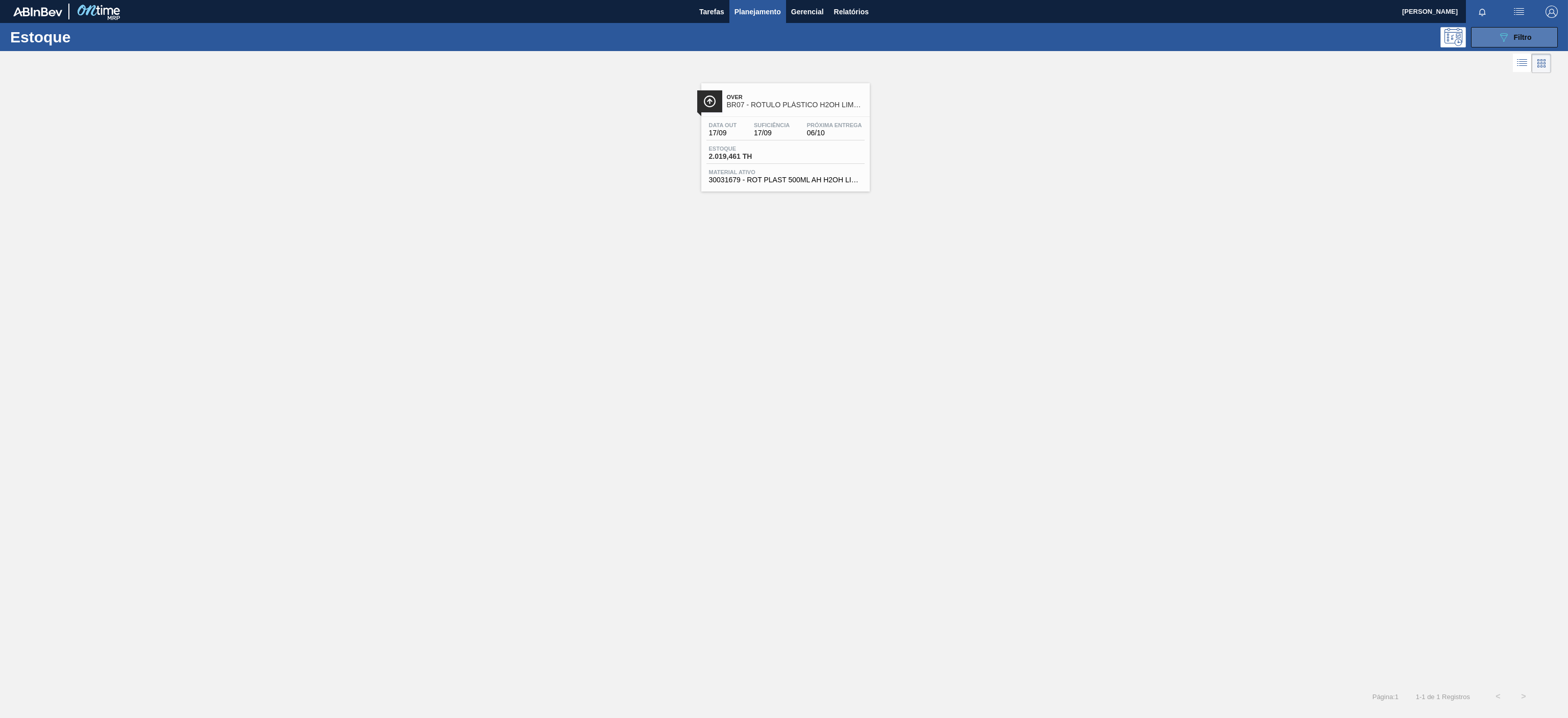
click at [1517, 36] on span "Filtro" at bounding box center [1522, 37] width 18 height 9
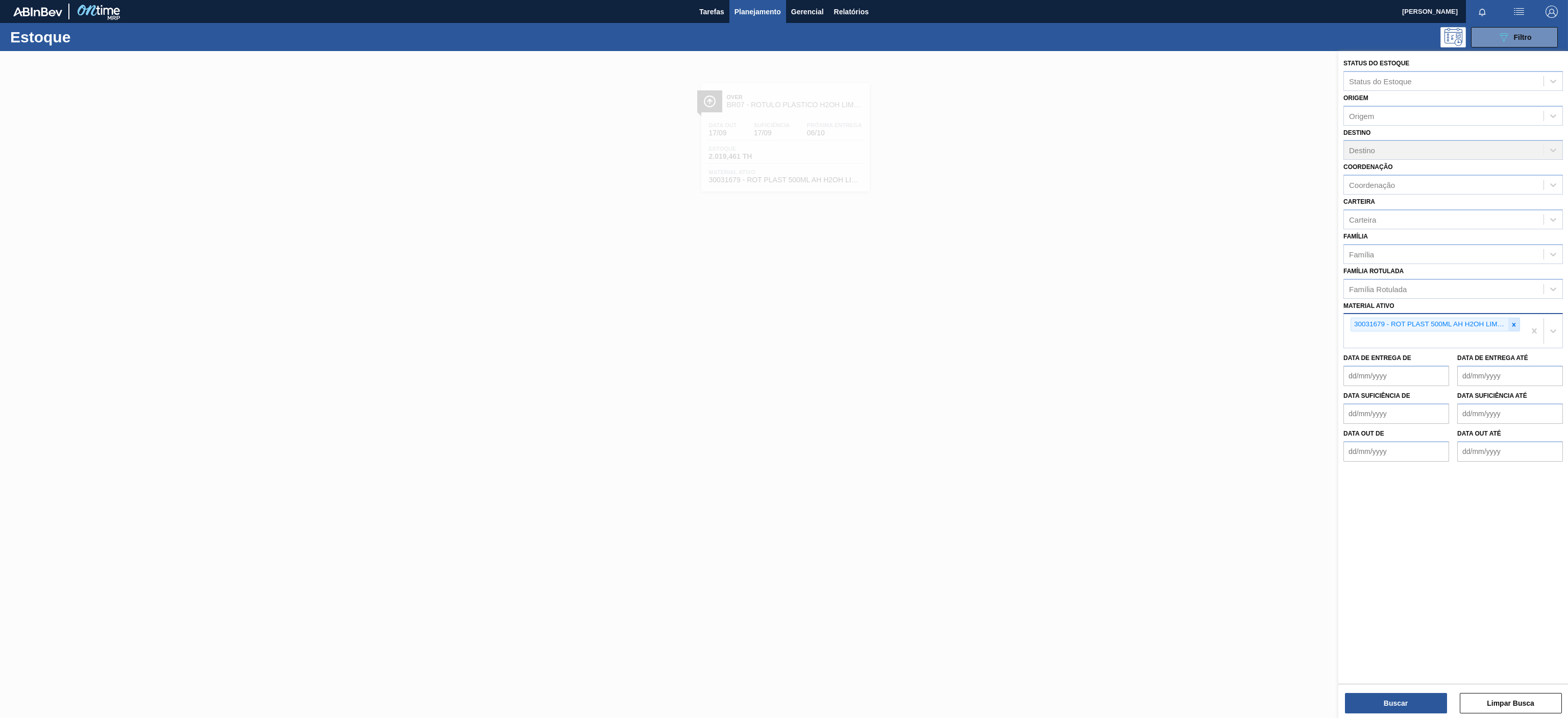
click at [1511, 328] on icon at bounding box center [1514, 325] width 8 height 8
paste ativo "30002702"
type ativo "30002702"
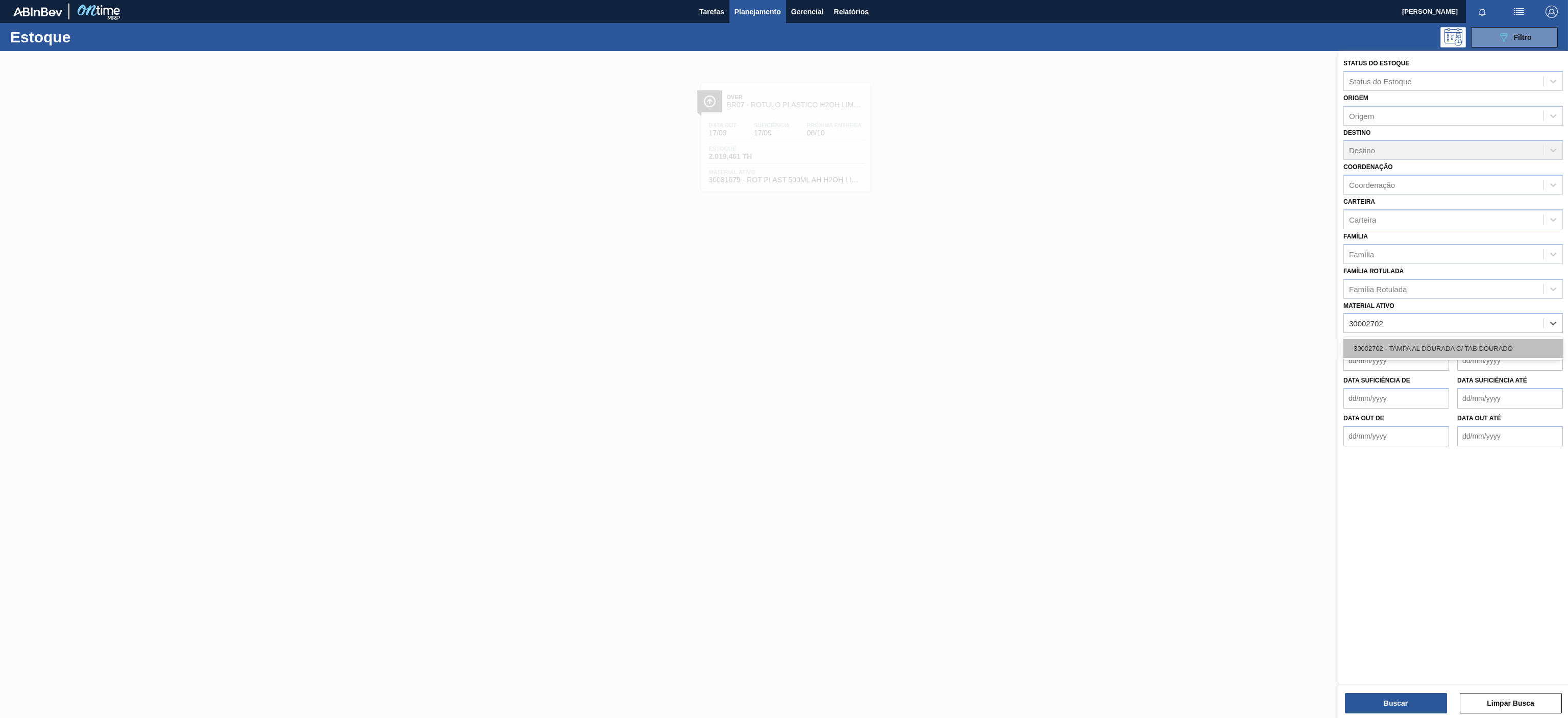
click at [1411, 356] on div "30002702 - TAMPA AL DOURADA C/ TAB DOURADO" at bounding box center [1453, 349] width 219 height 19
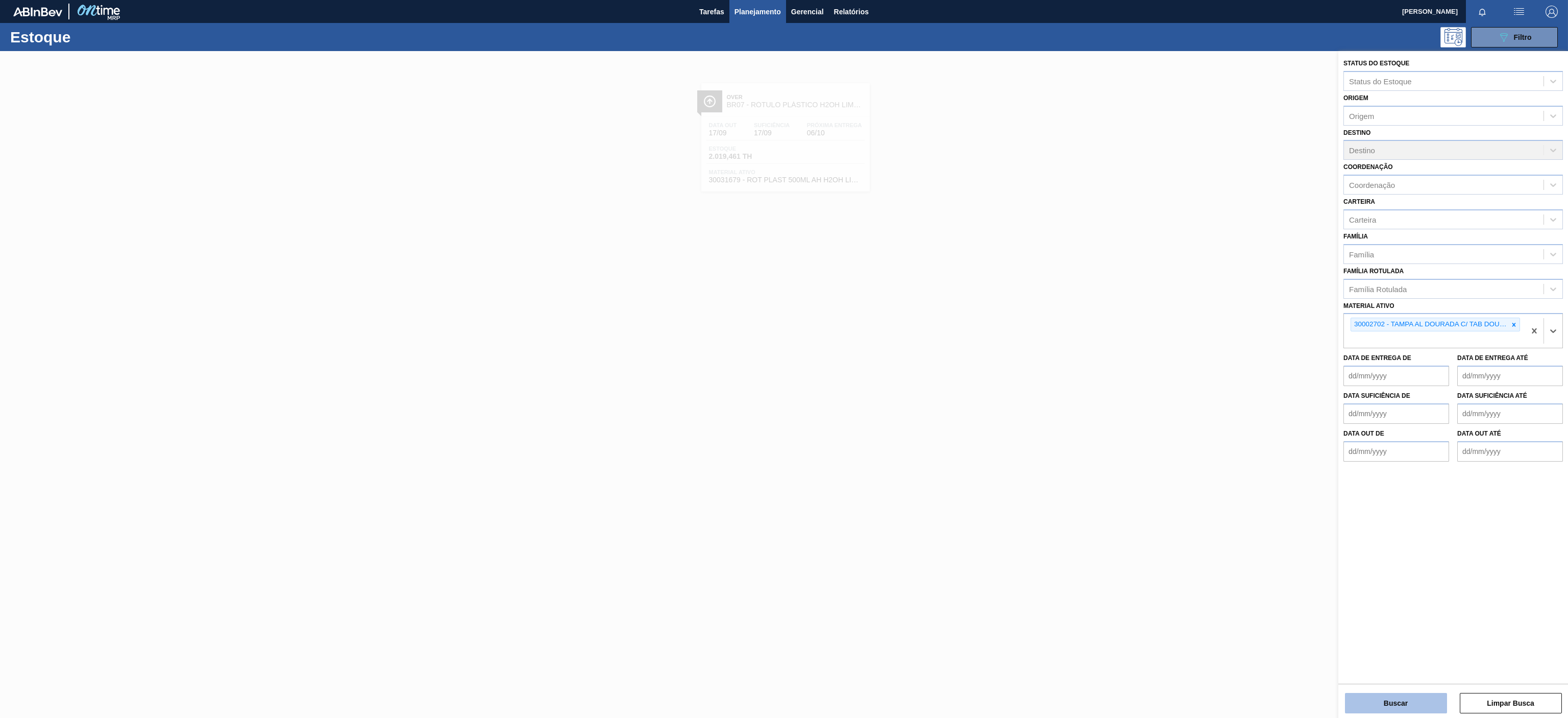
click at [1380, 699] on button "Buscar" at bounding box center [1395, 702] width 102 height 20
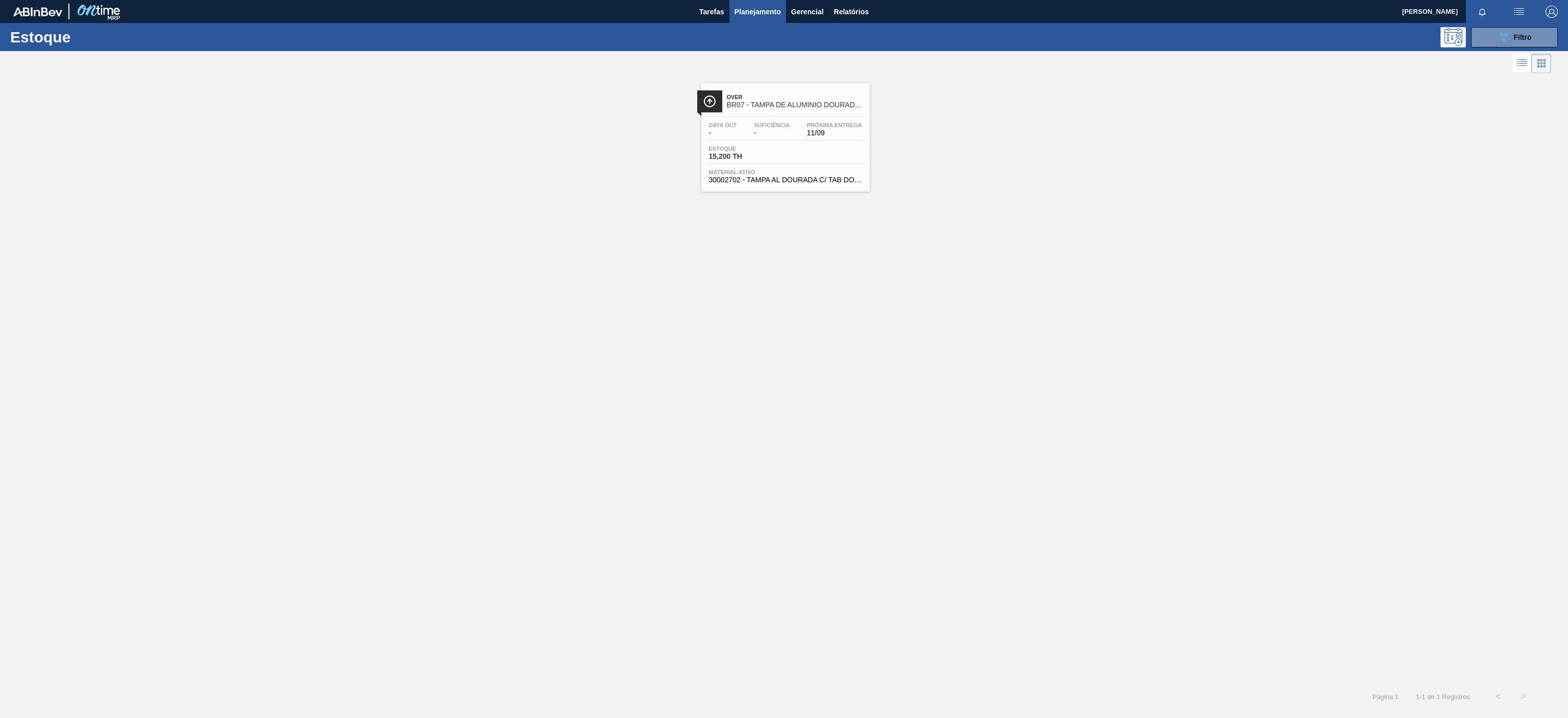
click at [821, 104] on span "BR07 - TAMPA DE ALUMÍNIO DOURADA TAB DOURADO" at bounding box center [795, 105] width 138 height 8
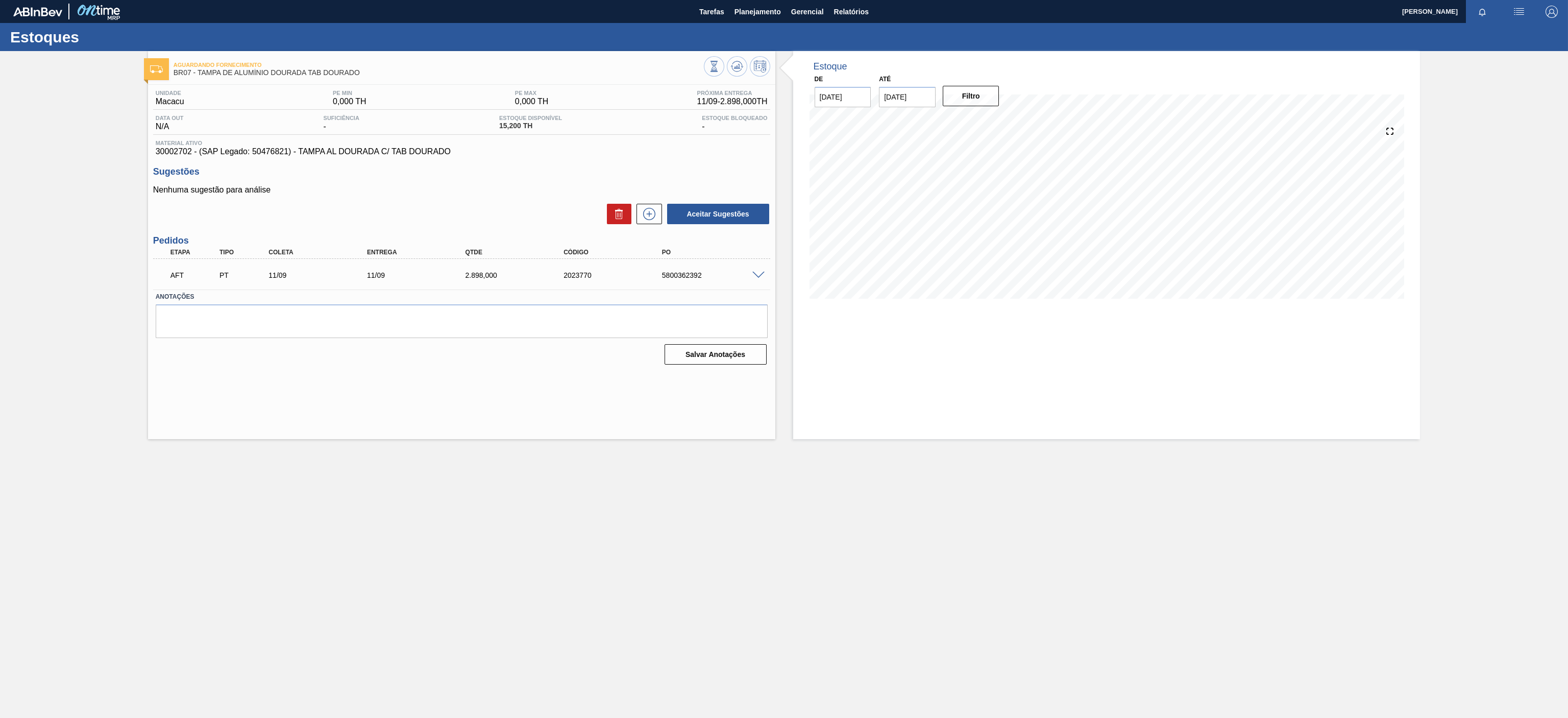
click at [873, 554] on main "Tarefas Planejamento Gerencial Relatórios [PERSON_NAME] Marcar todas como lido …" at bounding box center [784, 359] width 1568 height 718
click at [849, 575] on main "Tarefas Planejamento Gerencial Relatórios [PERSON_NAME] Marcar todas como lido …" at bounding box center [784, 359] width 1568 height 718
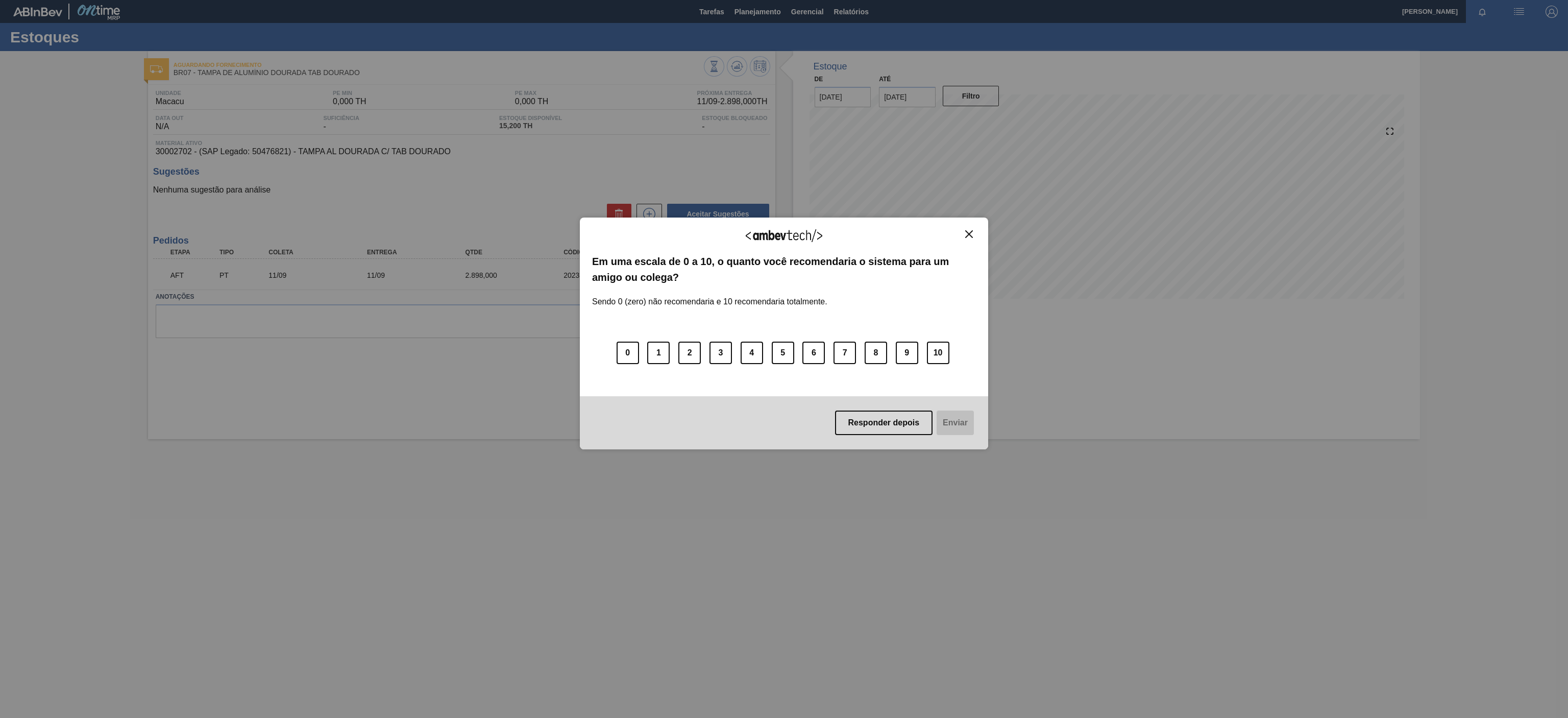
click at [967, 229] on div "Agradecemos seu feedback! Em uma escala de 0 a 10, o quanto você recomendaria o…" at bounding box center [784, 332] width 408 height 231
click at [978, 234] on div "Agradecemos seu feedback! Em uma escala de 0 a 10, o quanto você recomendaria o…" at bounding box center [784, 332] width 408 height 231
click at [965, 230] on img "Close" at bounding box center [969, 234] width 8 height 8
click at [968, 236] on img "Close" at bounding box center [969, 234] width 8 height 8
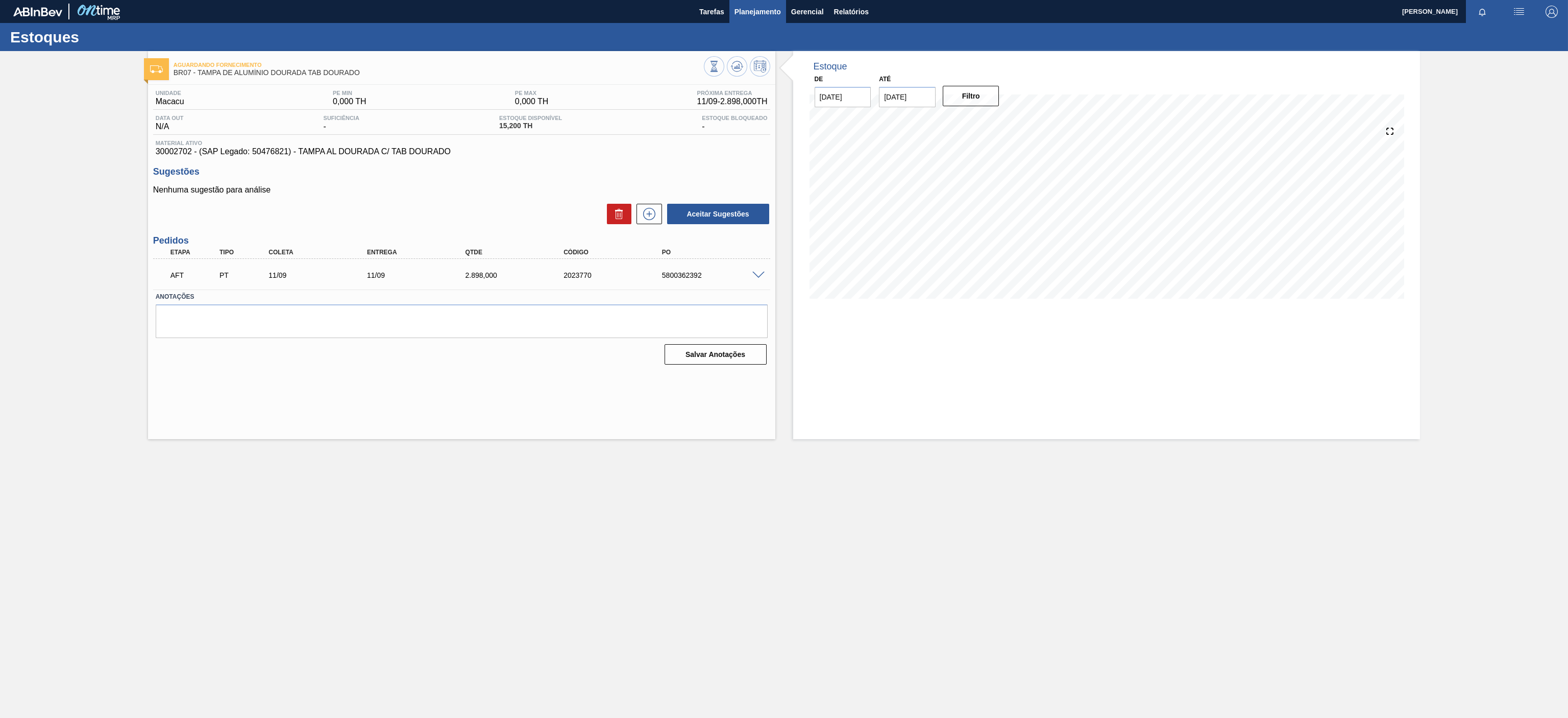
click at [750, 6] on span "Planejamento" at bounding box center [757, 11] width 47 height 12
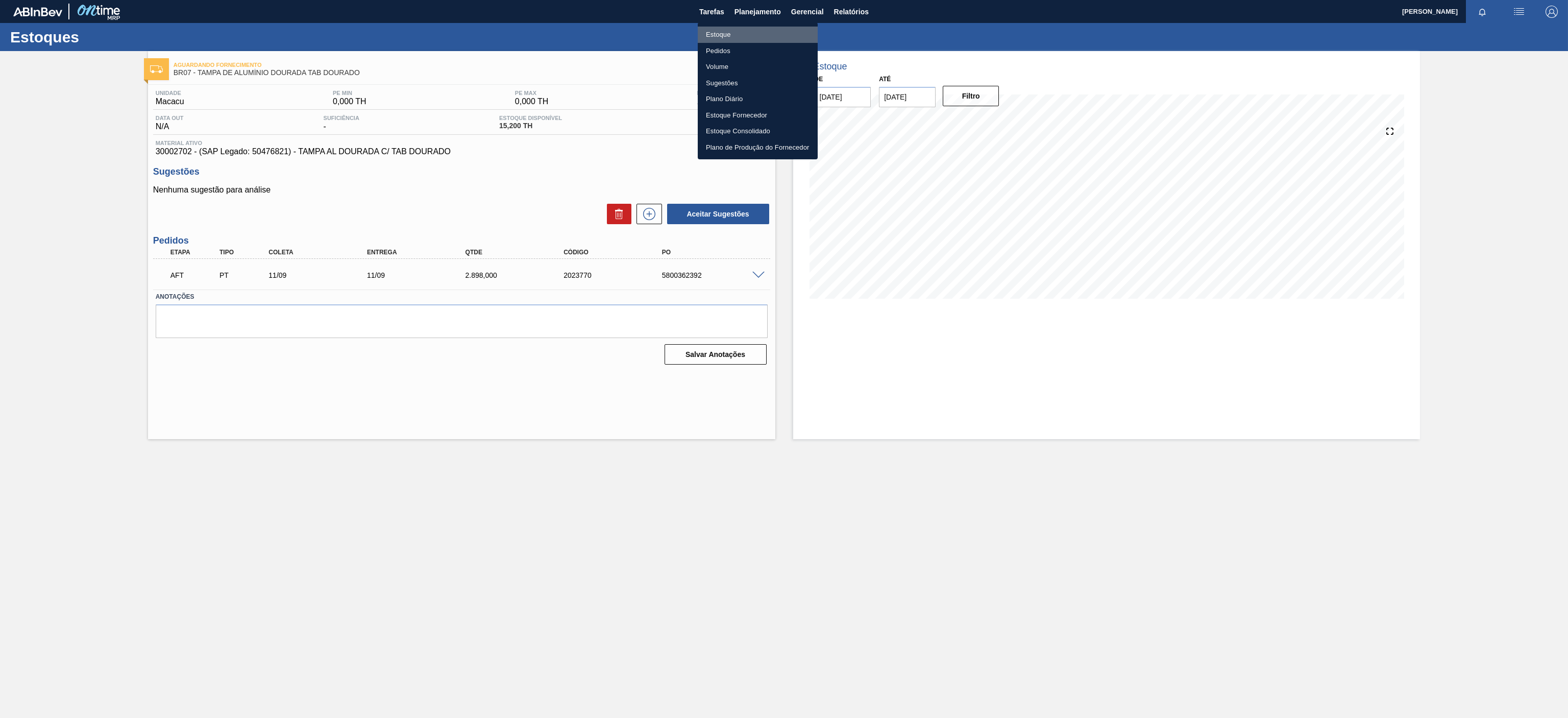
drag, startPoint x: 714, startPoint y: 40, endPoint x: 721, endPoint y: 37, distance: 7.6
click at [716, 40] on li "Estoque" at bounding box center [758, 34] width 120 height 16
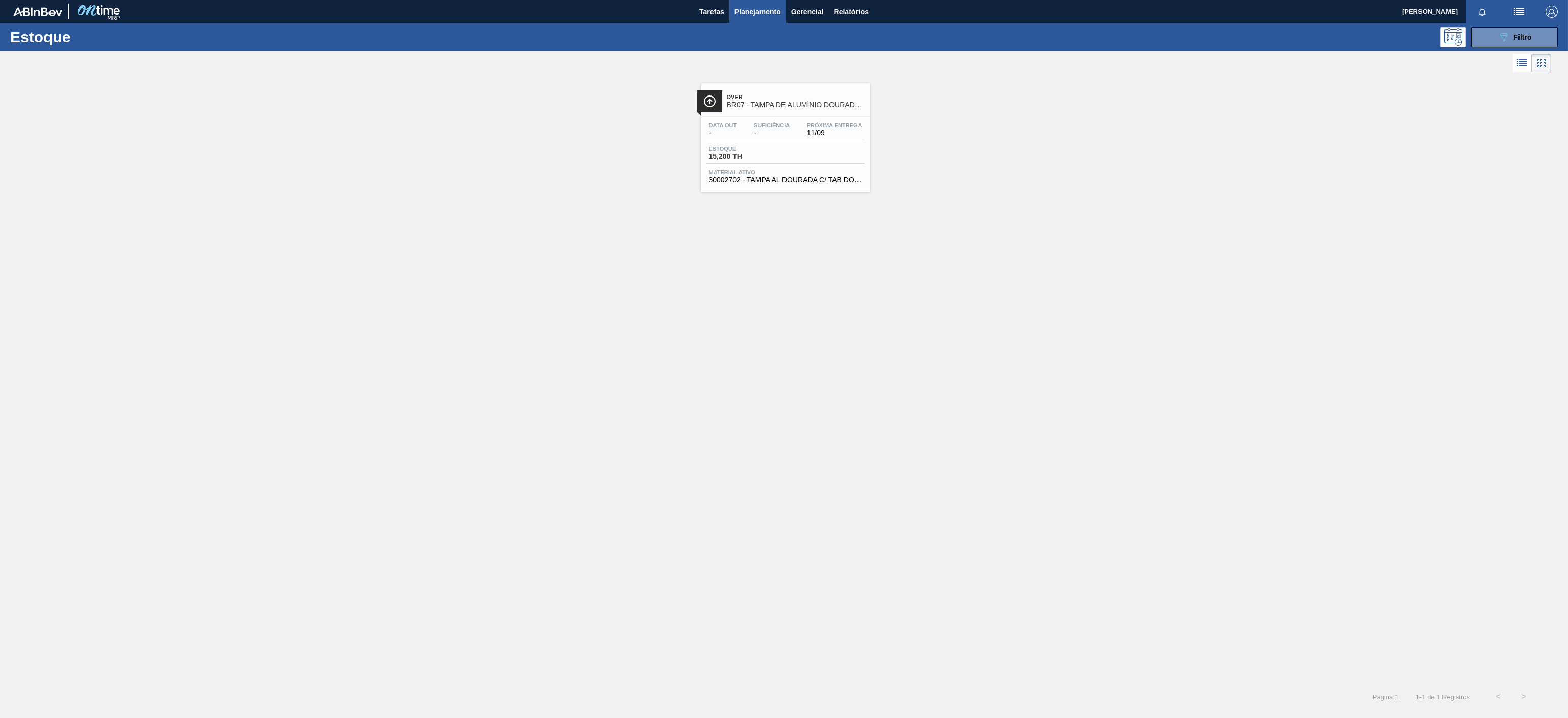
click at [1523, 26] on div "Estoque 089F7B8B-B2A5-4AFE-B5C0-19BA573D28AC Filtro" at bounding box center [784, 36] width 1568 height 28
click at [1517, 33] on span "Filtro" at bounding box center [1522, 37] width 18 height 9
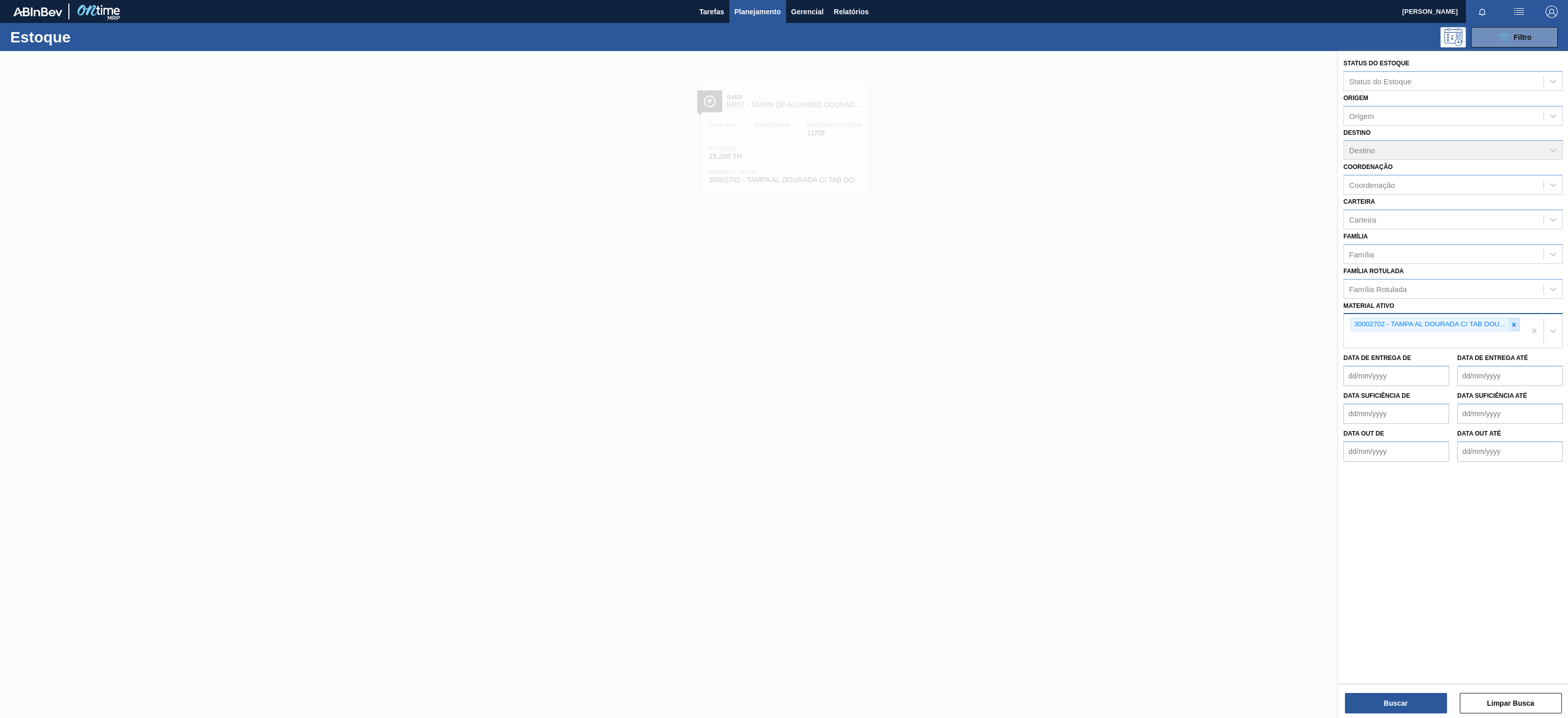
click at [1513, 320] on div at bounding box center [1514, 324] width 11 height 12
paste ativo "30003697"
type ativo "30003697"
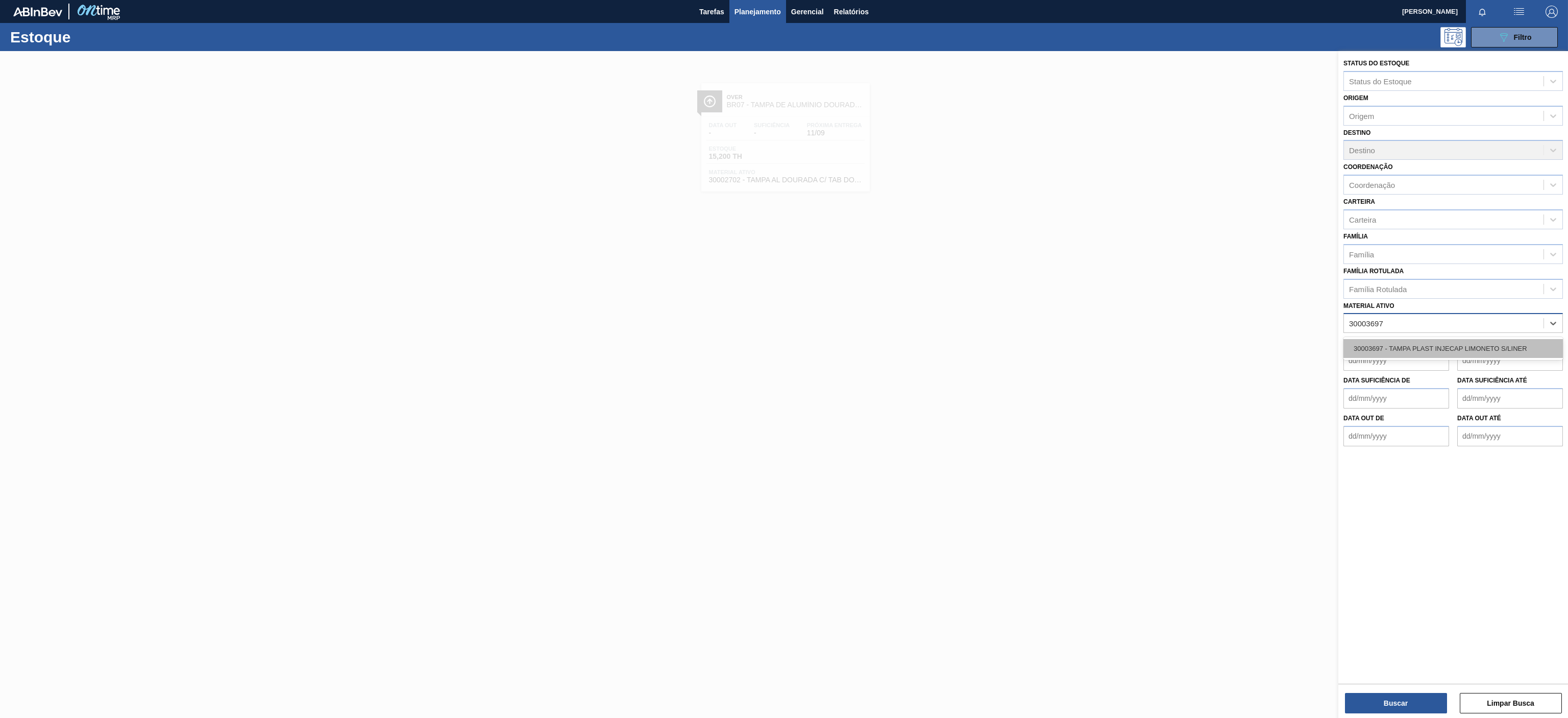
click at [1419, 344] on div "30003697 - TAMPA PLAST INJECAP LIMONETO S/LINER" at bounding box center [1453, 349] width 219 height 19
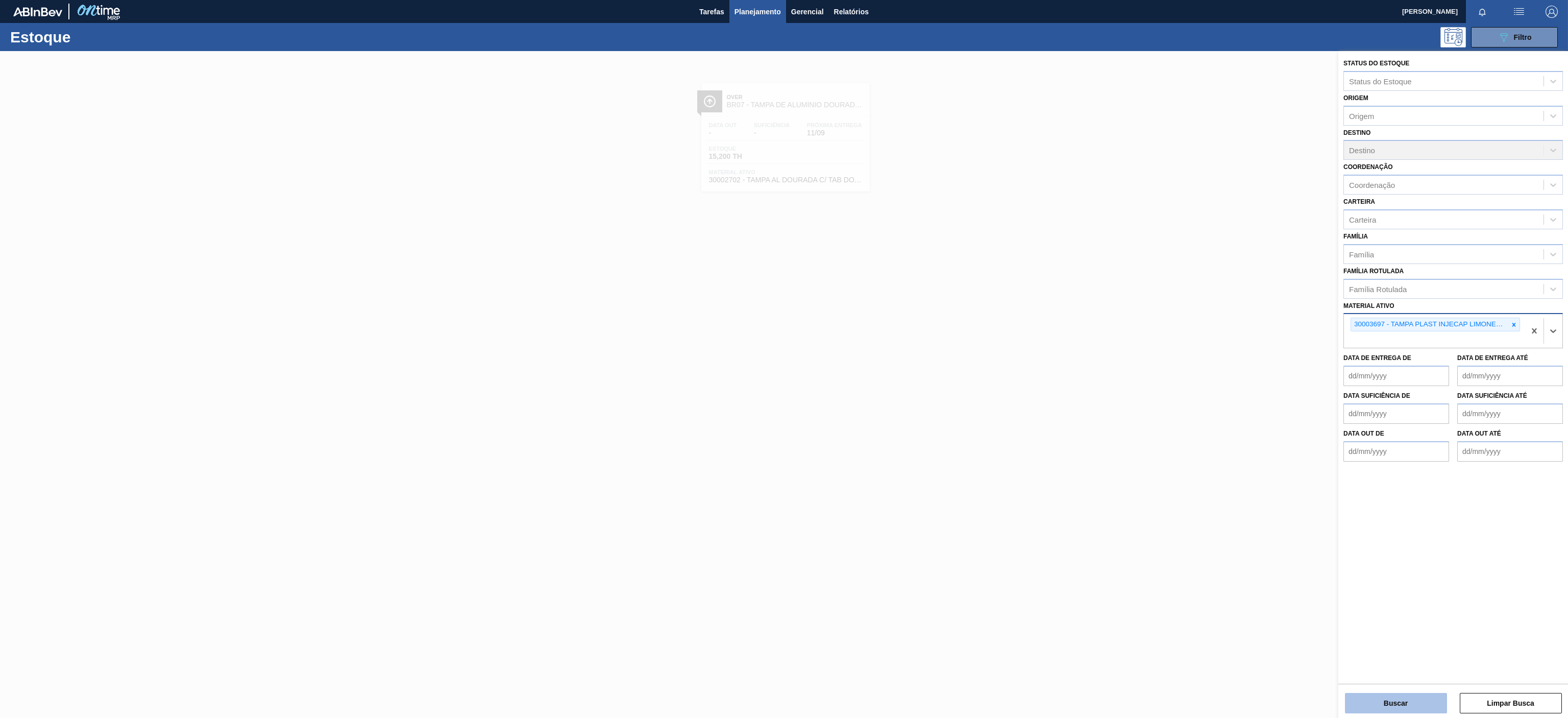
click at [1391, 709] on button "Buscar" at bounding box center [1395, 702] width 102 height 20
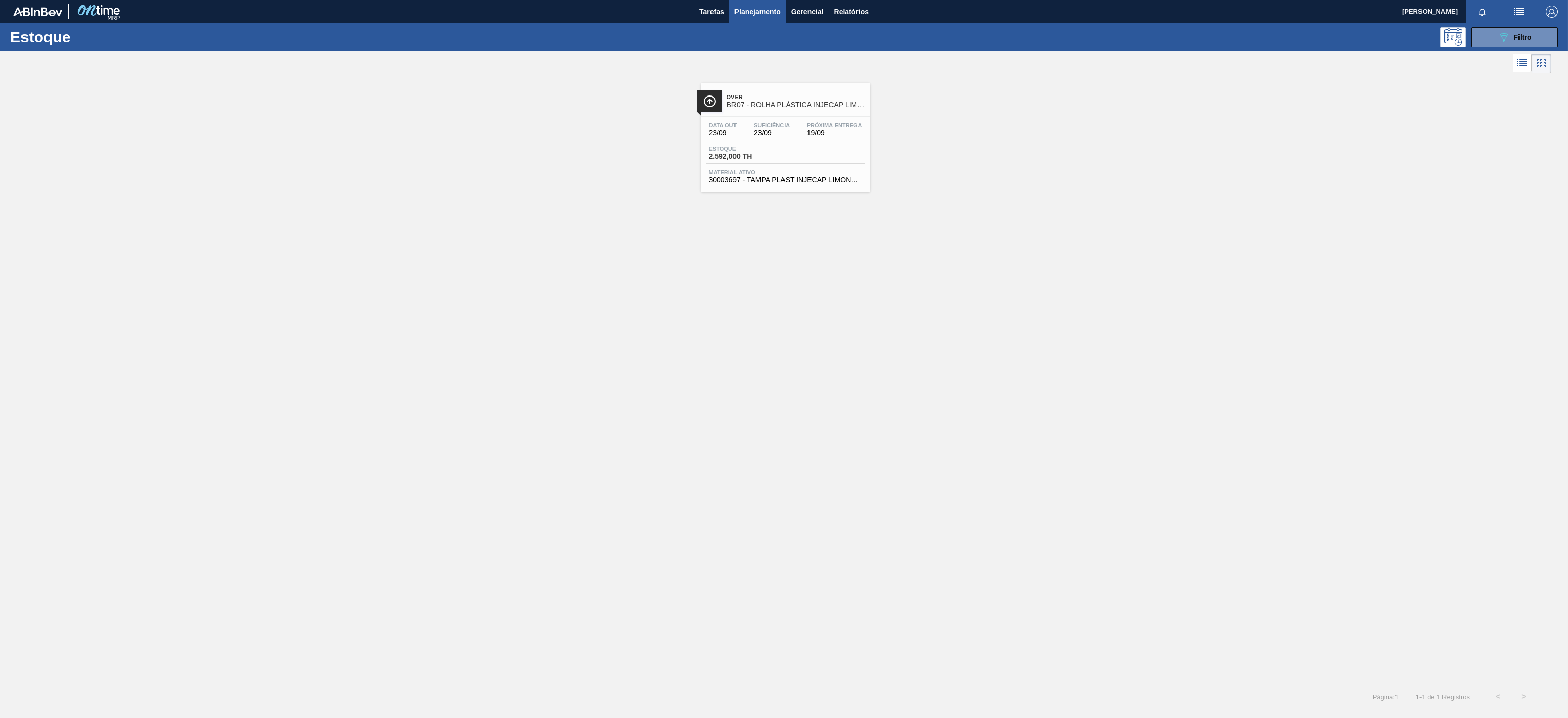
click at [794, 79] on link "Over BR07 - ROLHA PLÁSTICA INJECAP LIMONETO SHORT Data out 23/09 Suficiência 23…" at bounding box center [784, 133] width 181 height 116
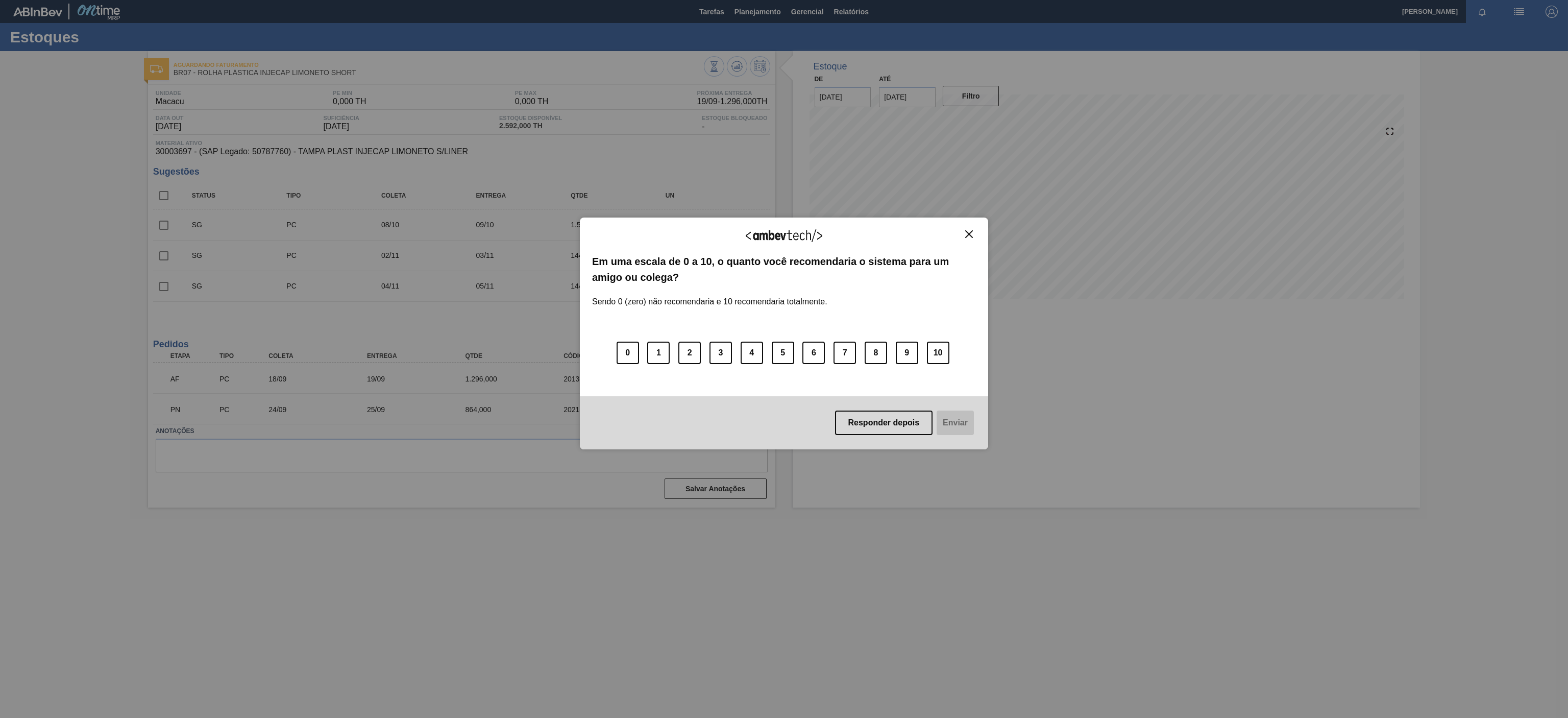
click at [976, 236] on div "Agradecemos seu feedback! Em uma escala de 0 a 10, o quanto você recomendaria o…" at bounding box center [784, 332] width 408 height 231
click at [969, 225] on div "Agradecemos seu feedback! Em uma escala de 0 a 10, o quanto você recomendaria o…" at bounding box center [784, 332] width 408 height 231
click at [965, 234] on img "Close" at bounding box center [969, 234] width 8 height 8
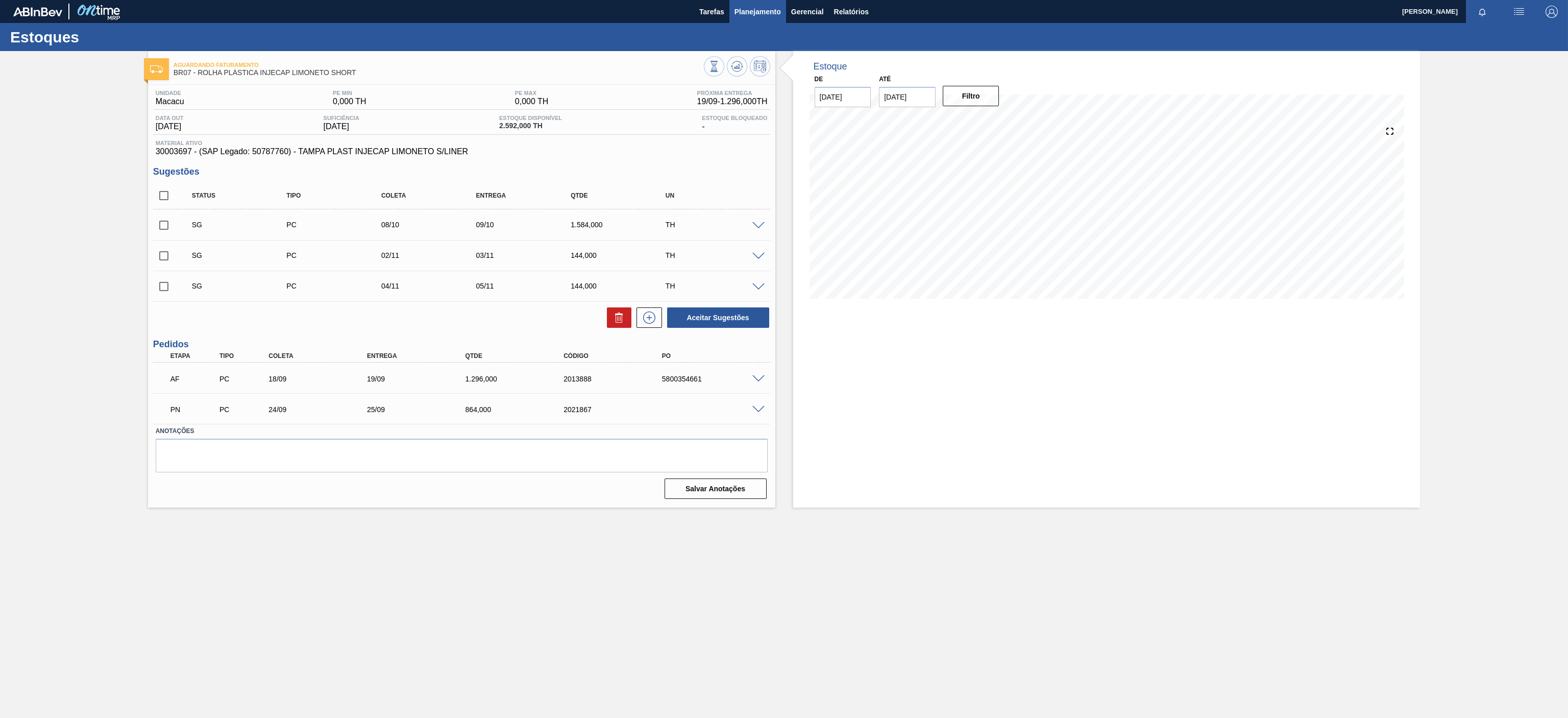
click at [768, 6] on span "Planejamento" at bounding box center [757, 11] width 47 height 12
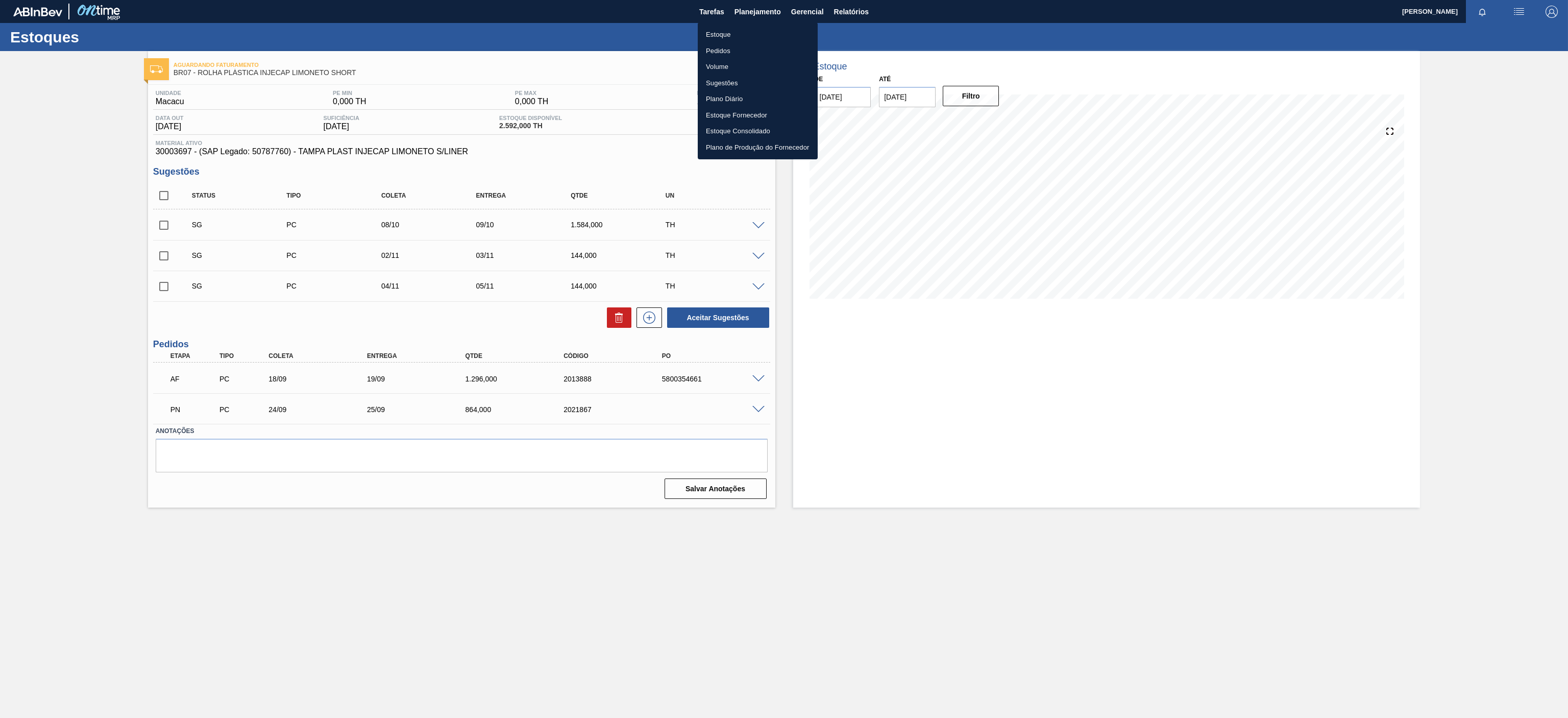
click at [707, 30] on li "Estoque" at bounding box center [758, 34] width 120 height 16
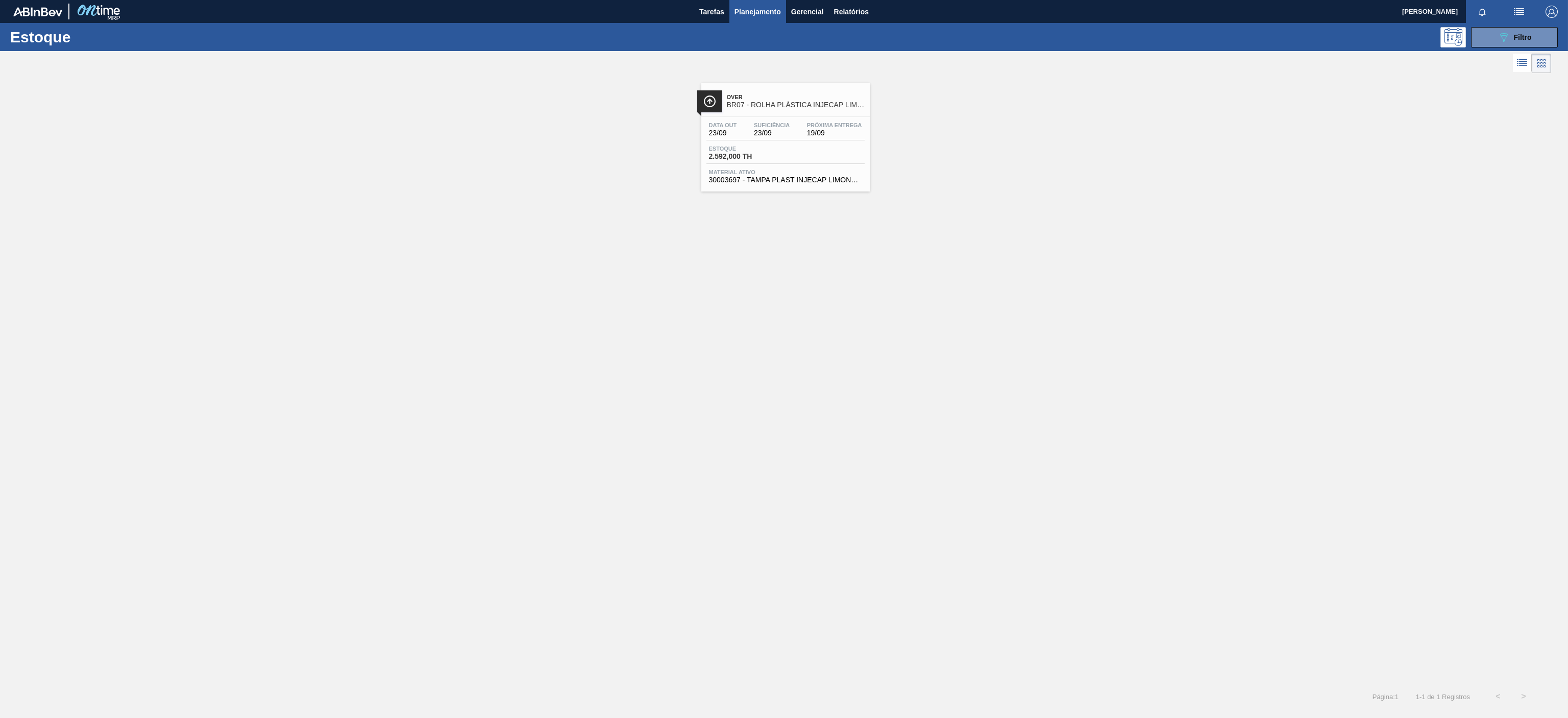
click at [1518, 24] on div "Estoque 089F7B8B-B2A5-4AFE-B5C0-19BA573D28AC Filtro" at bounding box center [784, 36] width 1568 height 28
click at [1520, 25] on div "Estoque 089F7B8B-B2A5-4AFE-B5C0-19BA573D28AC Filtro" at bounding box center [784, 36] width 1568 height 28
click at [1510, 30] on button "089F7B8B-B2A5-4AFE-B5C0-19BA573D28AC Filtro" at bounding box center [1514, 36] width 87 height 20
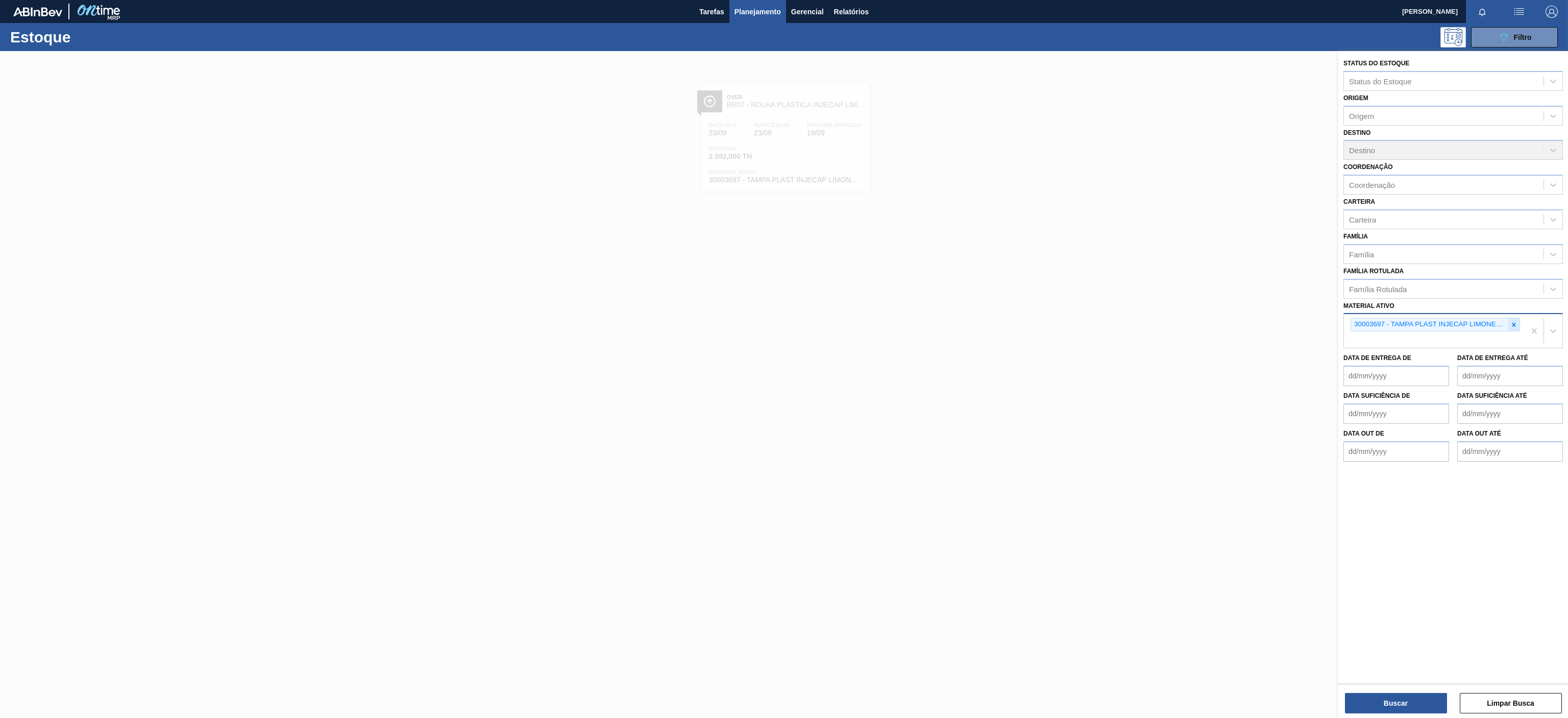
click at [1513, 330] on div at bounding box center [1514, 324] width 11 height 12
paste ativo "30030646"
type ativo "30030646"
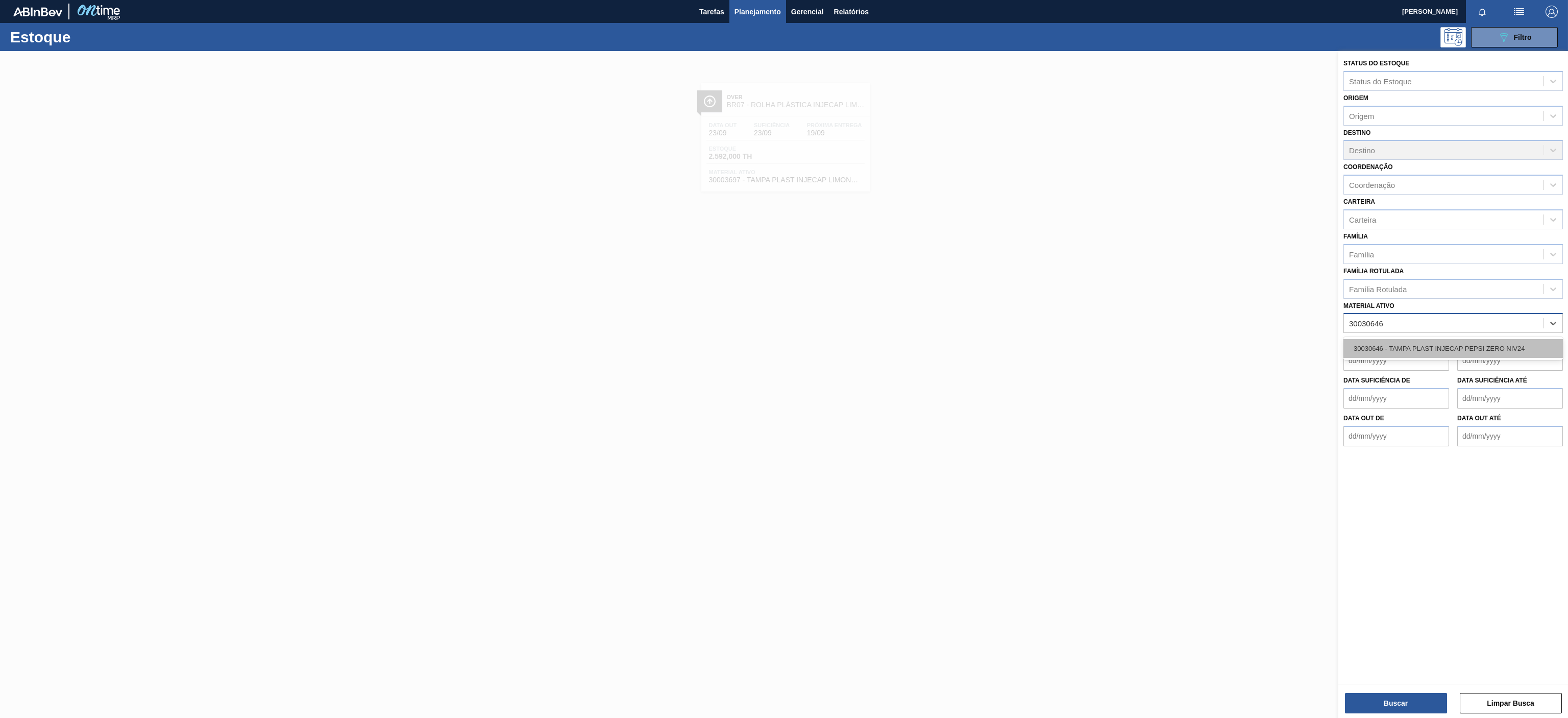
click at [1447, 350] on div "30030646 - TAMPA PLAST INJECAP PEPSI ZERO NIV24" at bounding box center [1453, 349] width 219 height 19
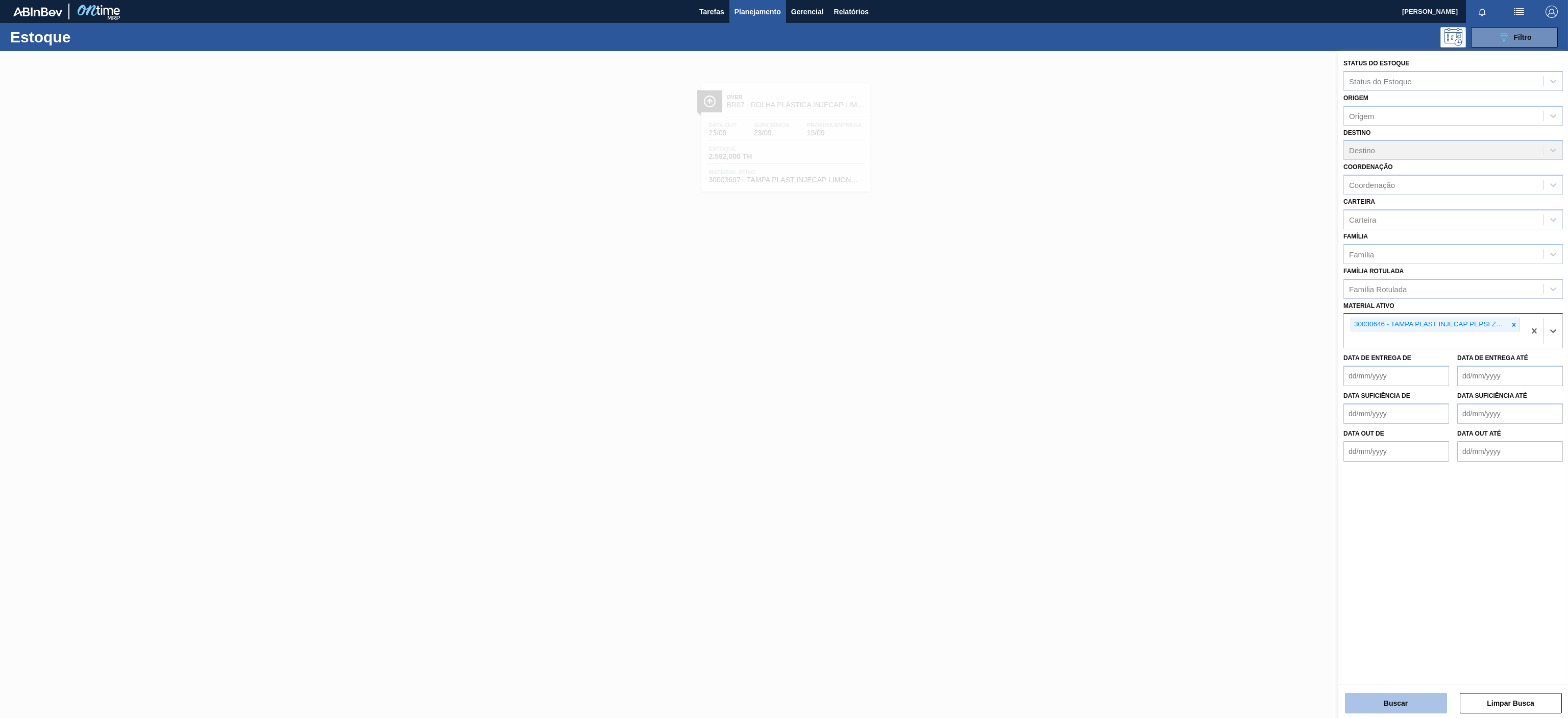
click at [1432, 699] on button "Buscar" at bounding box center [1395, 702] width 102 height 20
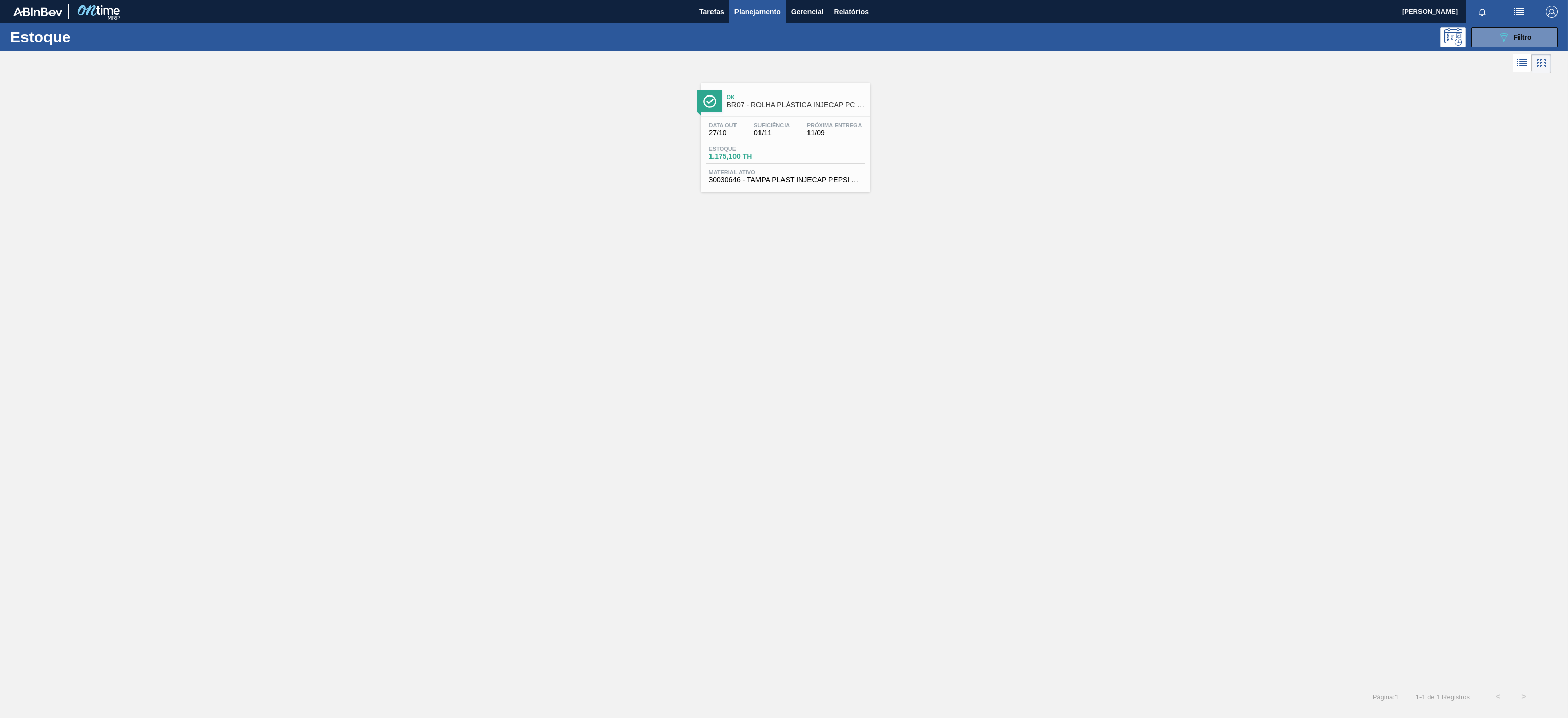
click at [777, 118] on div "Data out 27/10 Suficiência 01/11 Próxima Entrega 11/09 Estoque 1.175,100 TH Mat…" at bounding box center [785, 151] width 169 height 70
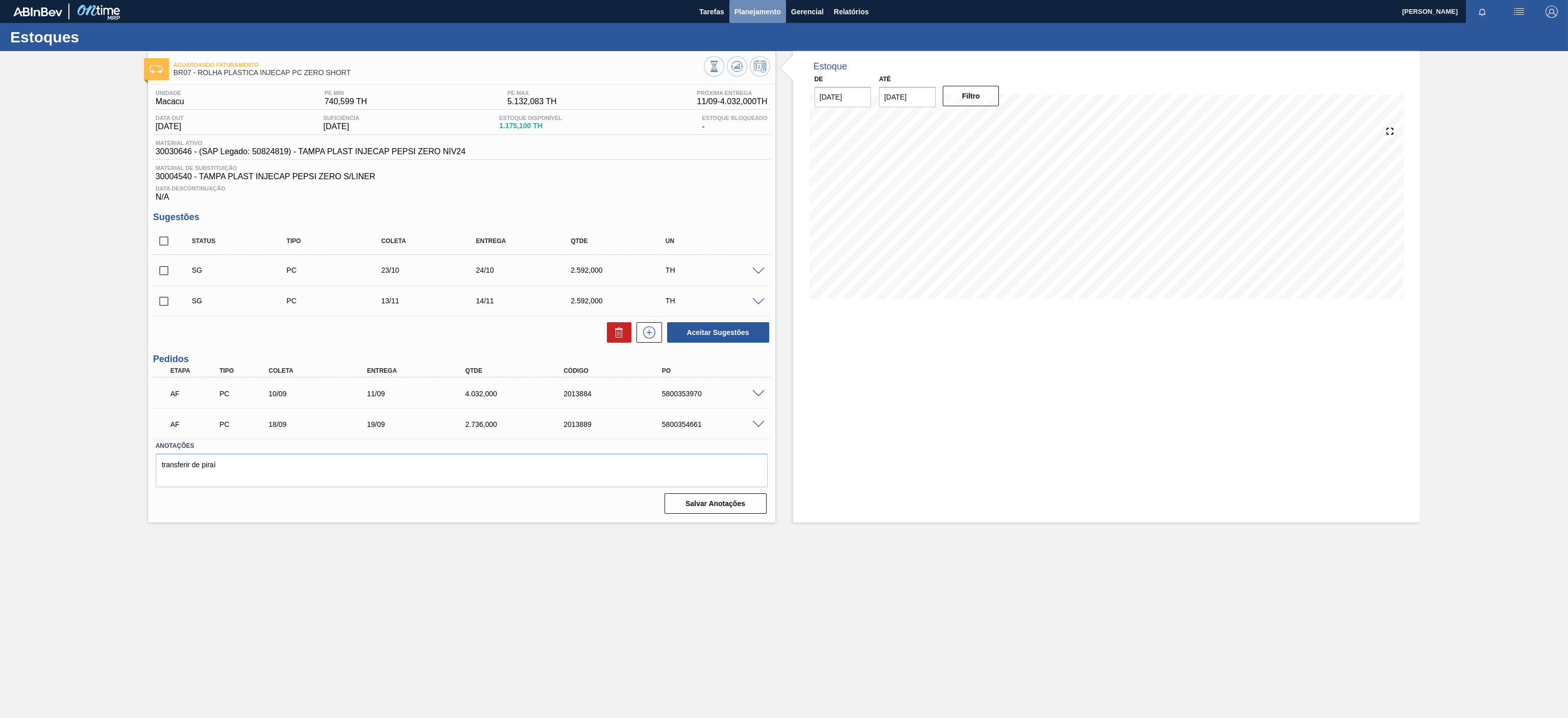
click at [755, 15] on span "Planejamento" at bounding box center [757, 11] width 47 height 12
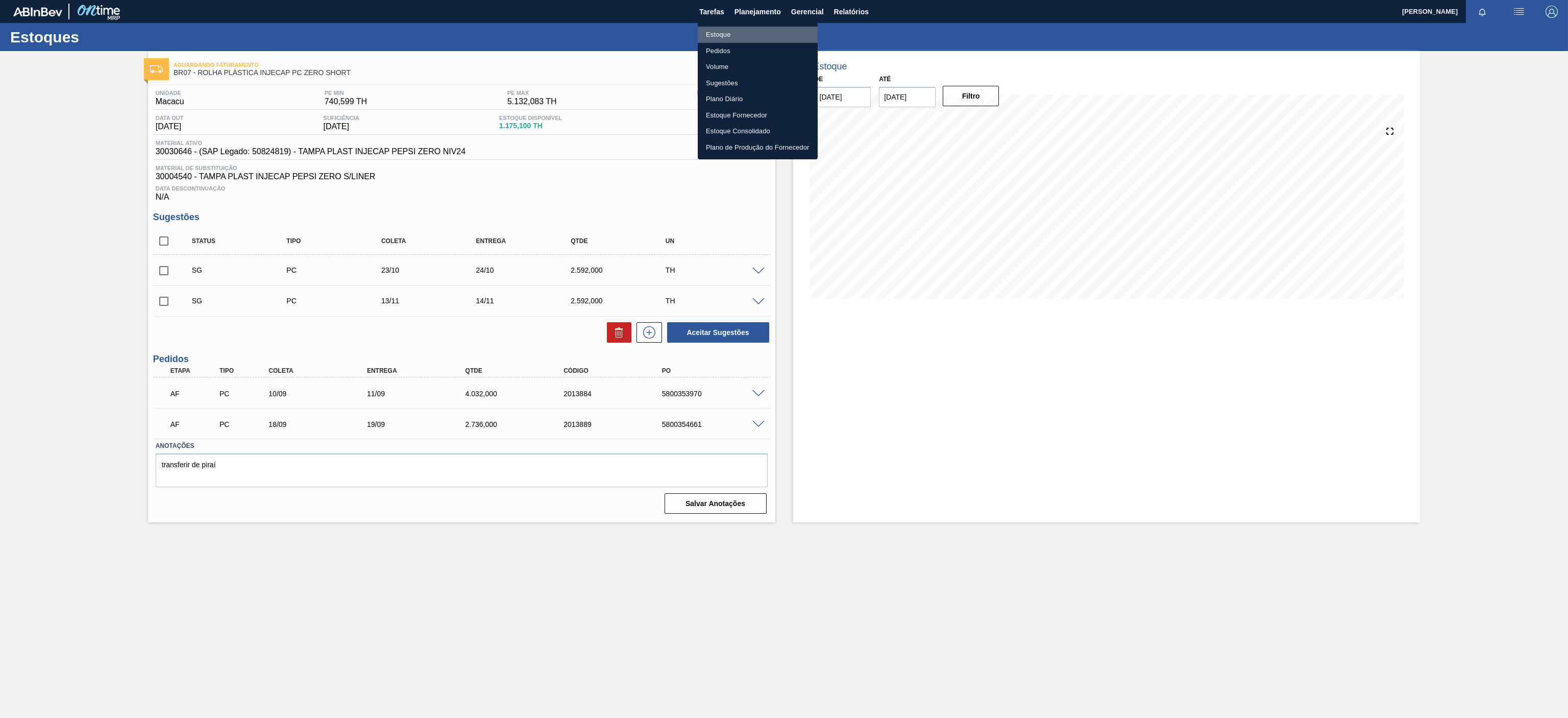
click at [722, 33] on li "Estoque" at bounding box center [758, 34] width 120 height 16
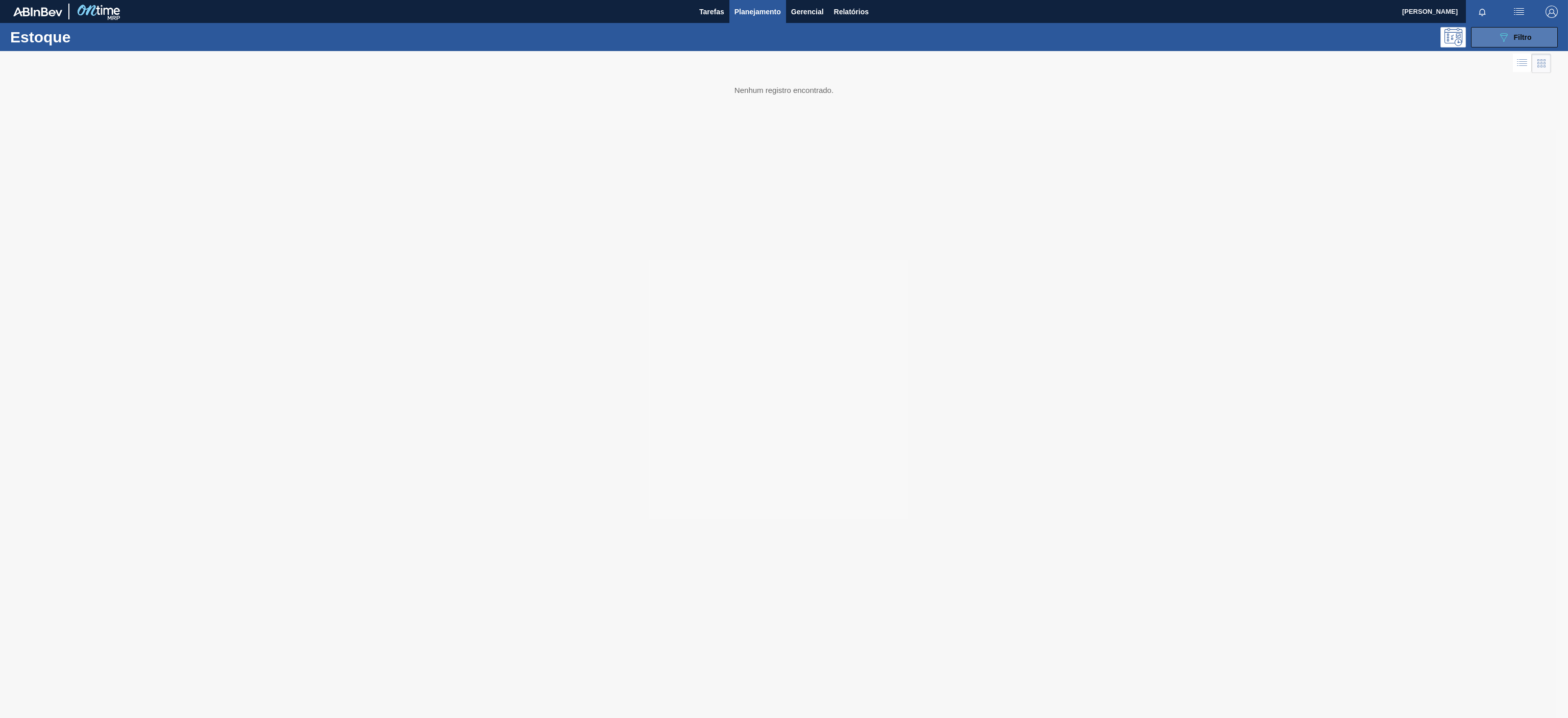
click at [1508, 34] on icon "089F7B8B-B2A5-4AFE-B5C0-19BA573D28AC" at bounding box center [1503, 37] width 12 height 12
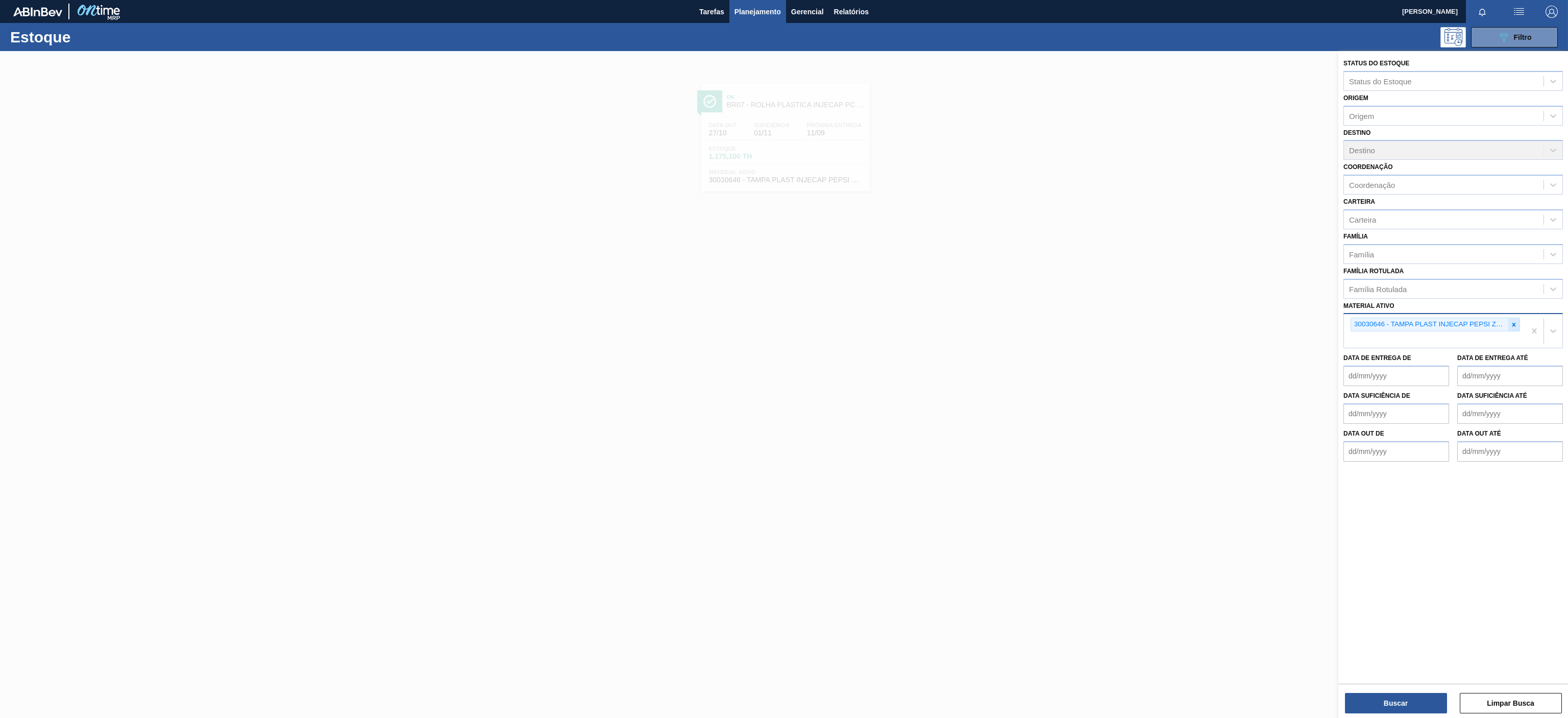
click at [1517, 328] on div at bounding box center [1514, 324] width 11 height 12
paste ativo "30007206"
type ativo "30007206"
click at [1388, 337] on div "Data de Entrega de" at bounding box center [1396, 352] width 106 height 35
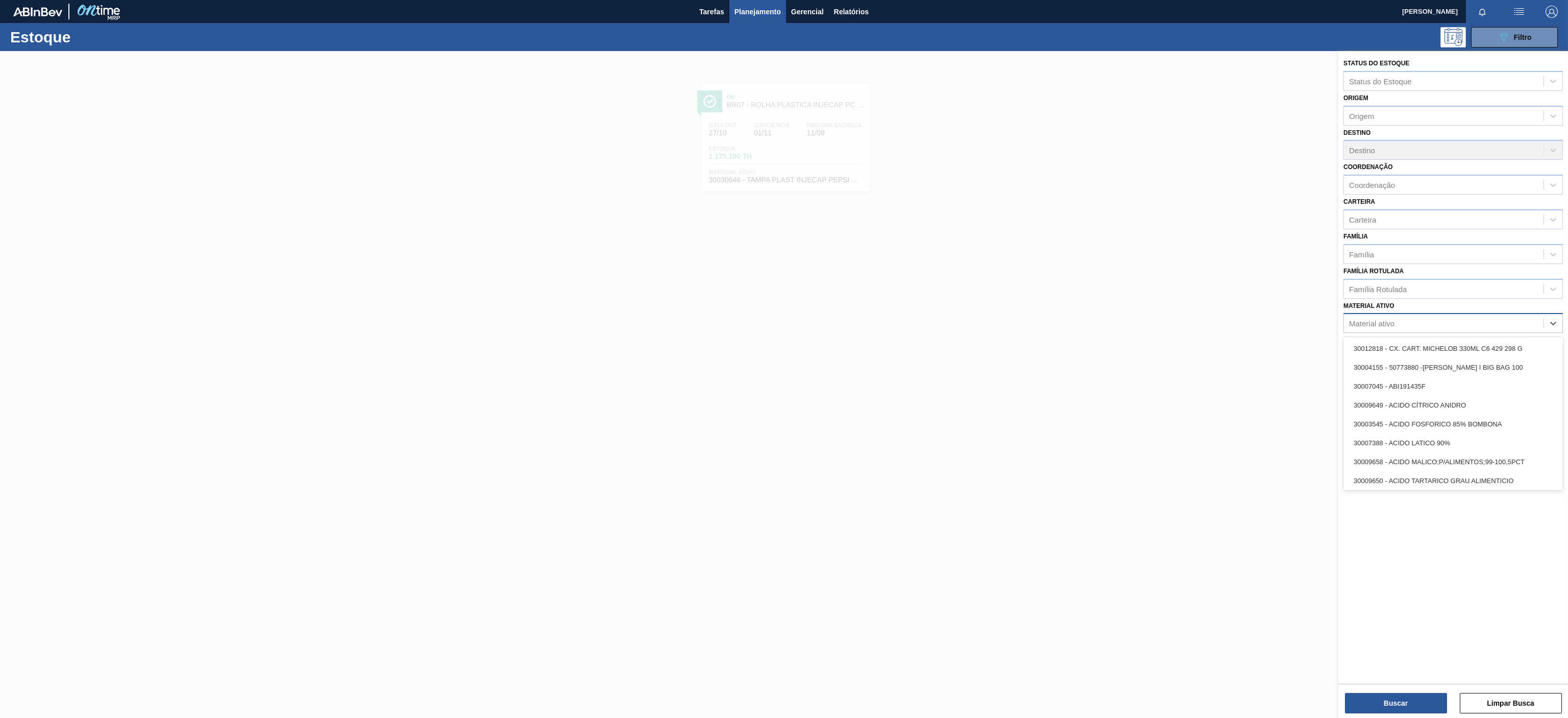
click at [1432, 319] on div "Material ativo" at bounding box center [1443, 324] width 200 height 15
paste ativo "30007206"
type ativo "30007206"
click at [1409, 338] on div "30007206 - PREFORMA 17,8G H2OH 100% RECICLADA" at bounding box center [1453, 349] width 219 height 23
click at [1412, 349] on div "30007206 - PREFORMA 17,8G H2OH 100% RECICLADA" at bounding box center [1453, 349] width 219 height 19
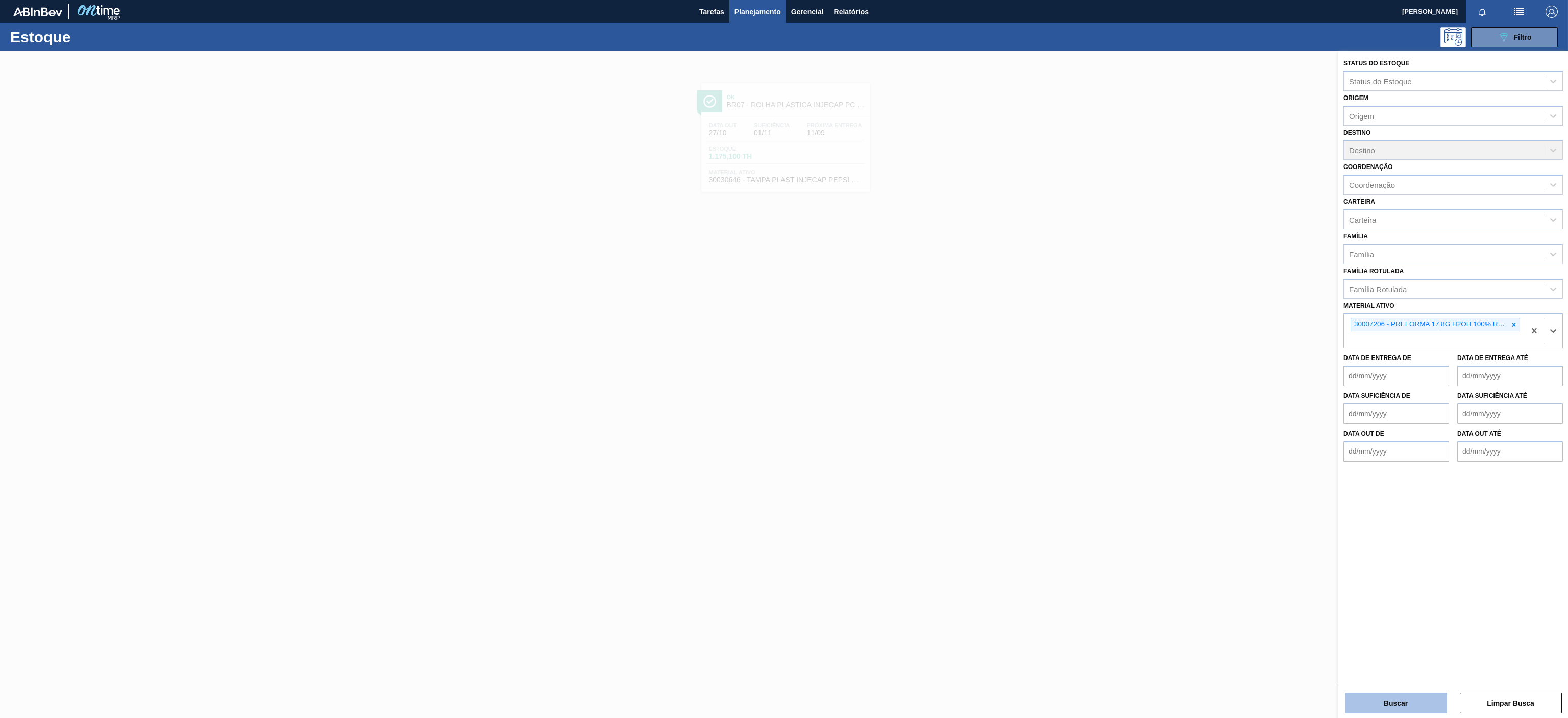
click at [1384, 699] on button "Buscar" at bounding box center [1395, 702] width 102 height 20
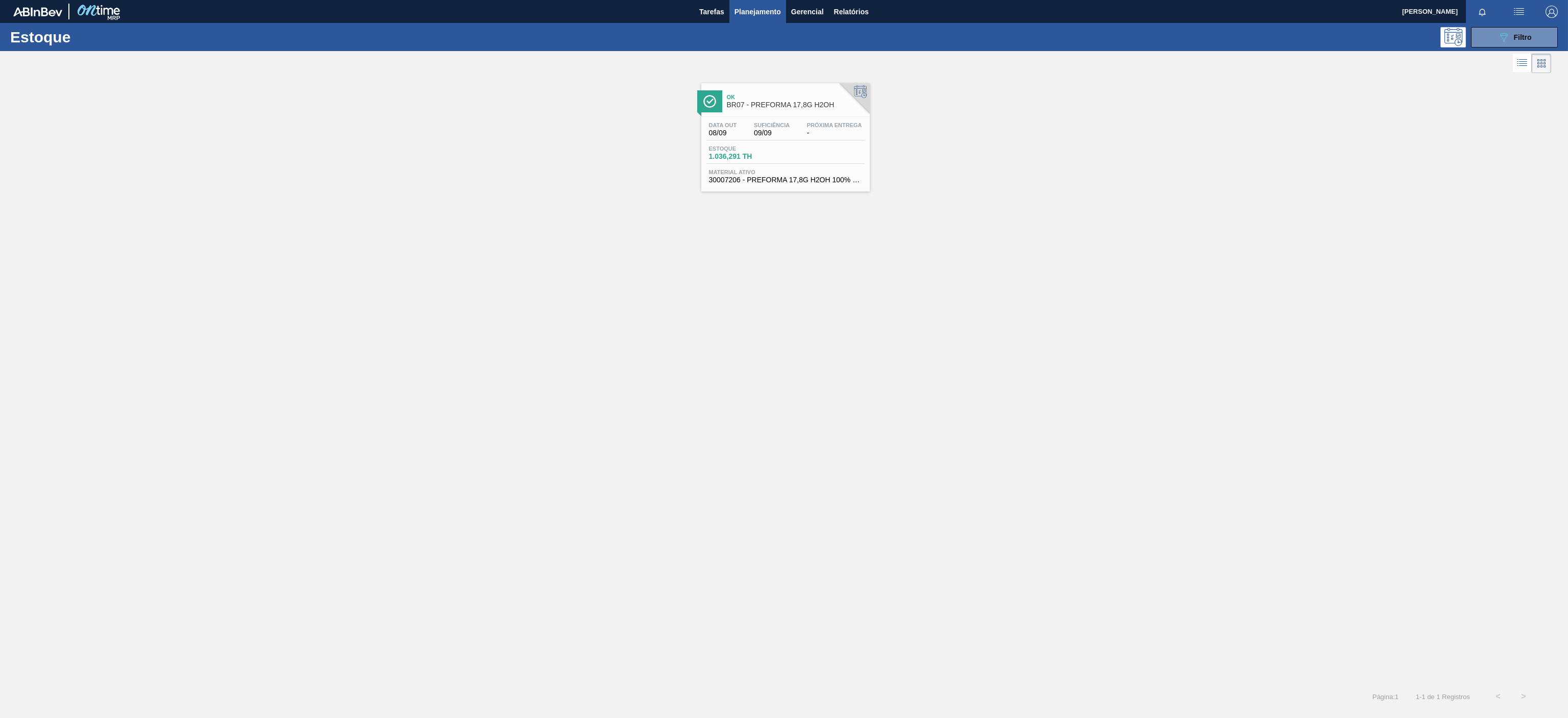
click at [775, 107] on span "BR07 - PREFORMA 17,8G H2OH" at bounding box center [795, 105] width 138 height 8
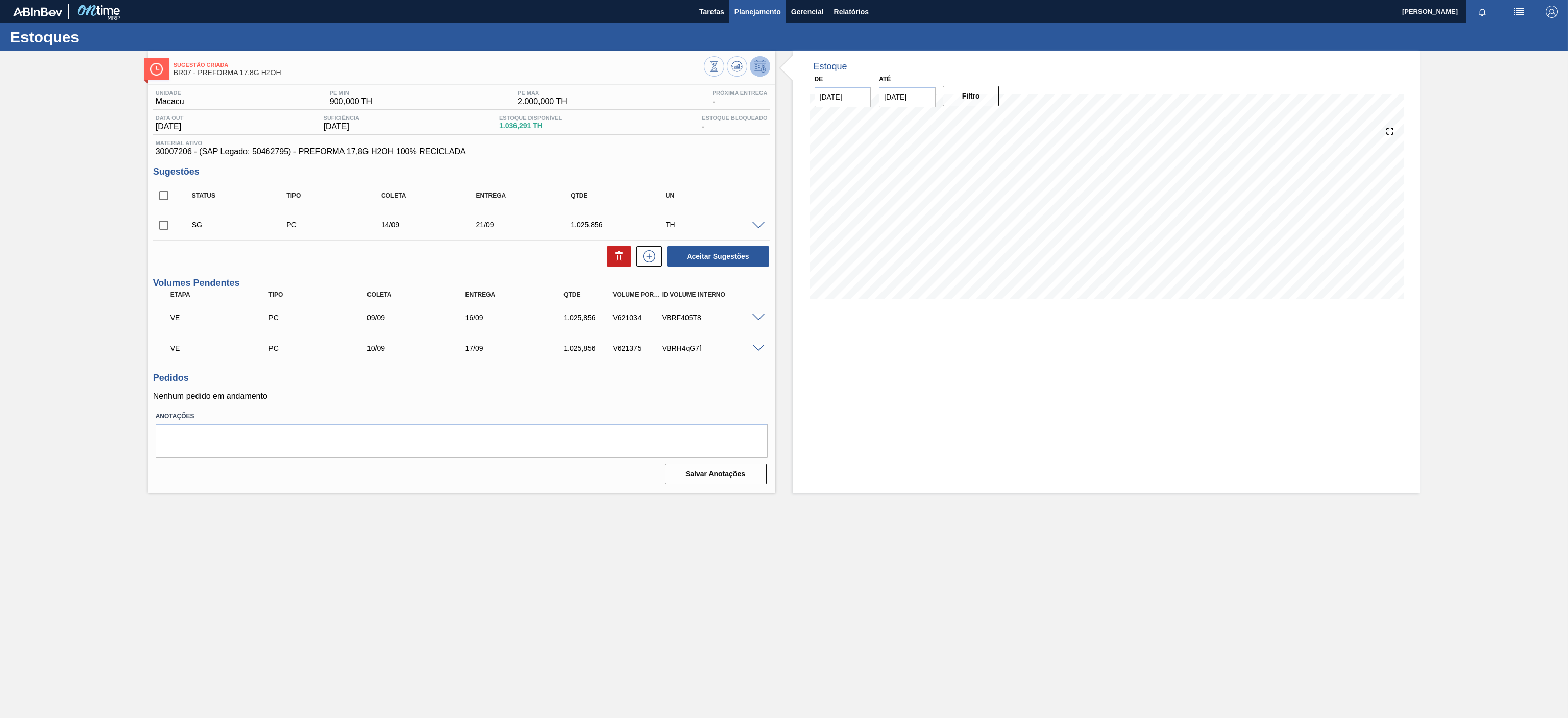
click at [764, 17] on span "Planejamento" at bounding box center [757, 11] width 47 height 12
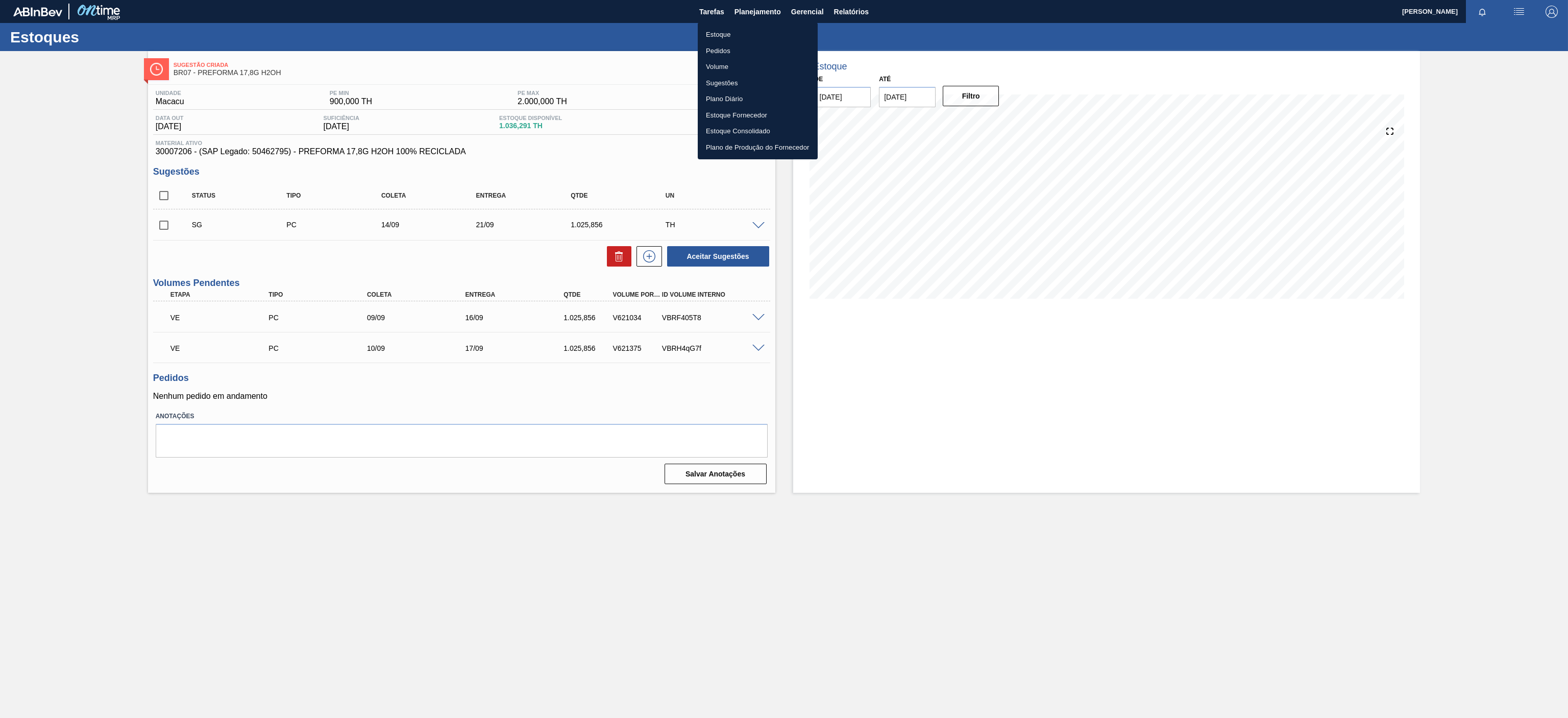
click at [714, 30] on li "Estoque" at bounding box center [758, 34] width 120 height 16
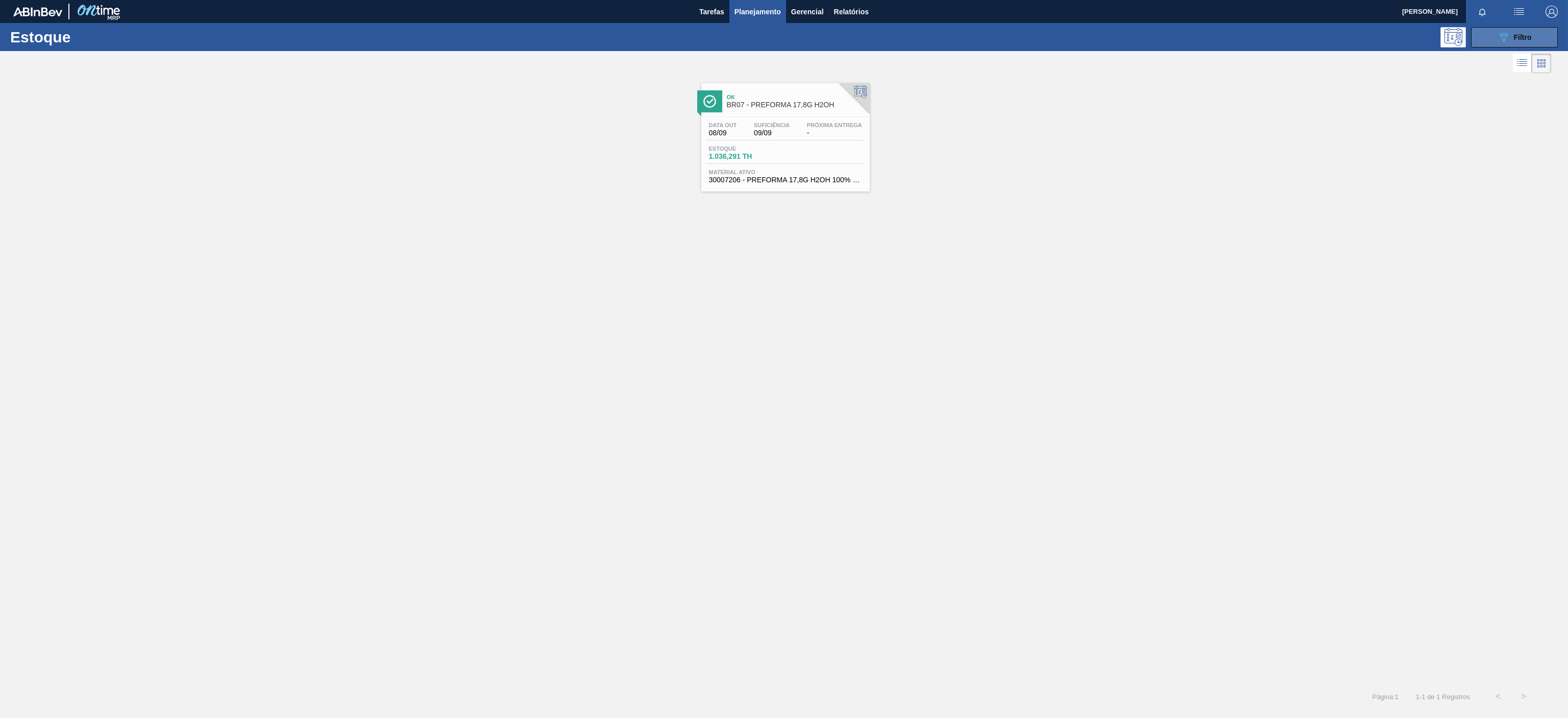
click at [1495, 32] on button "089F7B8B-B2A5-4AFE-B5C0-19BA573D28AC Filtro" at bounding box center [1514, 36] width 87 height 20
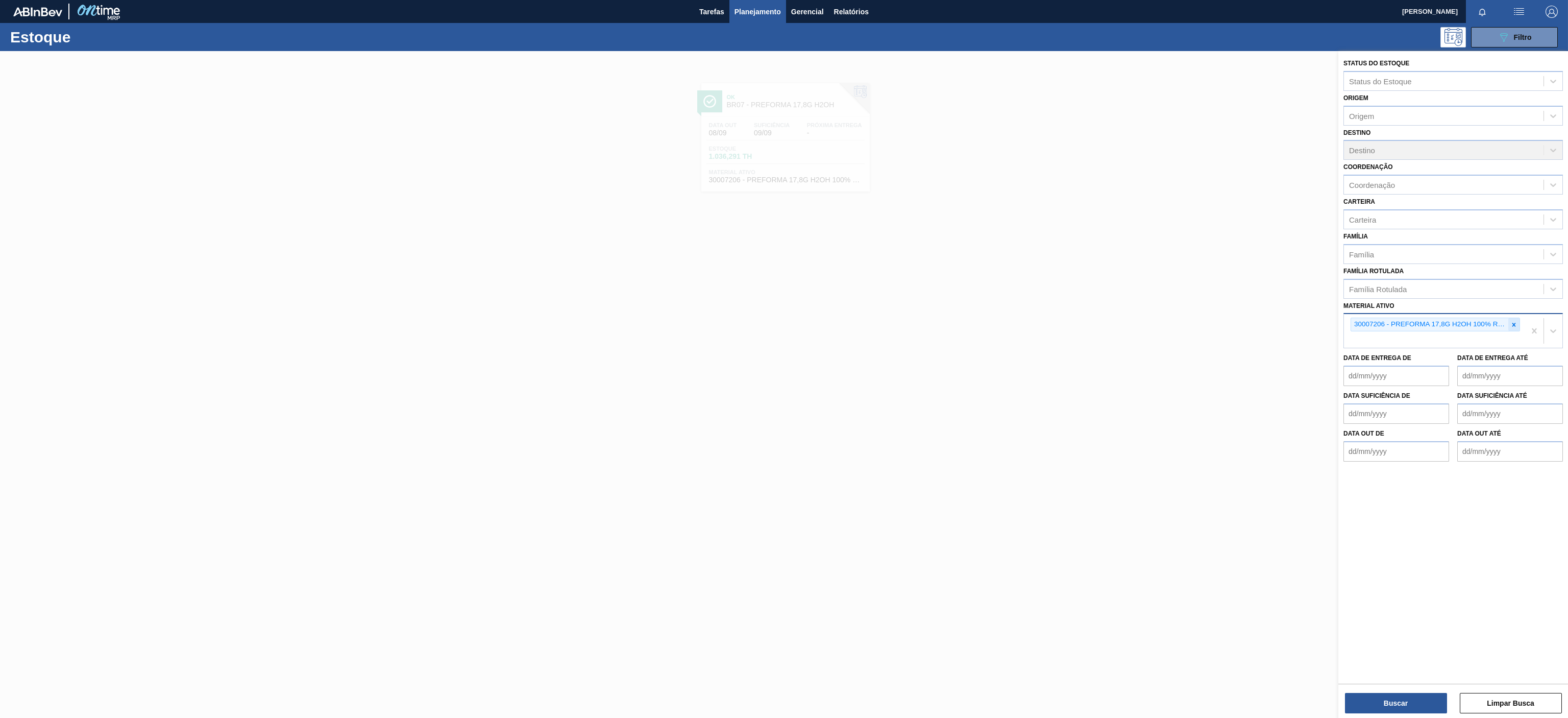
click at [1515, 323] on icon at bounding box center [1514, 325] width 8 height 8
paste ativo "30033702"
type ativo "30033702"
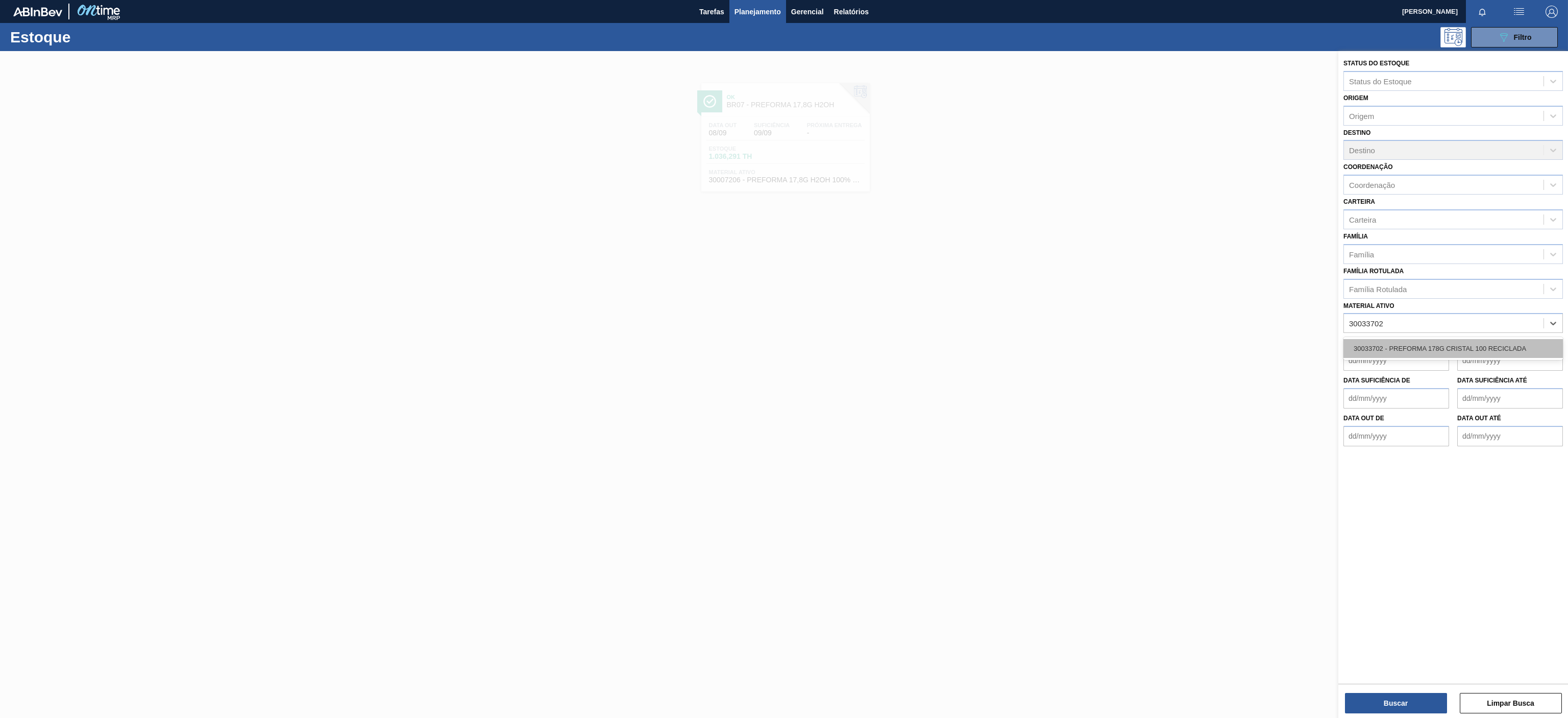
click at [1419, 347] on div "30033702 - PREFORMA 178G CRISTAL 100 RECICLADA" at bounding box center [1453, 349] width 219 height 19
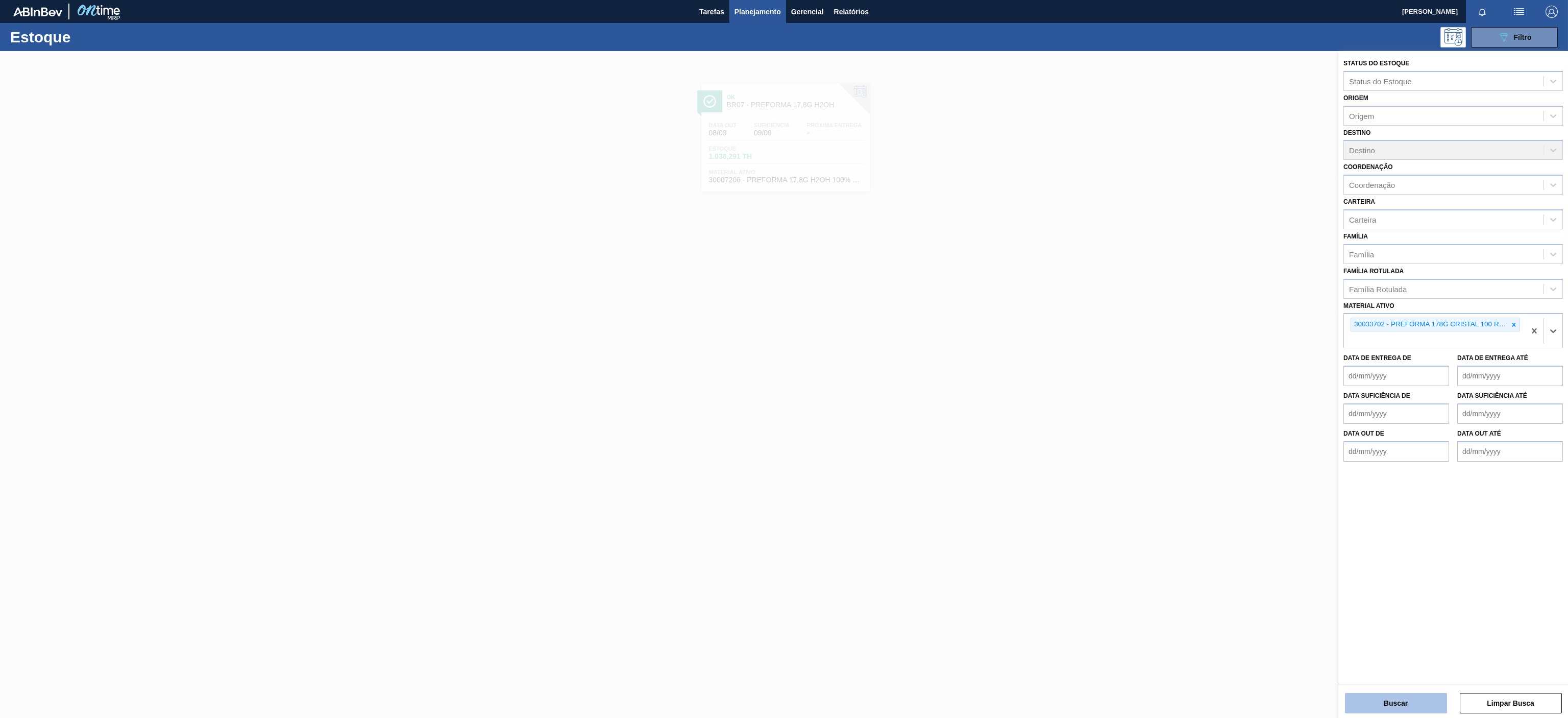
click at [1419, 699] on button "Buscar" at bounding box center [1395, 702] width 102 height 20
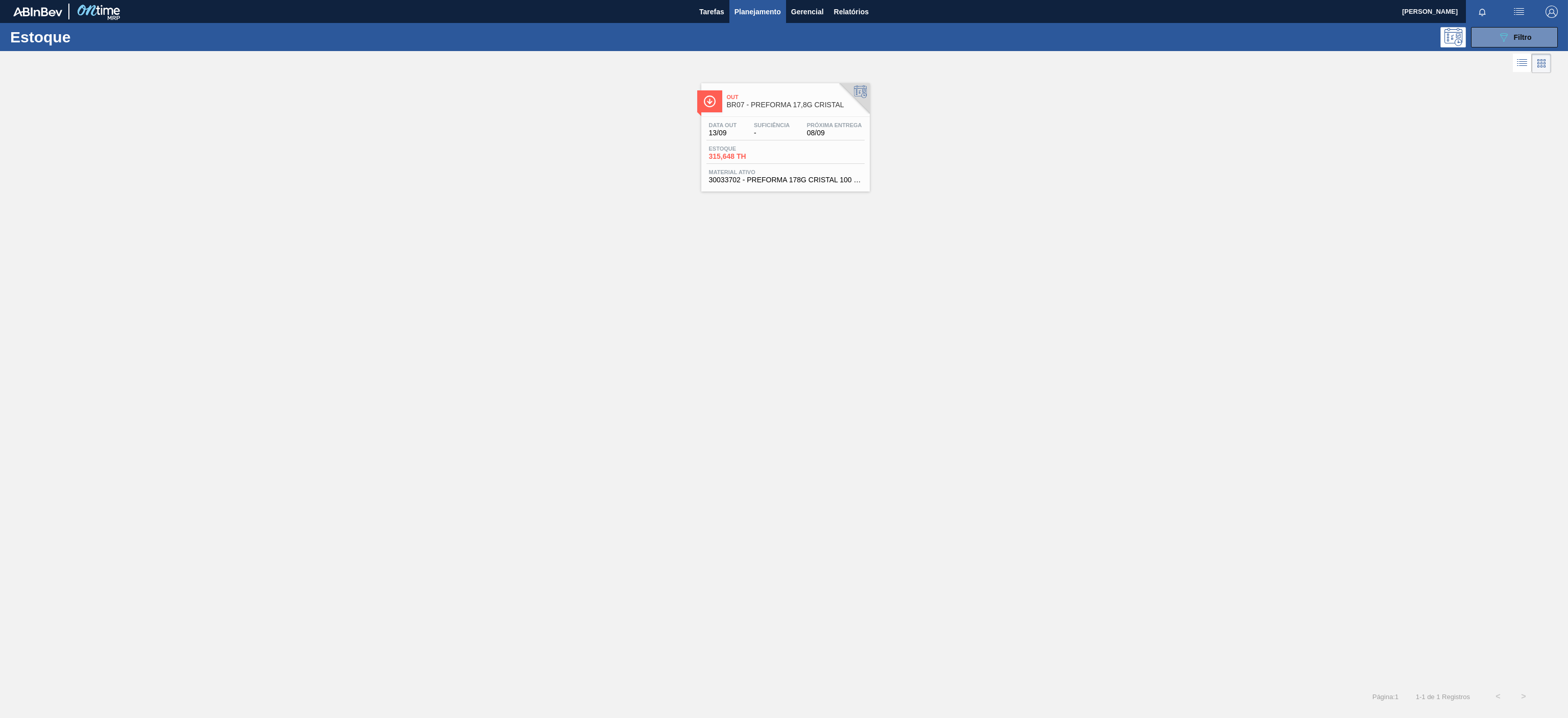
click at [813, 90] on div "Out BR07 - PREFORMA 17,8G CRISTAL" at bounding box center [795, 101] width 138 height 23
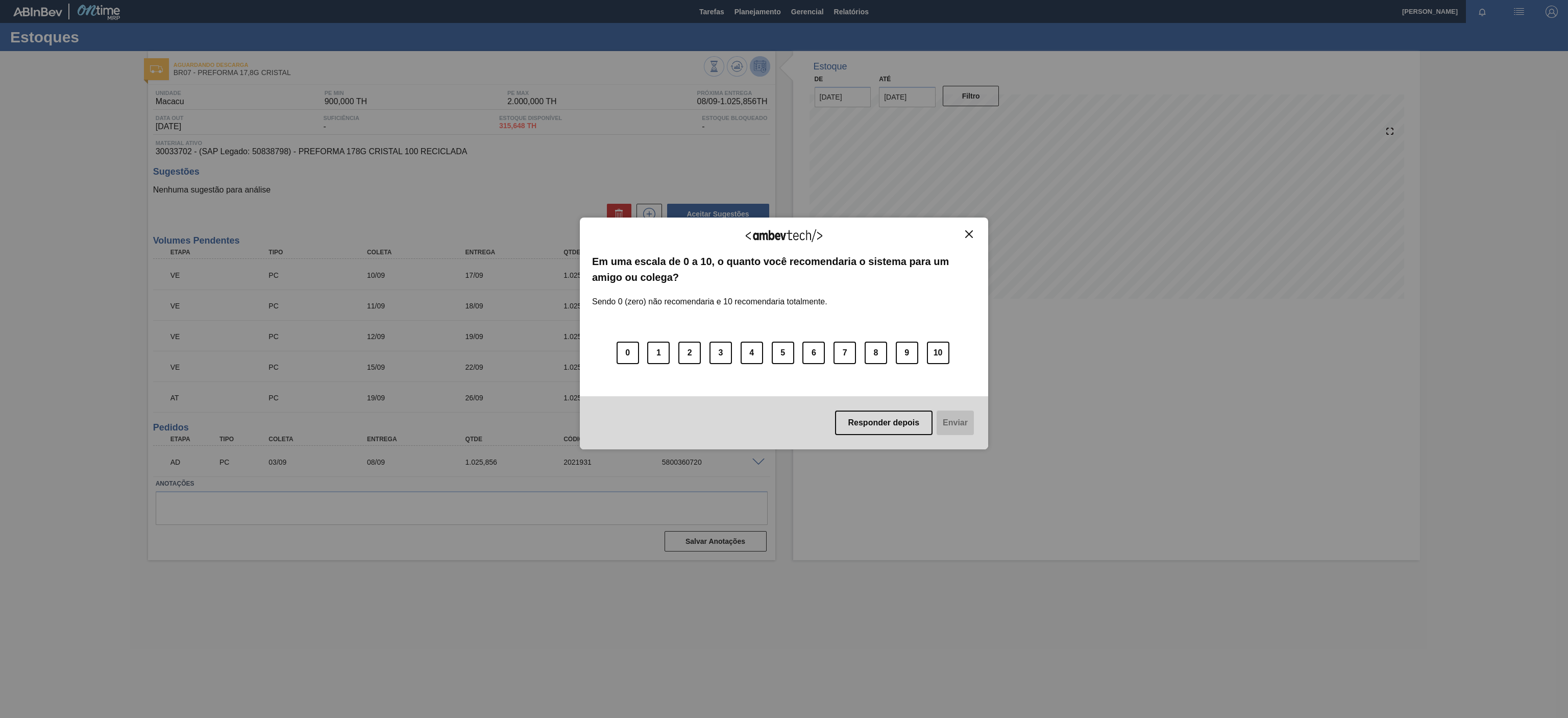
click at [973, 237] on button "Close" at bounding box center [968, 233] width 13 height 9
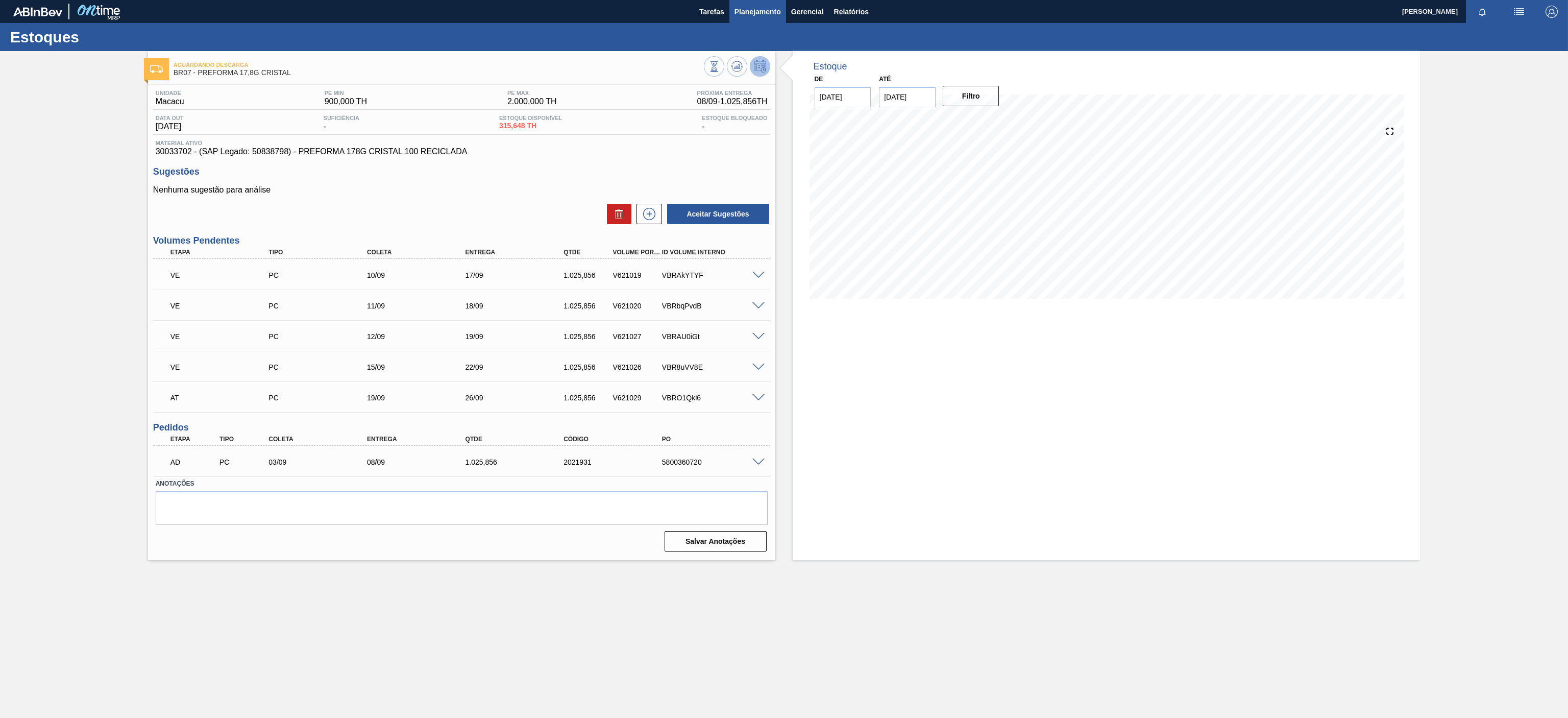
click at [753, 6] on span "Planejamento" at bounding box center [757, 11] width 47 height 12
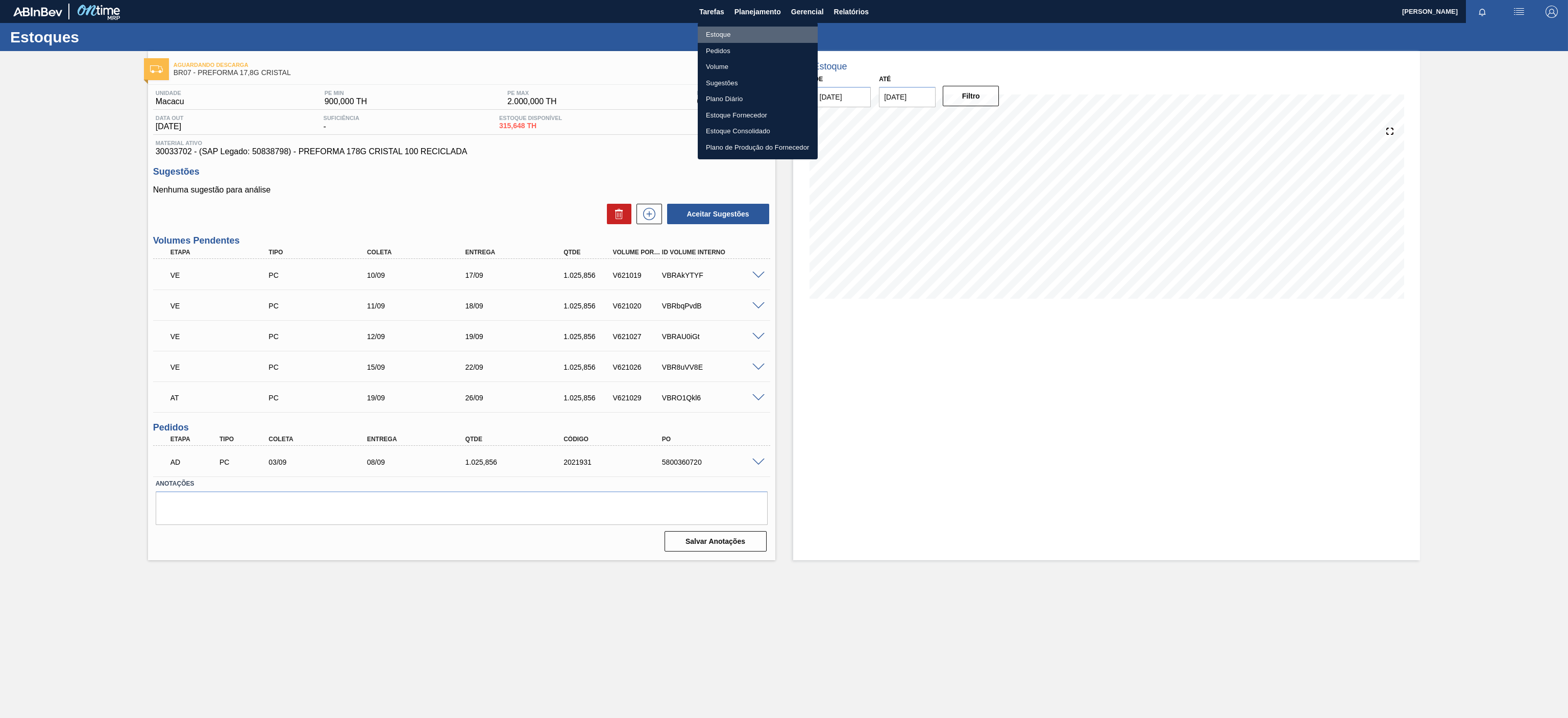
click at [711, 32] on li "Estoque" at bounding box center [758, 34] width 120 height 16
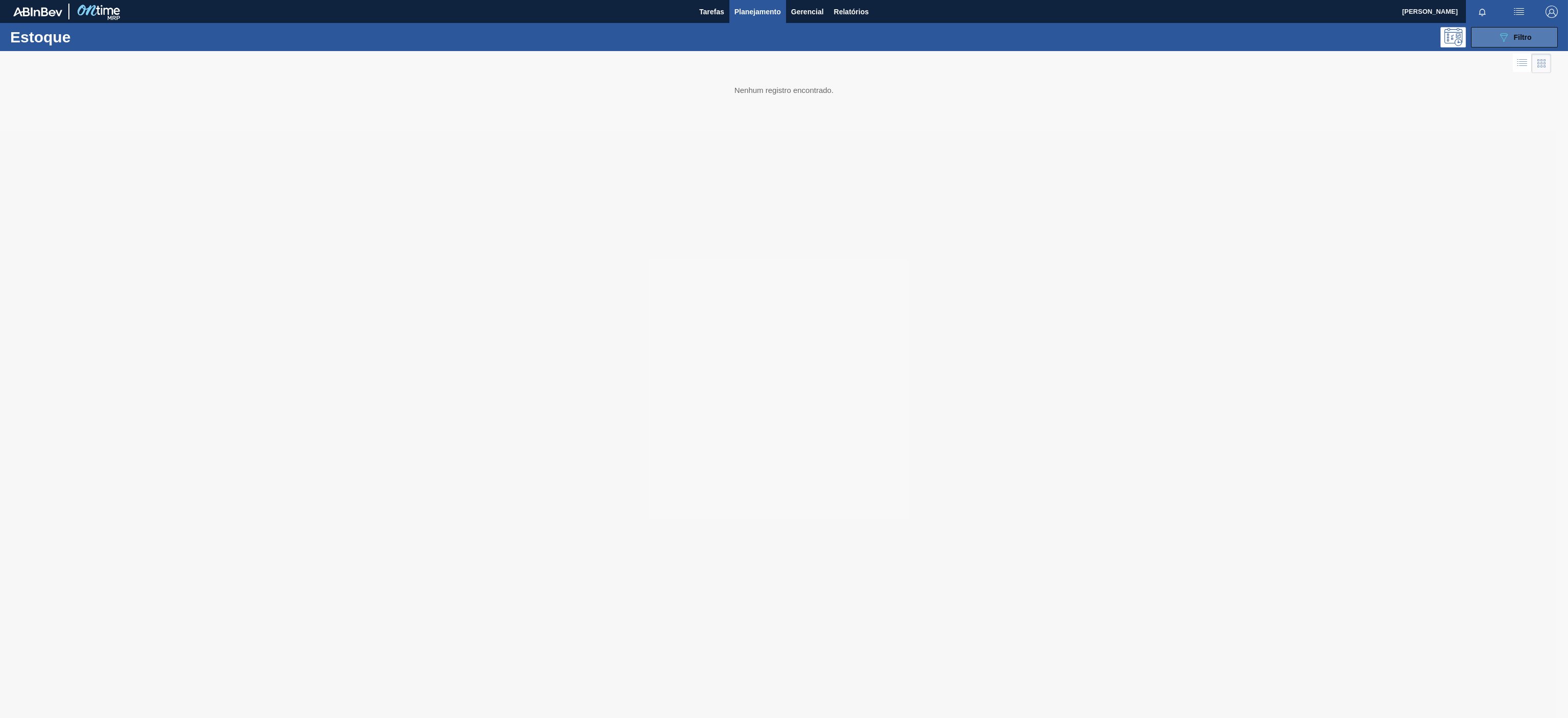
click at [1499, 38] on icon "089F7B8B-B2A5-4AFE-B5C0-19BA573D28AC" at bounding box center [1503, 37] width 12 height 12
click at [1515, 319] on div at bounding box center [784, 385] width 1568 height 667
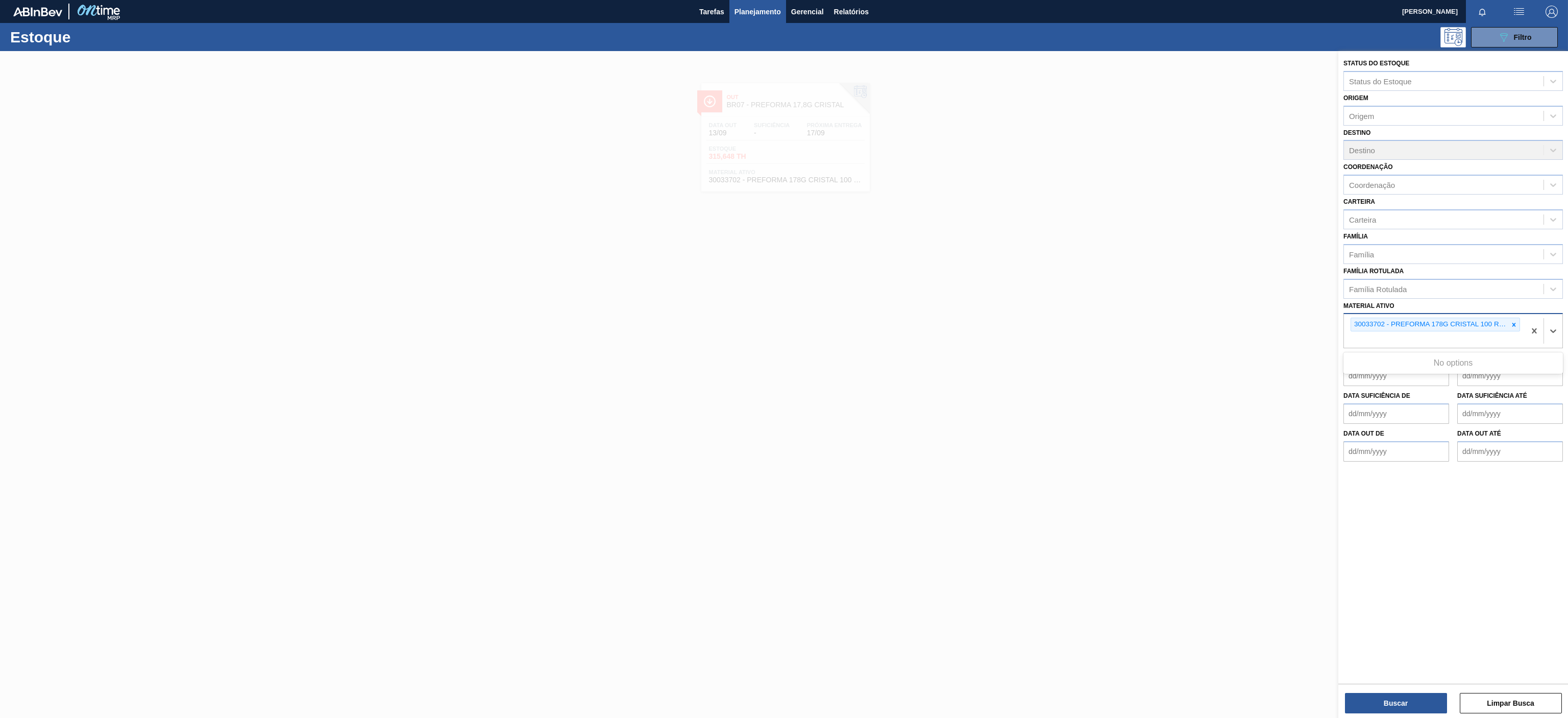
click at [1505, 332] on div "30033702 - PREFORMA 178G CRISTAL 100 RECICLADA" at bounding box center [1434, 330] width 181 height 33
click at [1513, 326] on icon at bounding box center [1514, 325] width 8 height 8
paste ativo "30003821"
type ativo "30003821"
click at [1416, 316] on div "Material ativo" at bounding box center [1443, 324] width 200 height 15
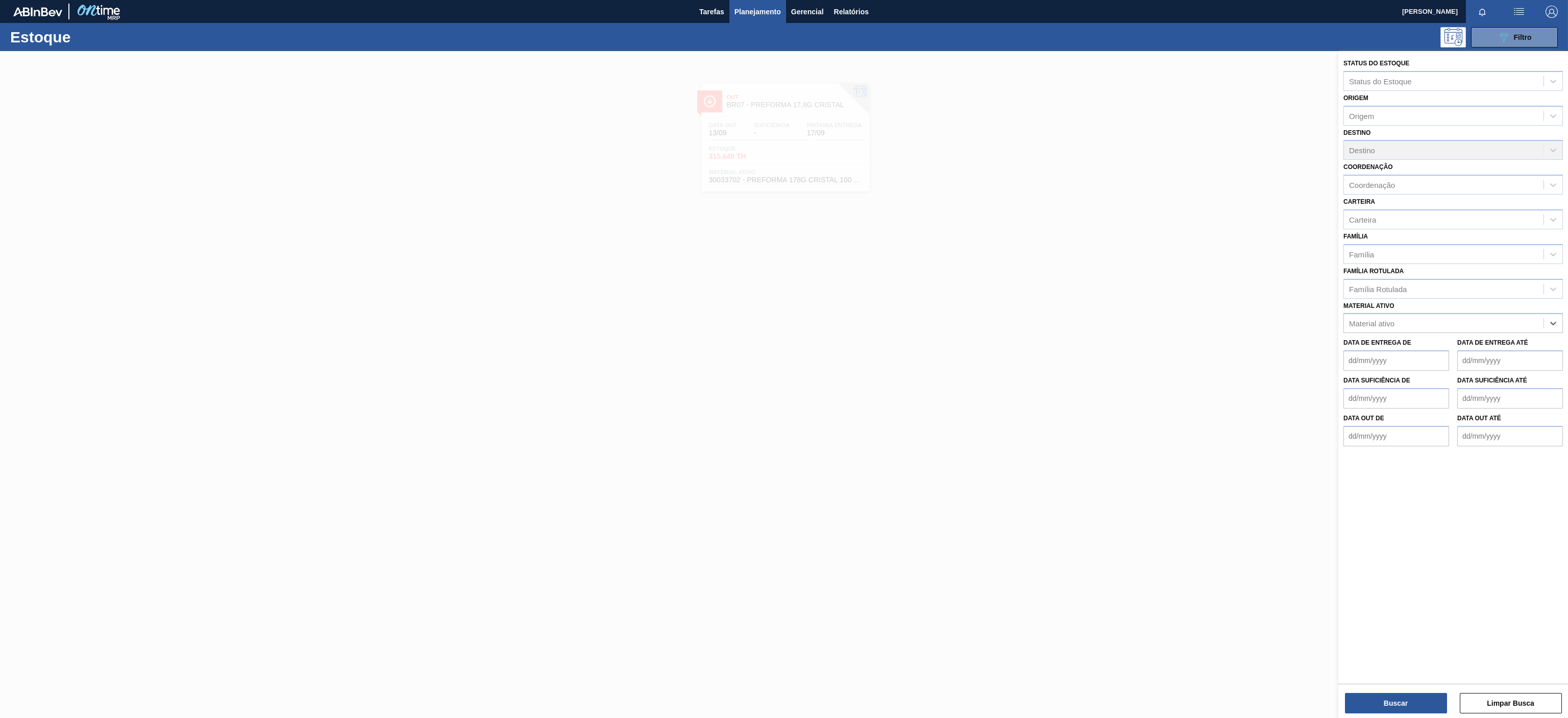
click at [1404, 334] on div "Data de Entrega de Data de Entrega até" at bounding box center [1453, 351] width 228 height 38
click at [1411, 328] on div "Material ativo" at bounding box center [1443, 324] width 200 height 15
paste ativo "30003821"
type ativo "30003821"
